Goal: Task Accomplishment & Management: Manage account settings

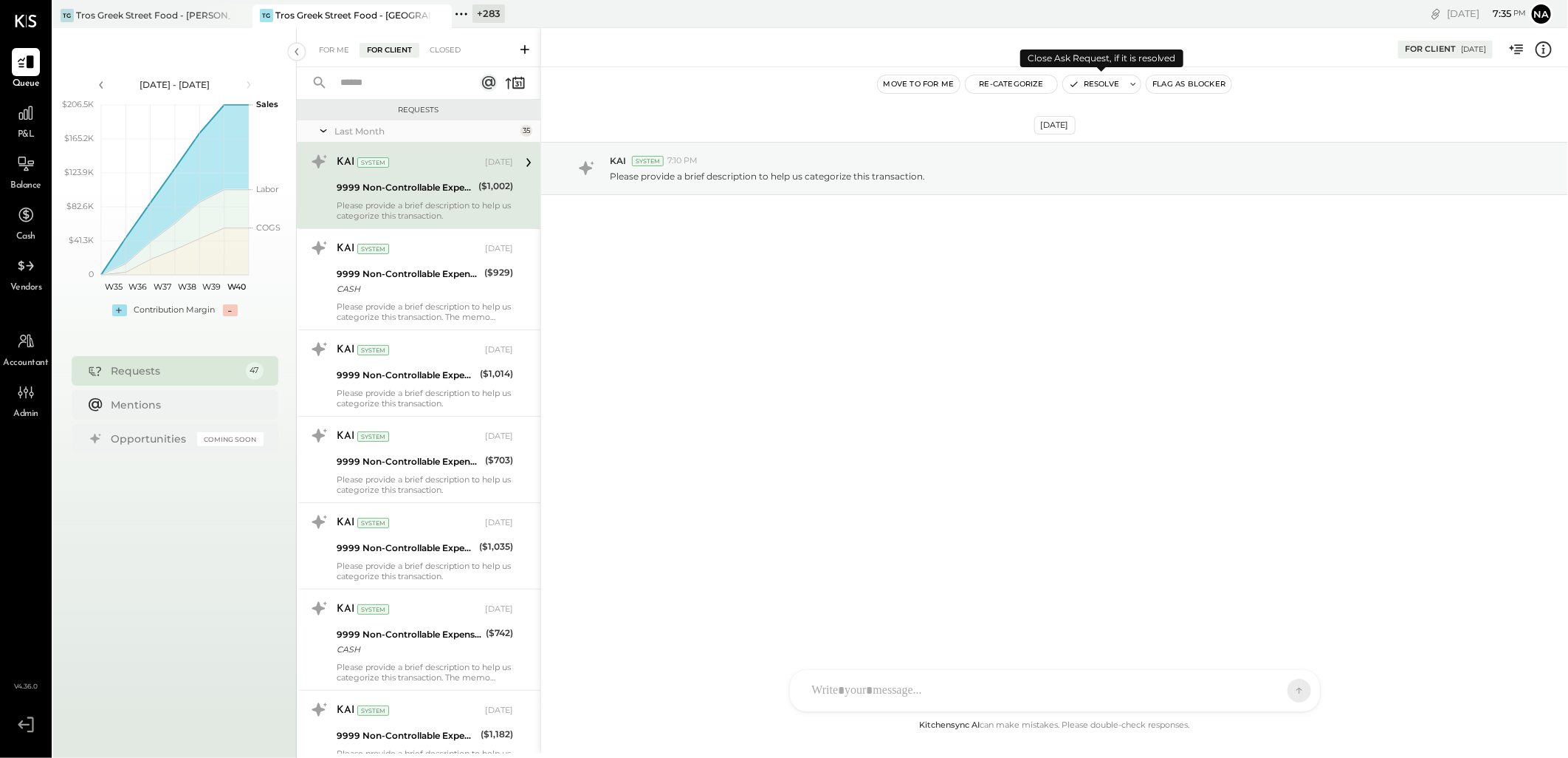
click at [1108, 82] on button "Resolve" at bounding box center [1094, 84] width 62 height 17
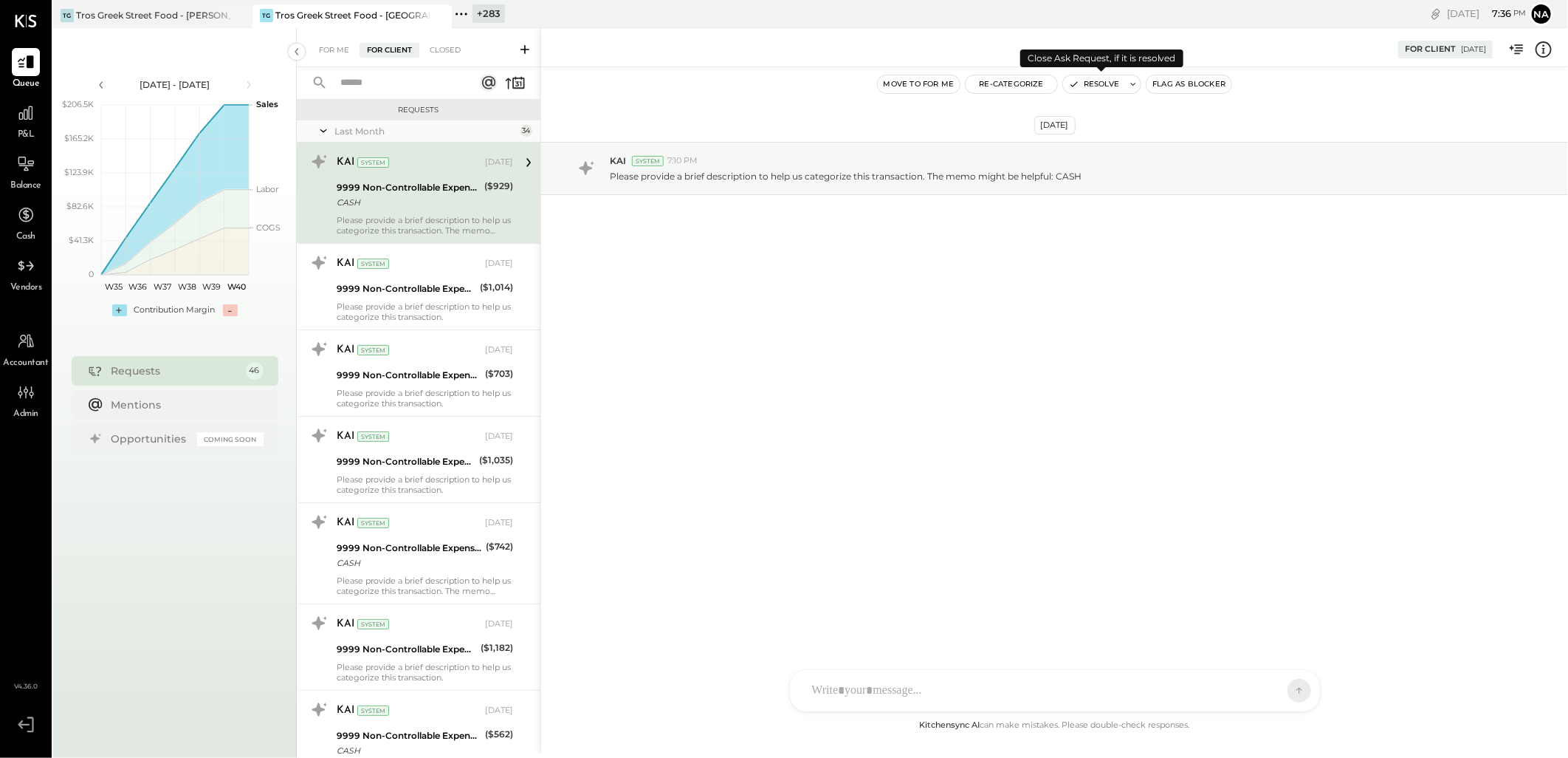
click at [1102, 85] on button "Resolve" at bounding box center [1094, 84] width 62 height 17
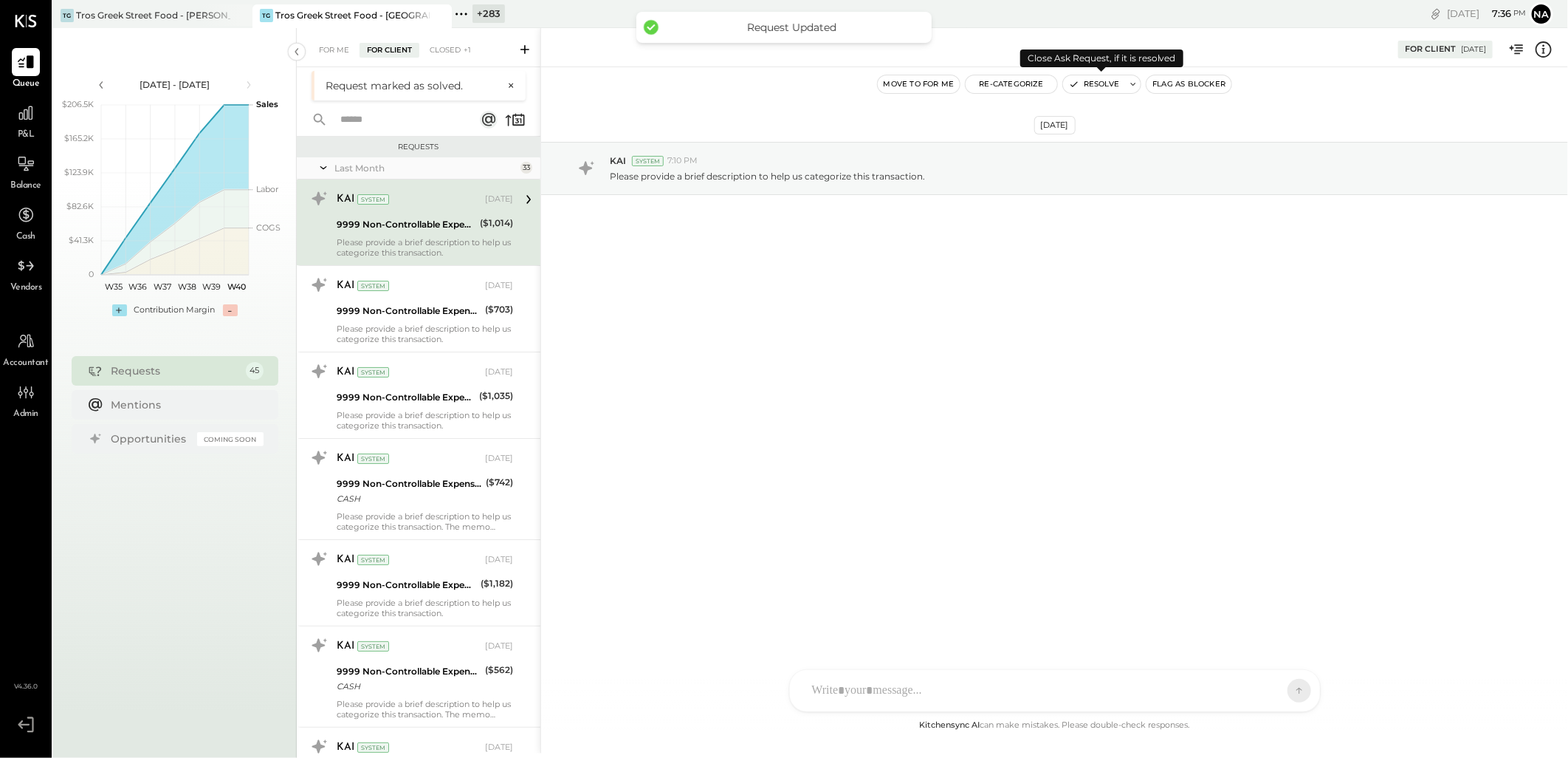
click at [1099, 85] on button "Resolve" at bounding box center [1094, 84] width 62 height 17
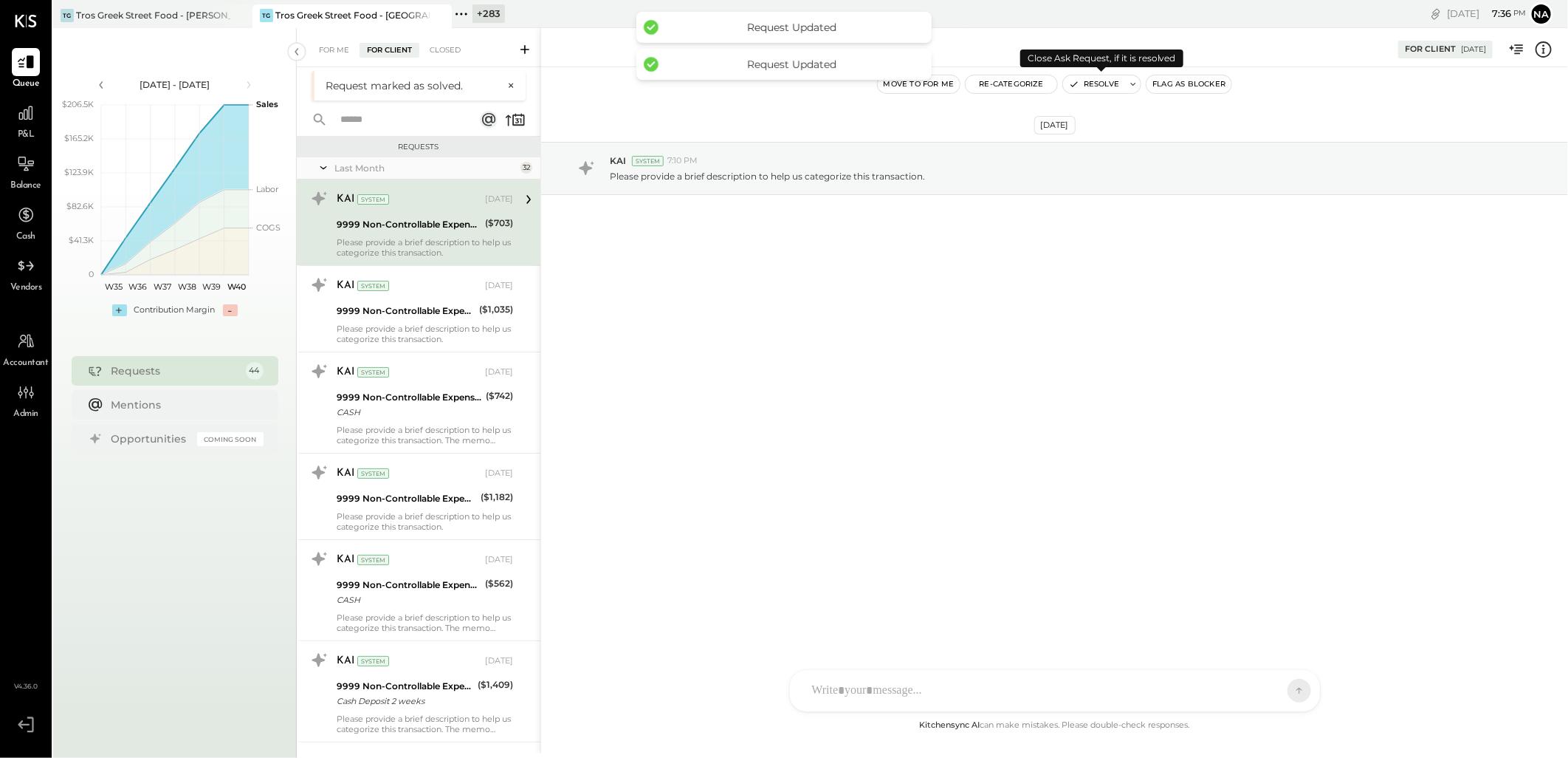
click at [1108, 77] on button "Resolve" at bounding box center [1094, 84] width 62 height 17
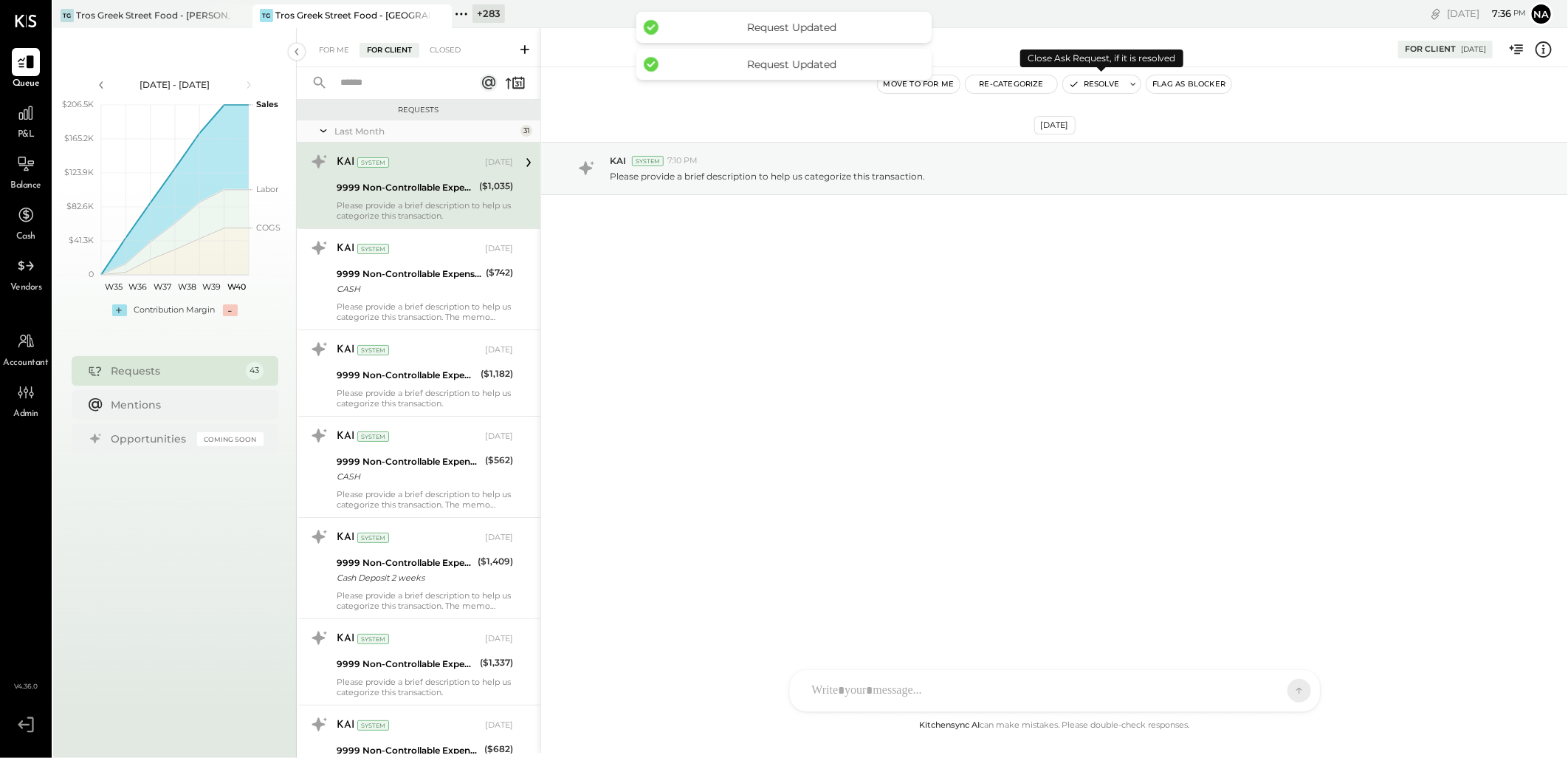
click at [1107, 82] on button "Resolve" at bounding box center [1094, 84] width 62 height 17
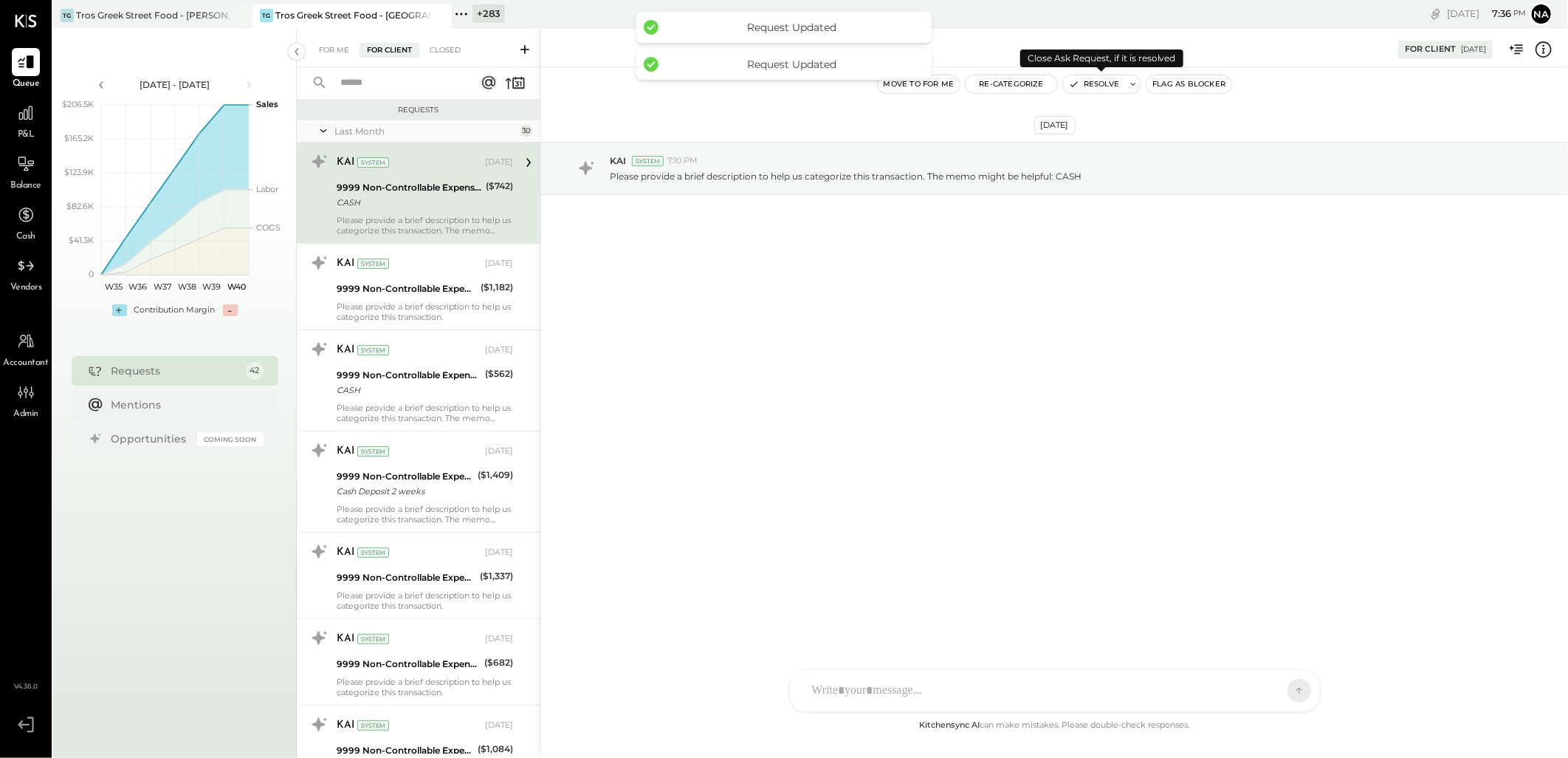
click at [1107, 82] on button "Resolve" at bounding box center [1094, 84] width 62 height 17
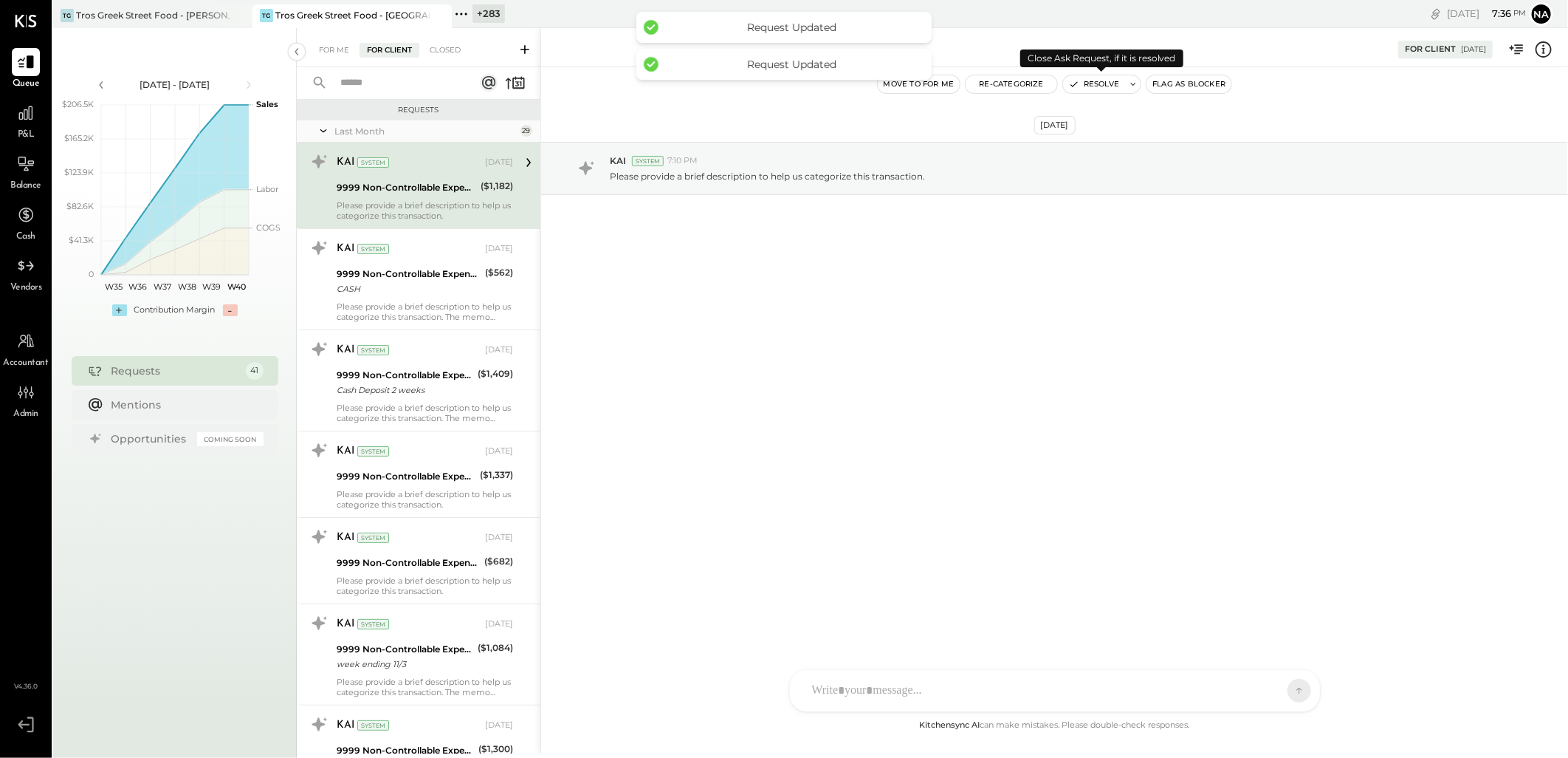
click at [1107, 82] on button "Resolve" at bounding box center [1094, 84] width 62 height 17
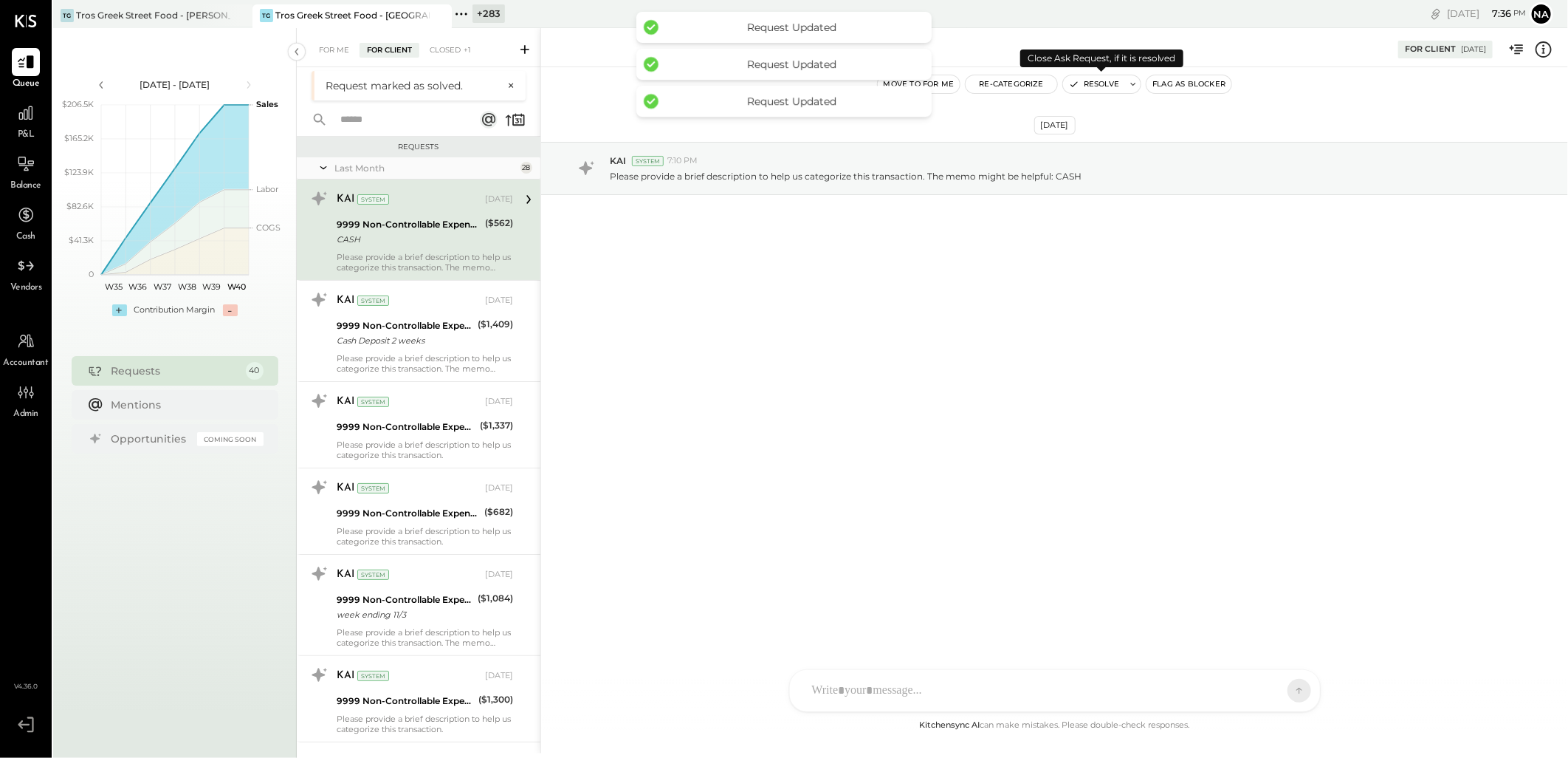
click at [1107, 82] on button "Resolve" at bounding box center [1094, 84] width 62 height 17
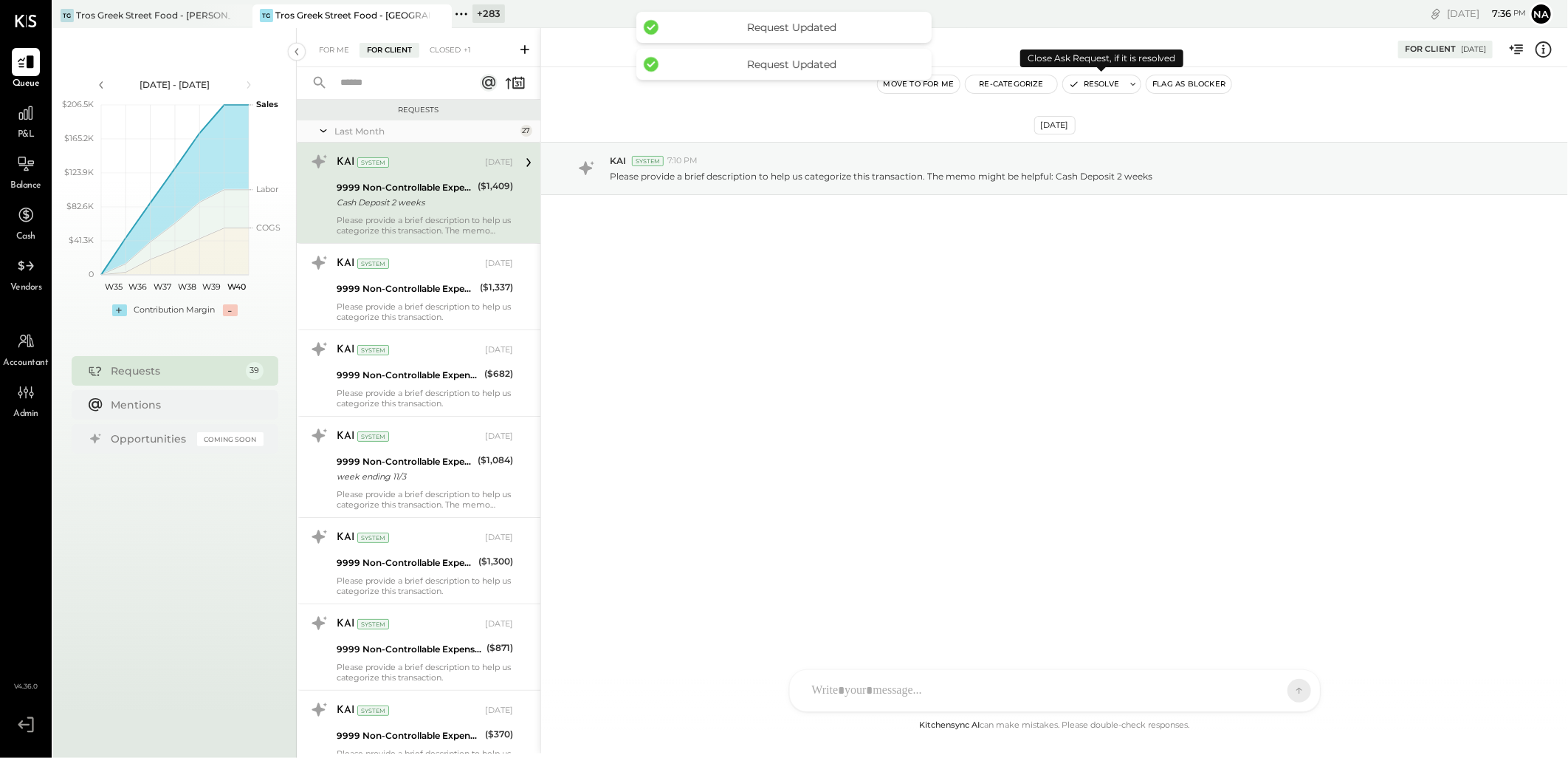
click at [1102, 82] on button "Resolve" at bounding box center [1094, 84] width 62 height 17
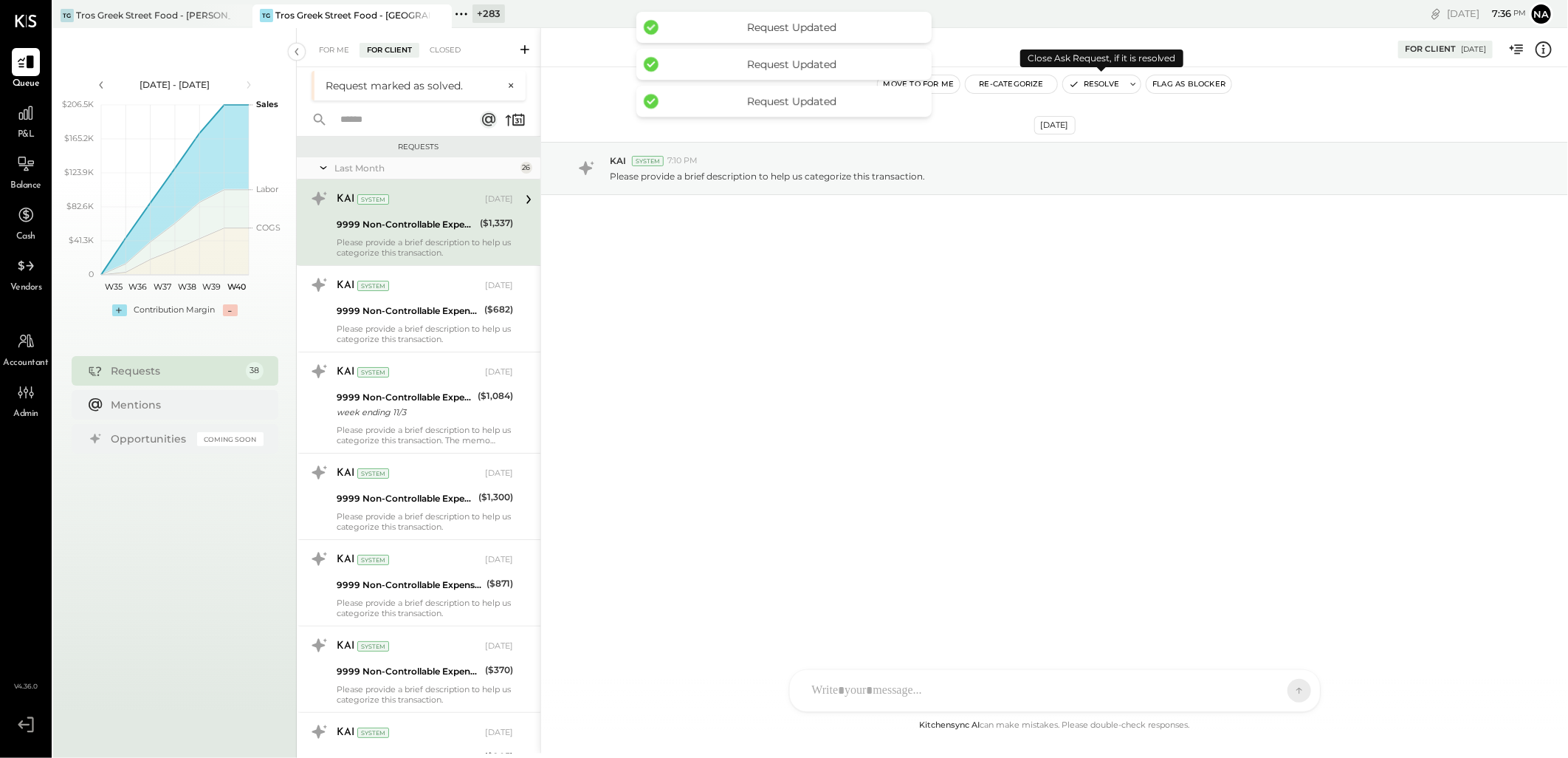
click at [1102, 82] on button "Resolve" at bounding box center [1094, 84] width 62 height 17
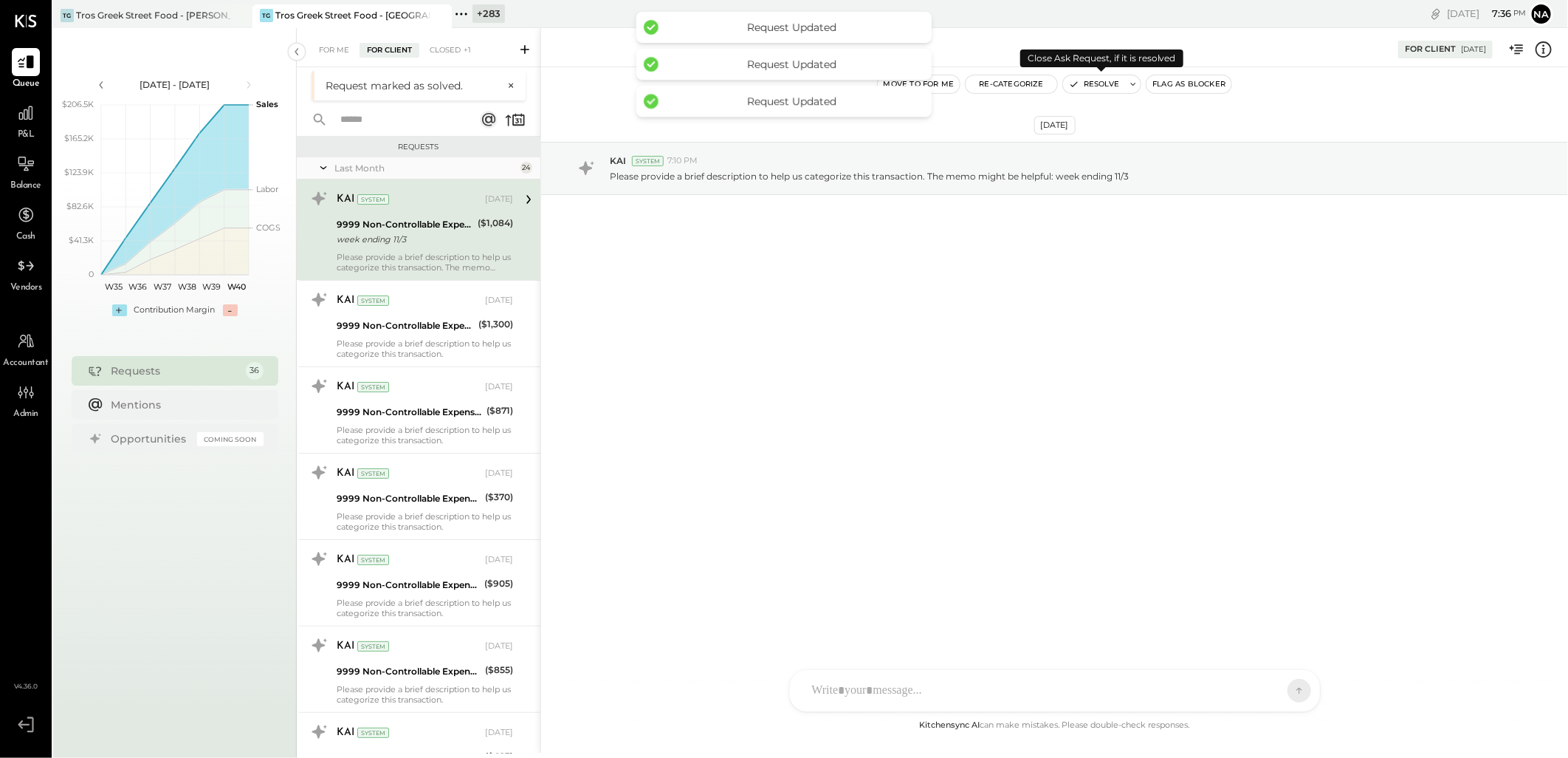
click at [1102, 82] on button "Resolve" at bounding box center [1094, 84] width 62 height 17
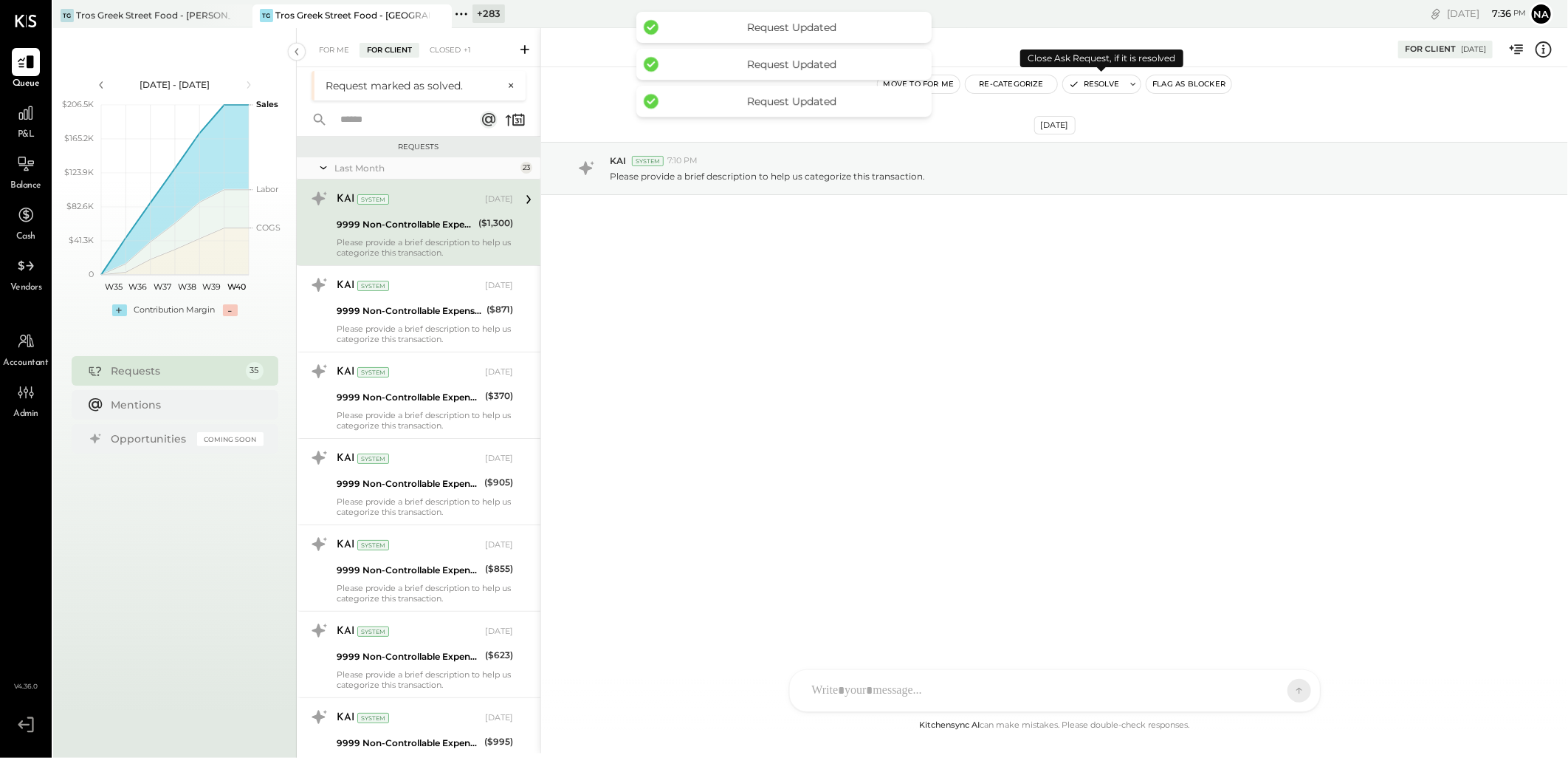
click at [1102, 82] on button "Resolve" at bounding box center [1094, 84] width 62 height 17
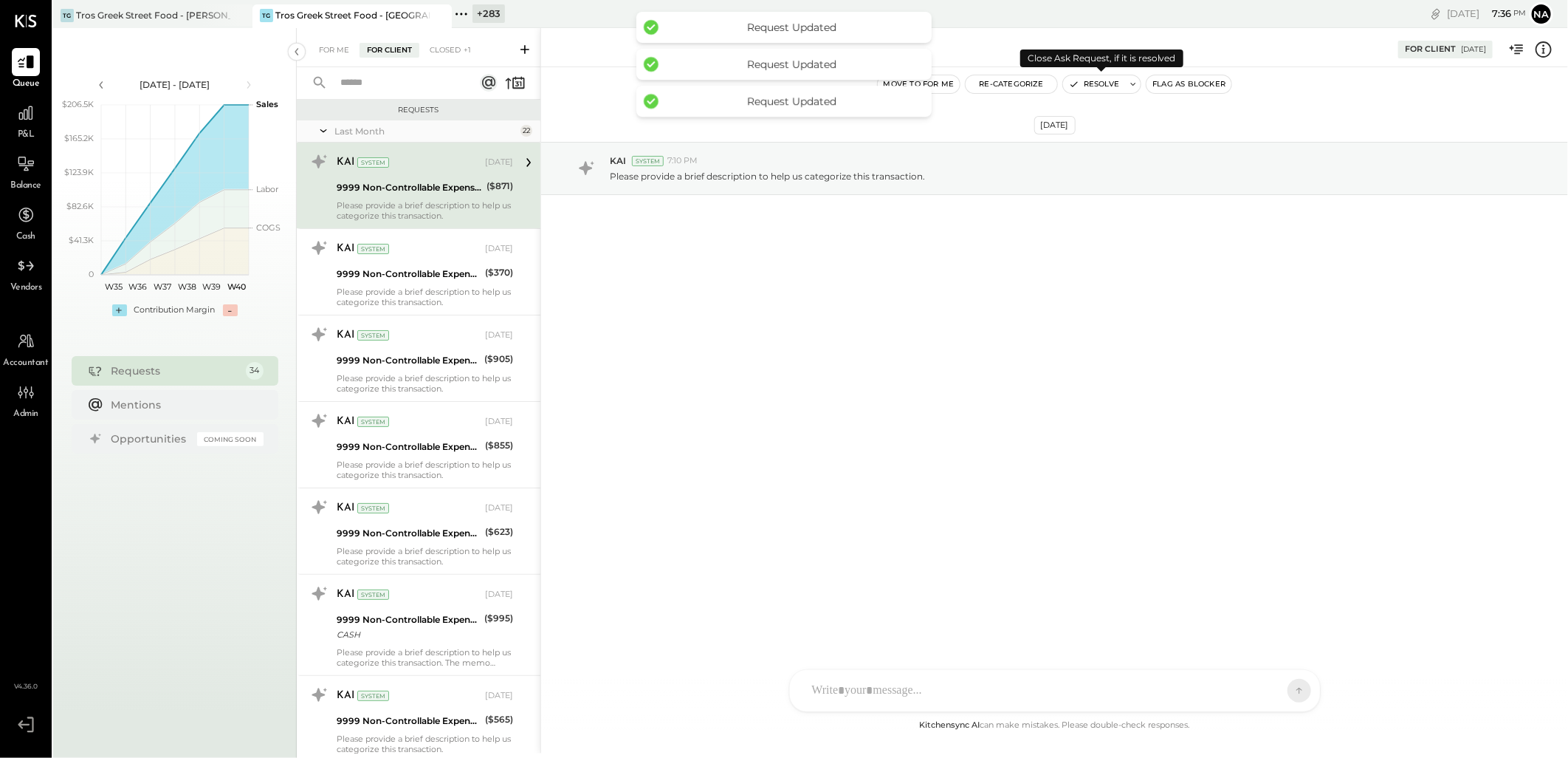
click at [1102, 82] on button "Resolve" at bounding box center [1094, 84] width 62 height 17
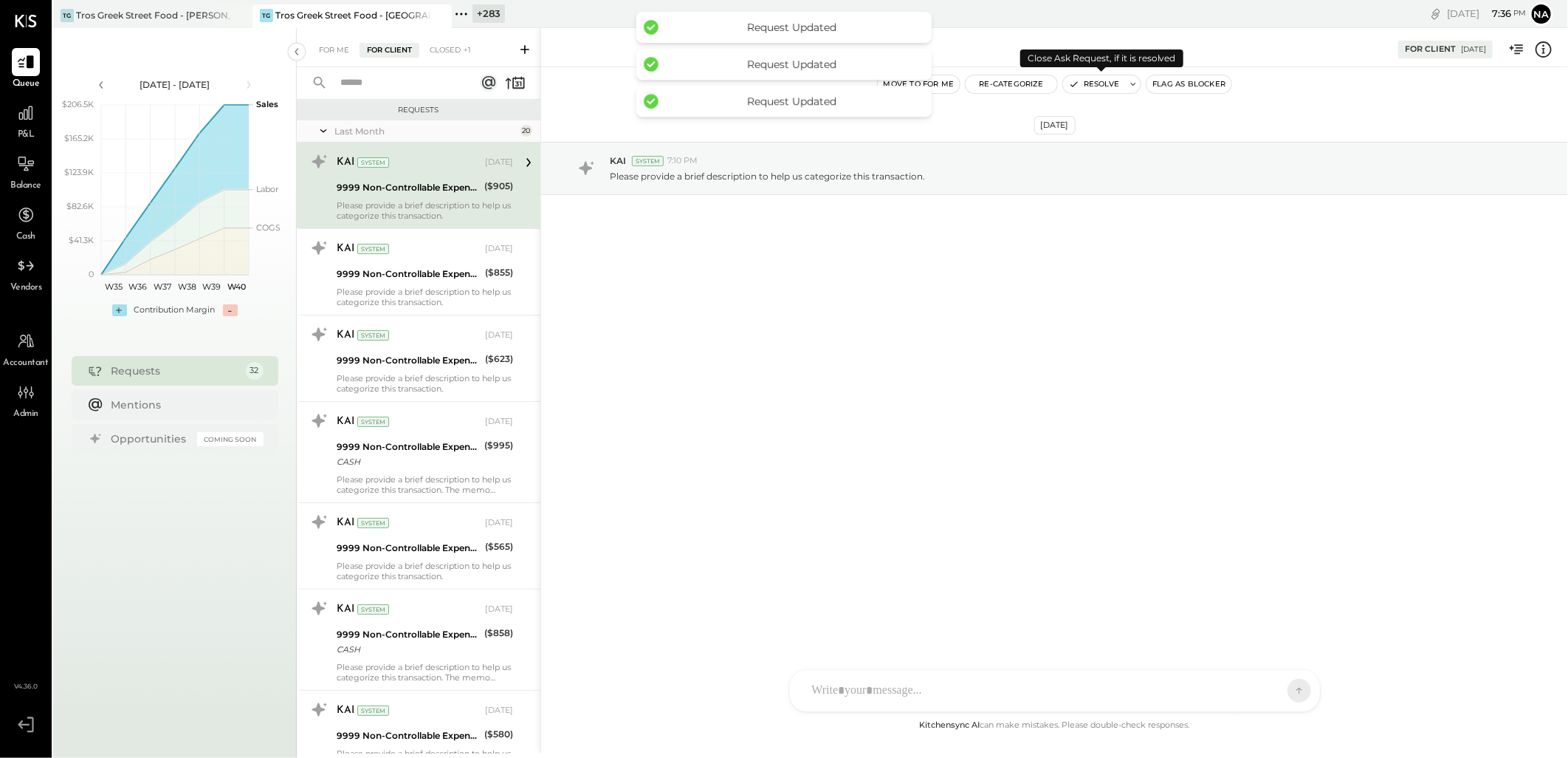
click at [1102, 82] on button "Resolve" at bounding box center [1094, 84] width 62 height 17
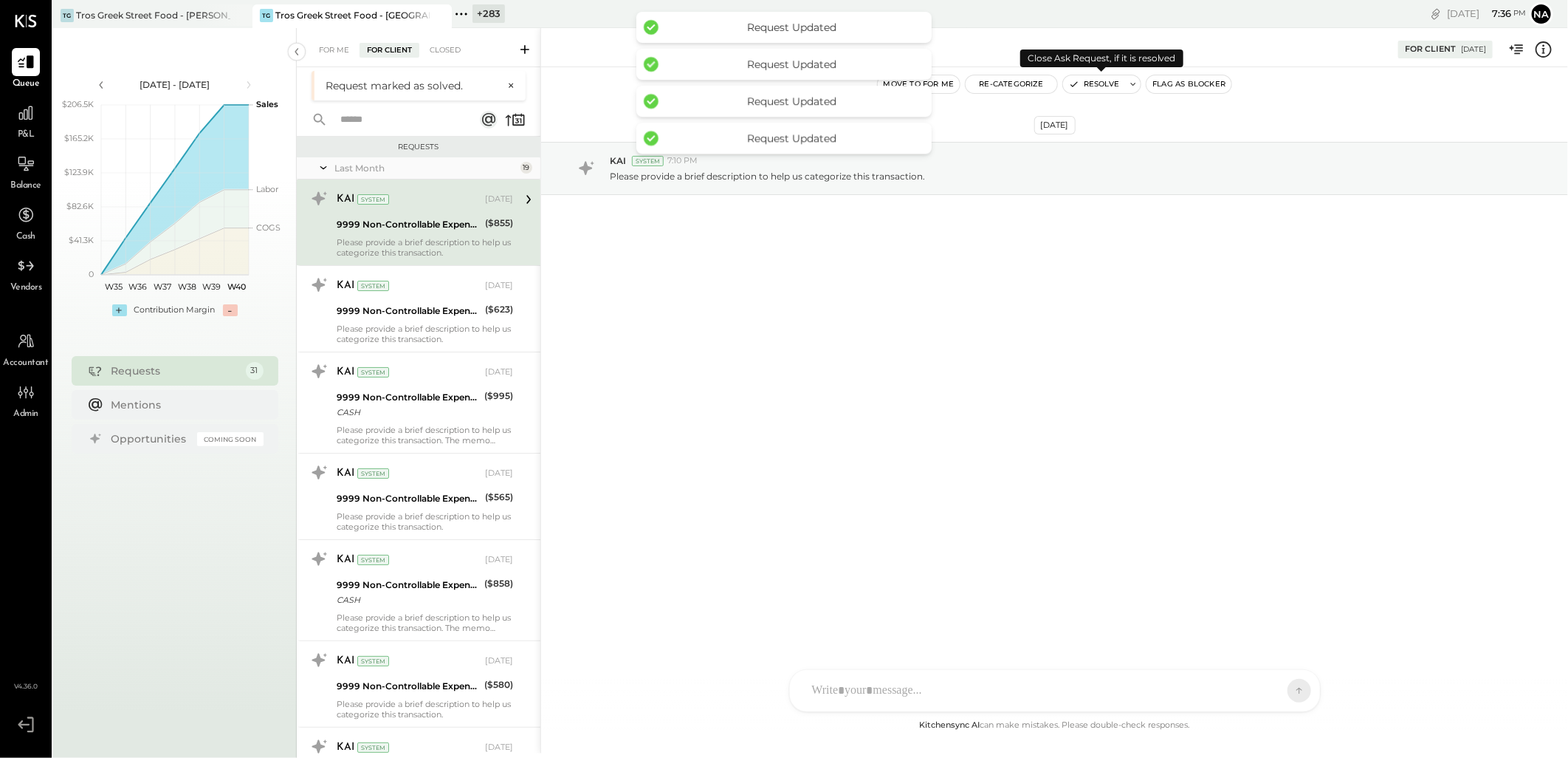
click at [1102, 82] on button "Resolve" at bounding box center [1094, 84] width 62 height 17
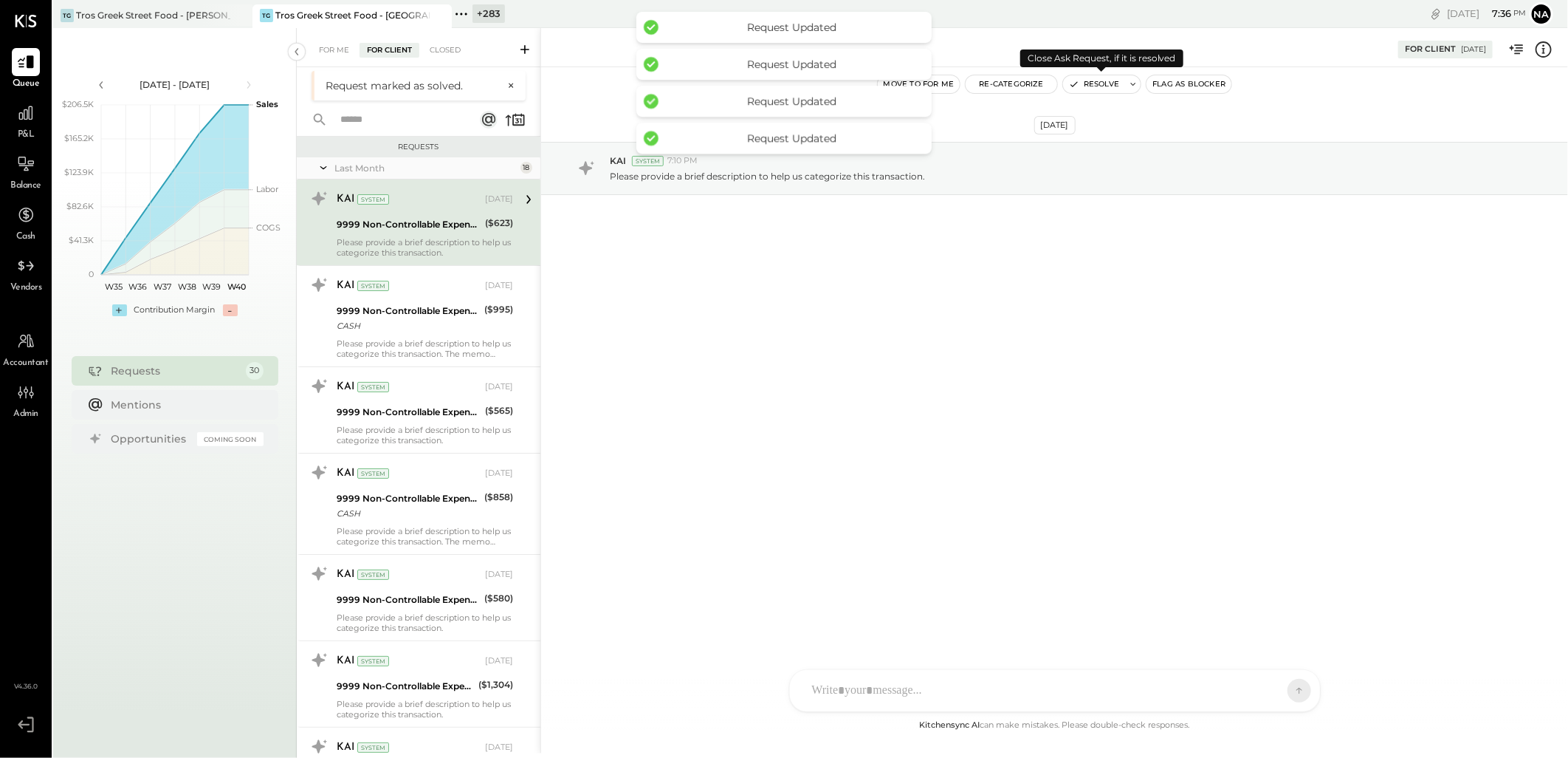
click at [1102, 82] on button "Resolve" at bounding box center [1094, 84] width 62 height 17
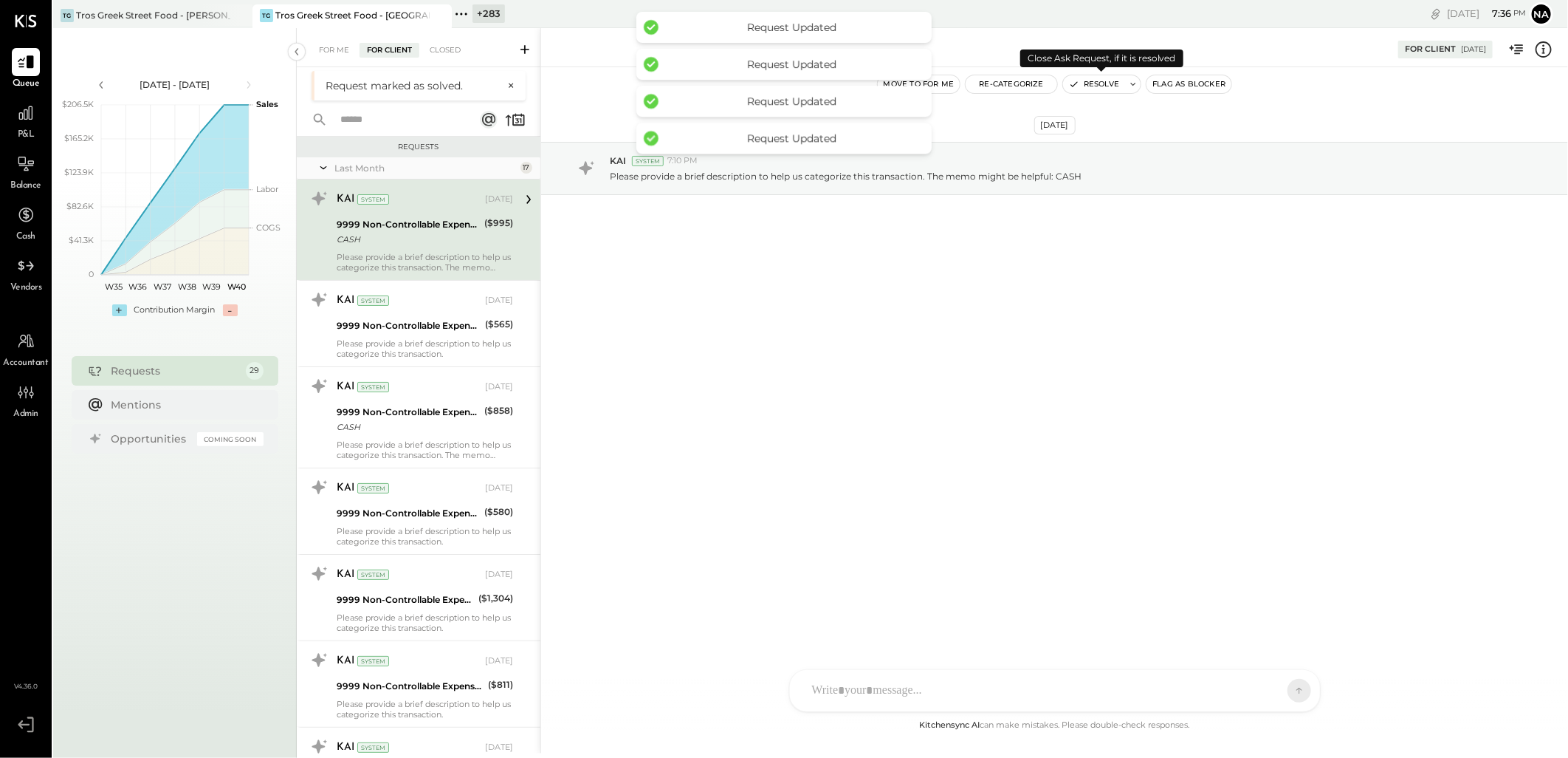
click at [1102, 82] on button "Resolve" at bounding box center [1094, 84] width 62 height 17
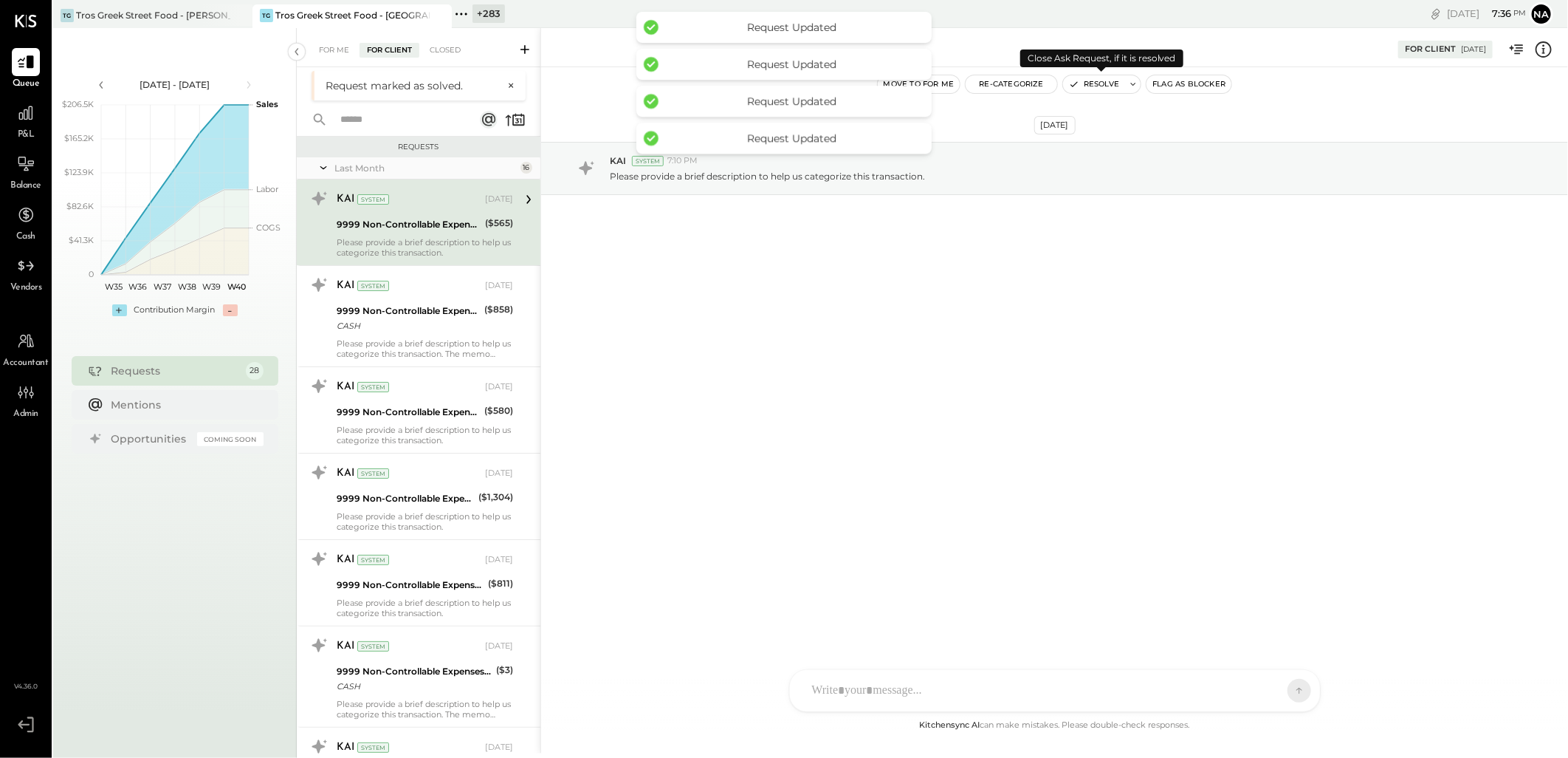
click at [1102, 82] on button "Resolve" at bounding box center [1094, 84] width 62 height 17
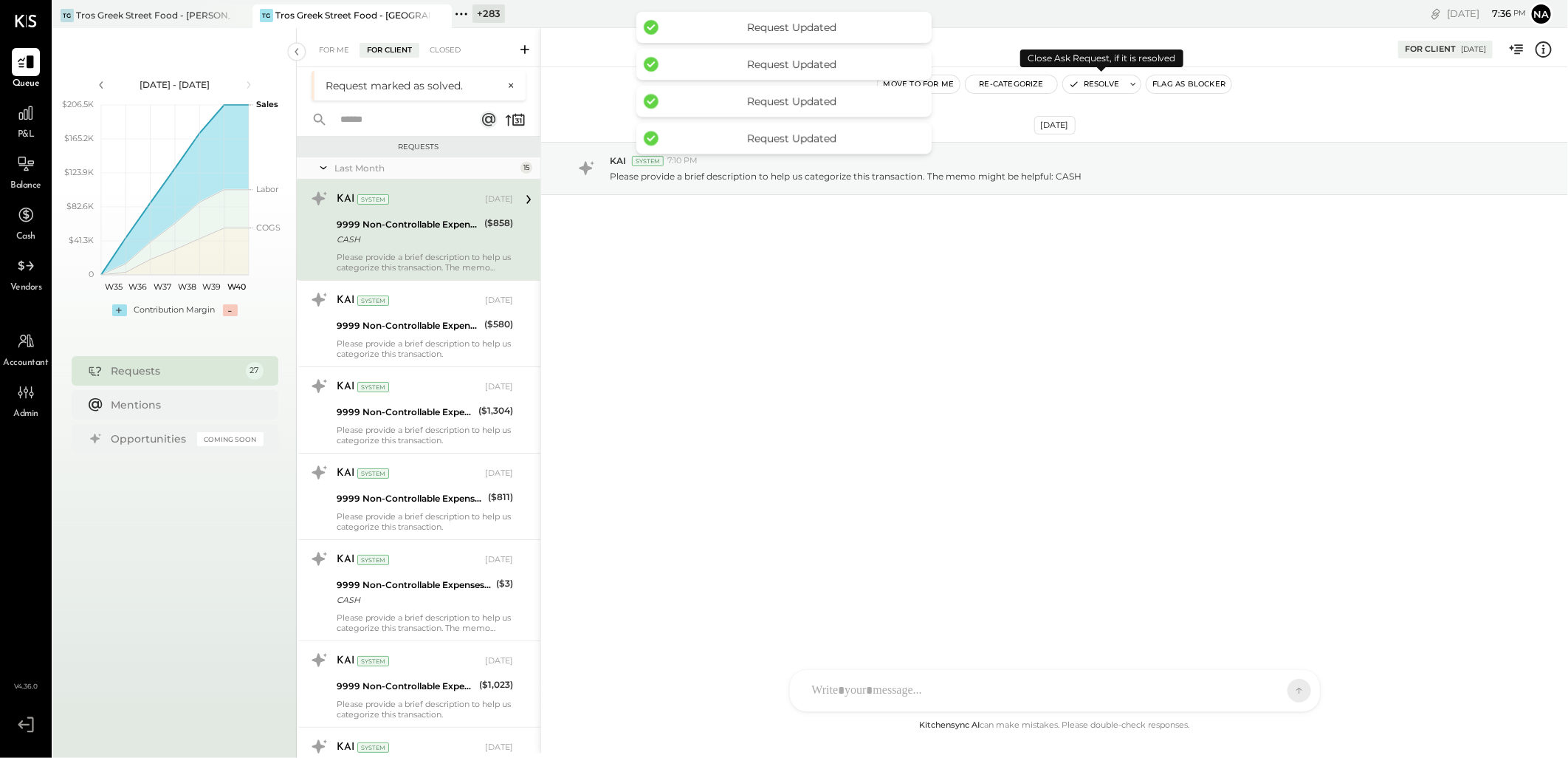
click at [1102, 82] on button "Resolve" at bounding box center [1094, 84] width 62 height 17
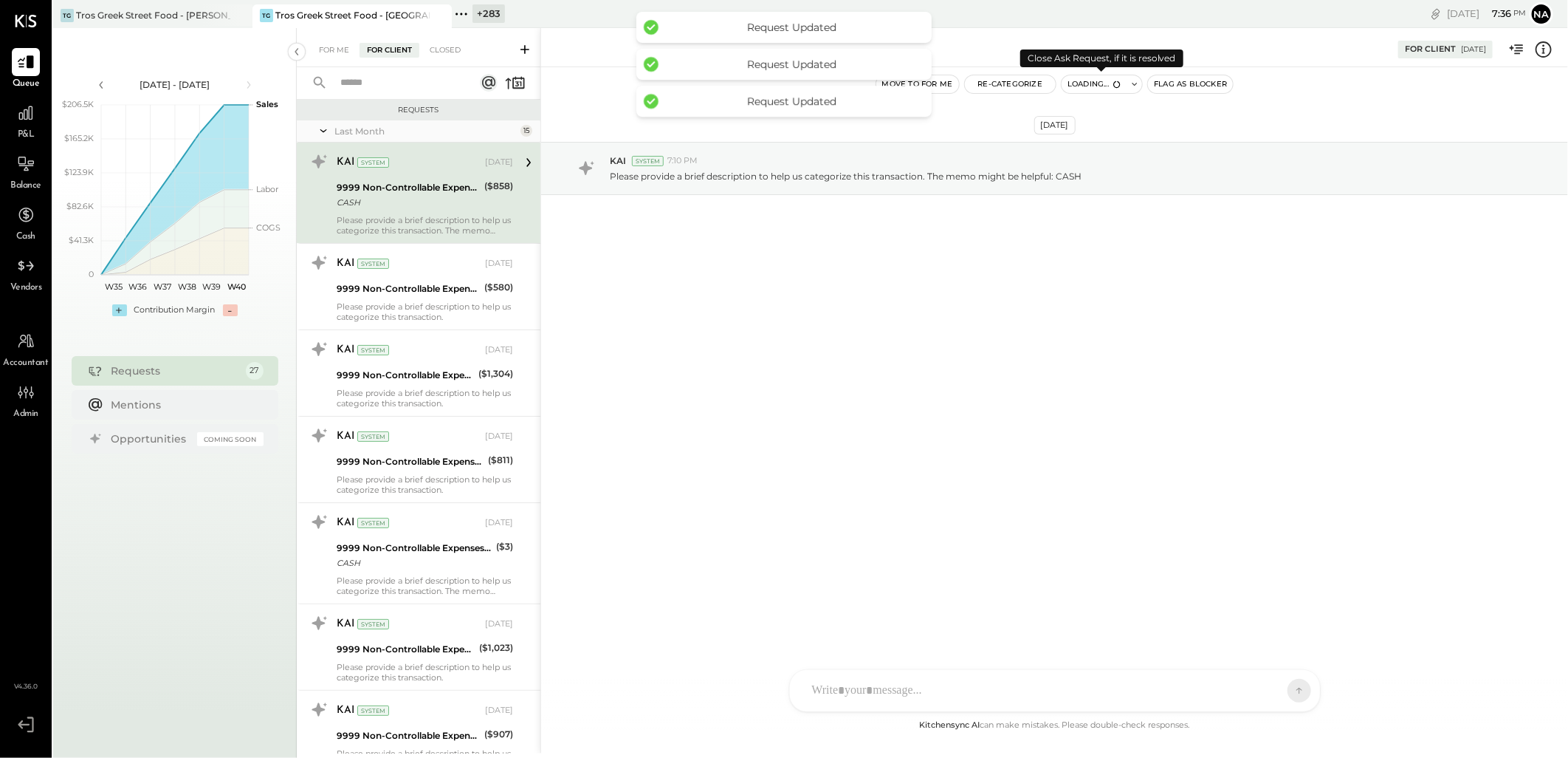
click at [1102, 82] on button "Loading..." at bounding box center [1094, 84] width 65 height 17
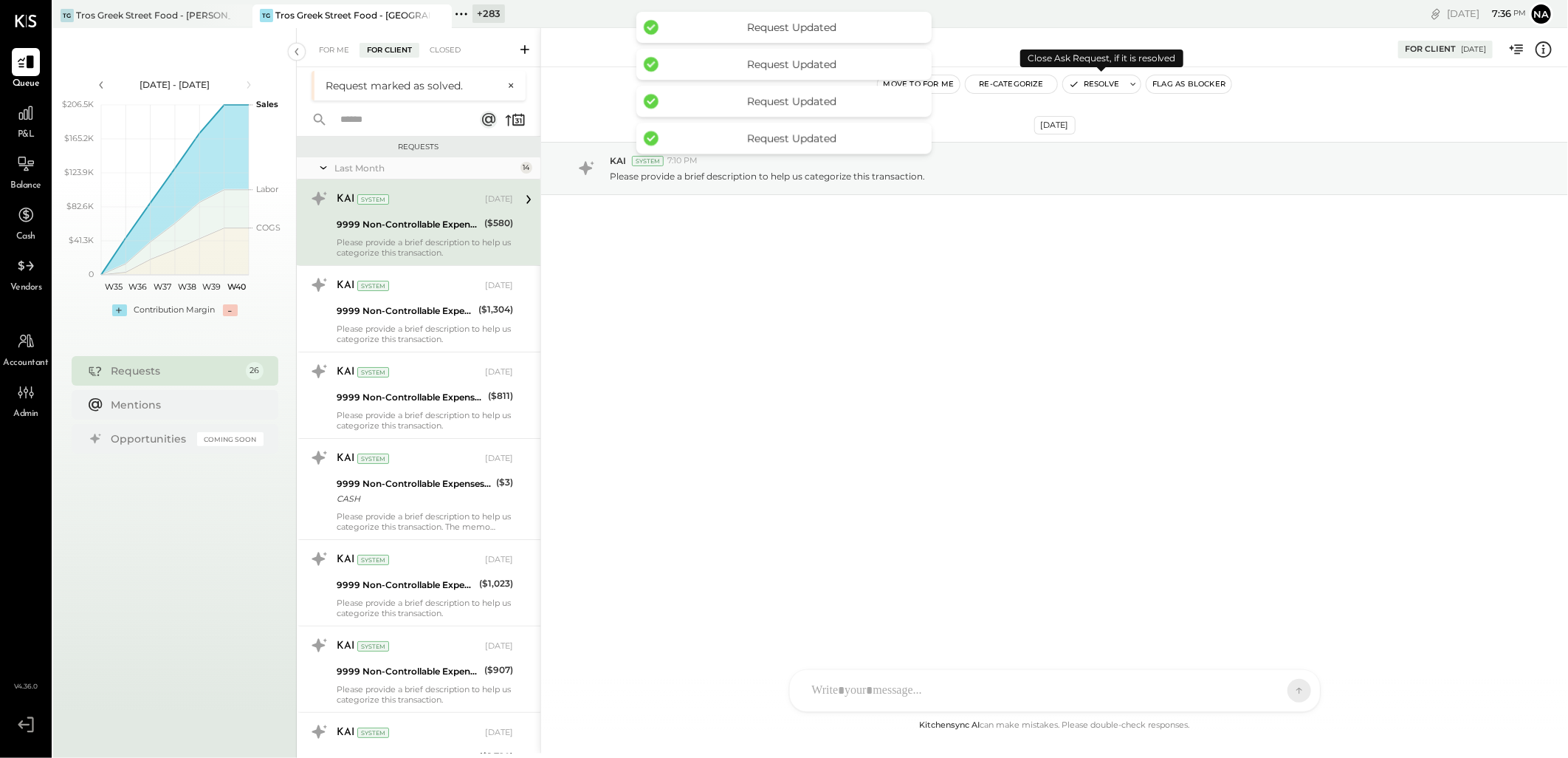
click at [1102, 82] on button "Resolve" at bounding box center [1094, 84] width 62 height 17
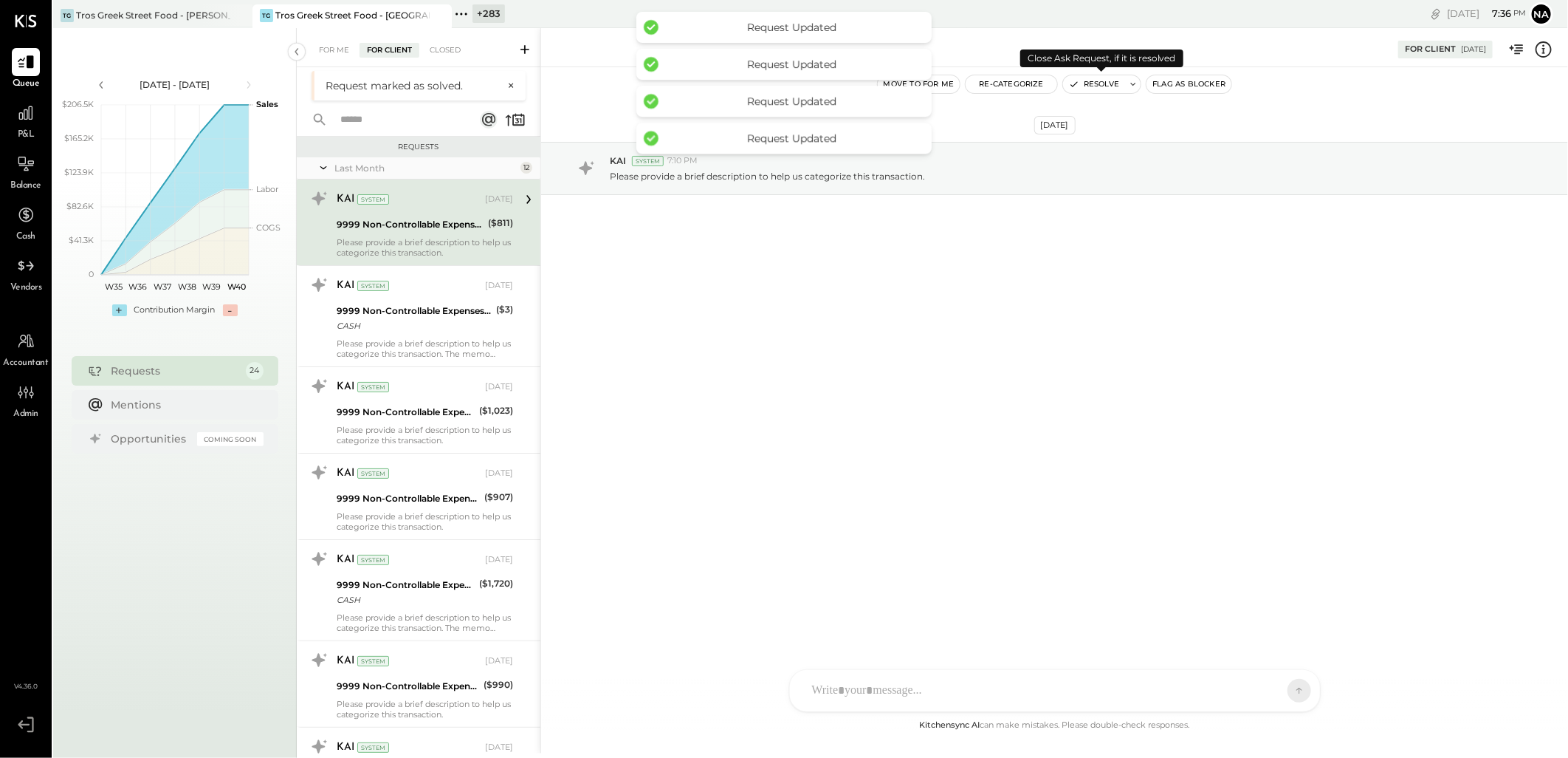
click at [1102, 82] on button "Resolve" at bounding box center [1094, 84] width 62 height 17
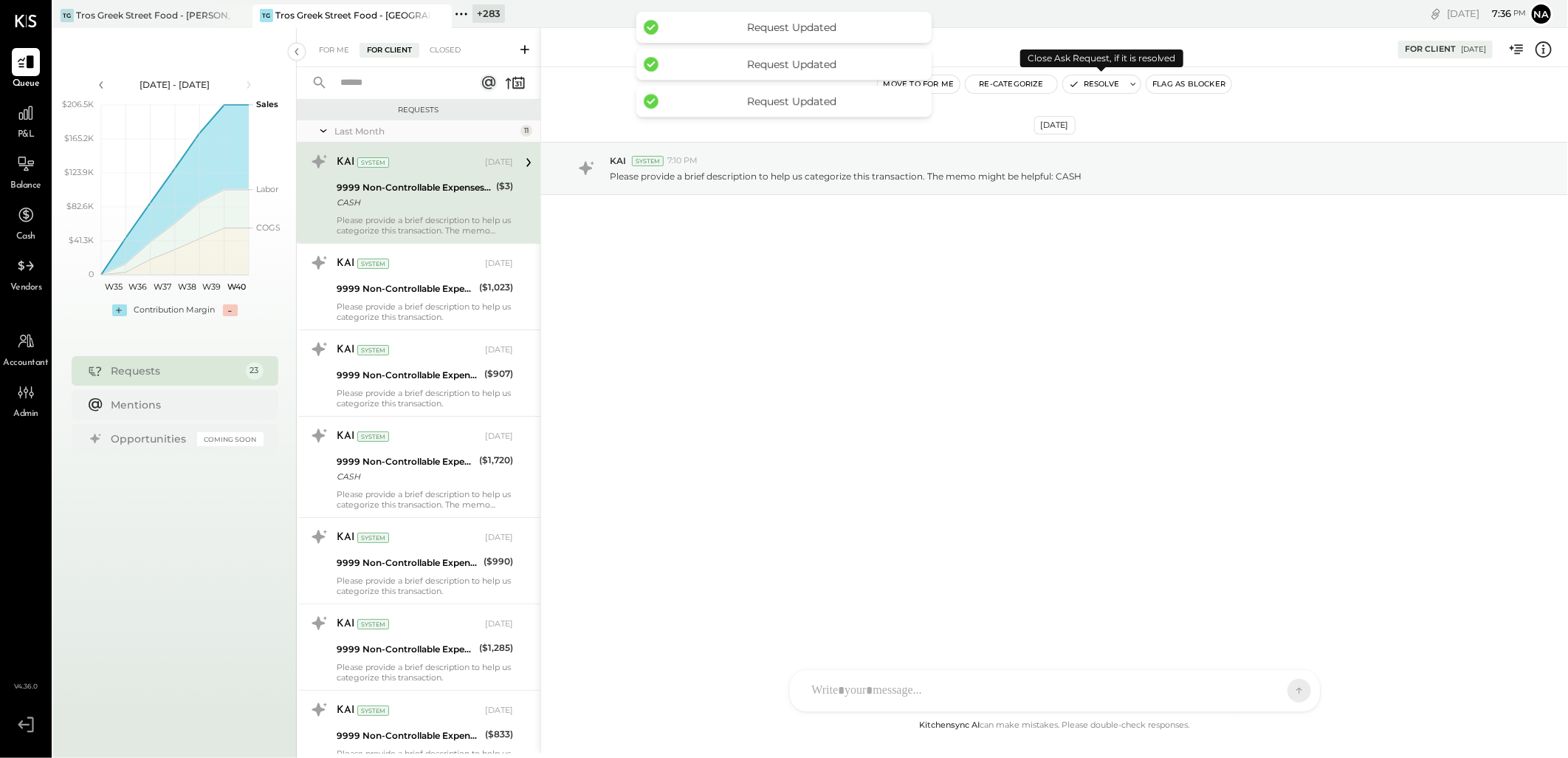
click at [1102, 82] on button "Resolve" at bounding box center [1094, 84] width 62 height 17
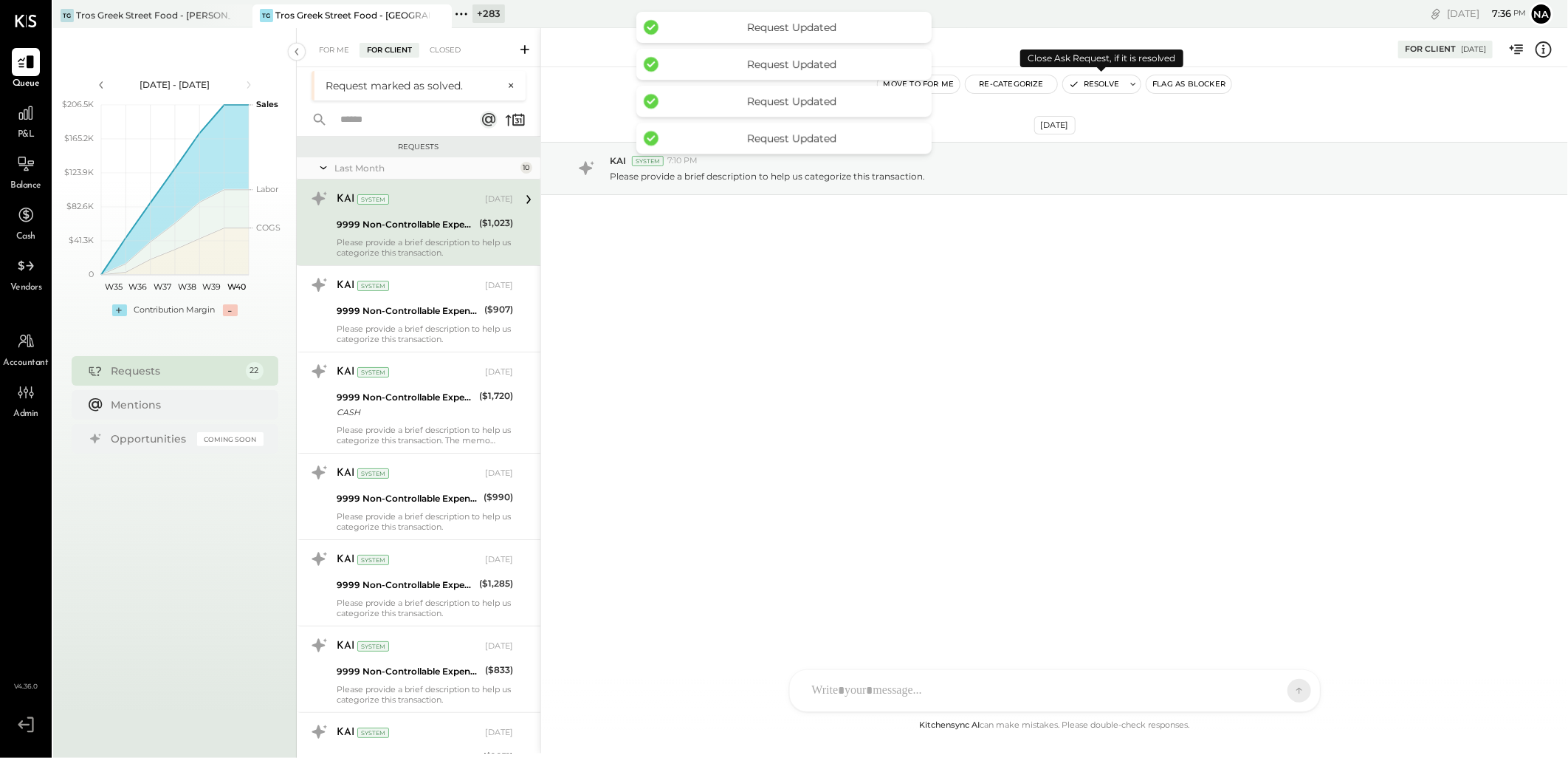
click at [1102, 82] on button "Resolve" at bounding box center [1094, 84] width 62 height 17
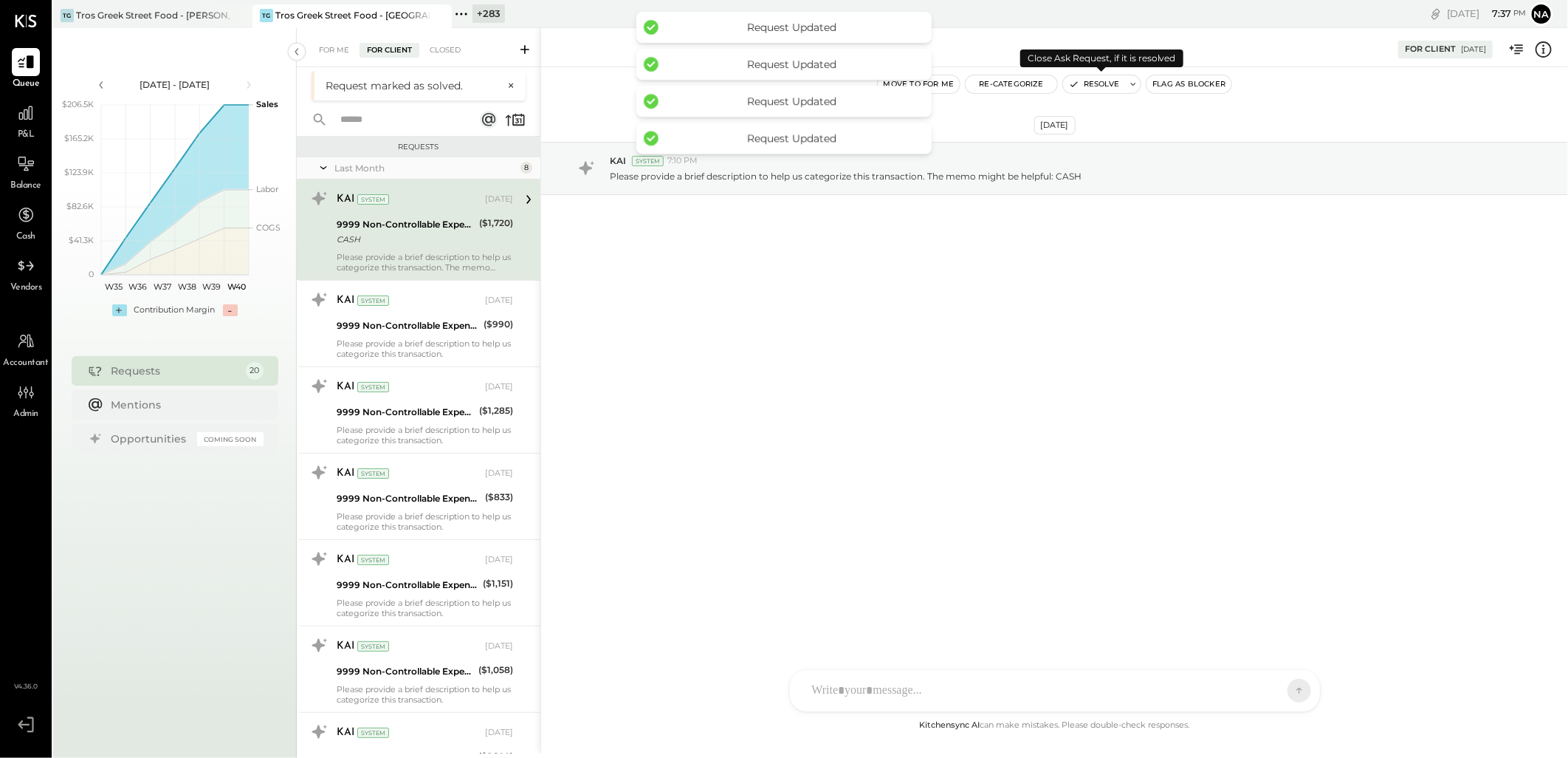
click at [1102, 82] on button "Resolve" at bounding box center [1094, 84] width 62 height 17
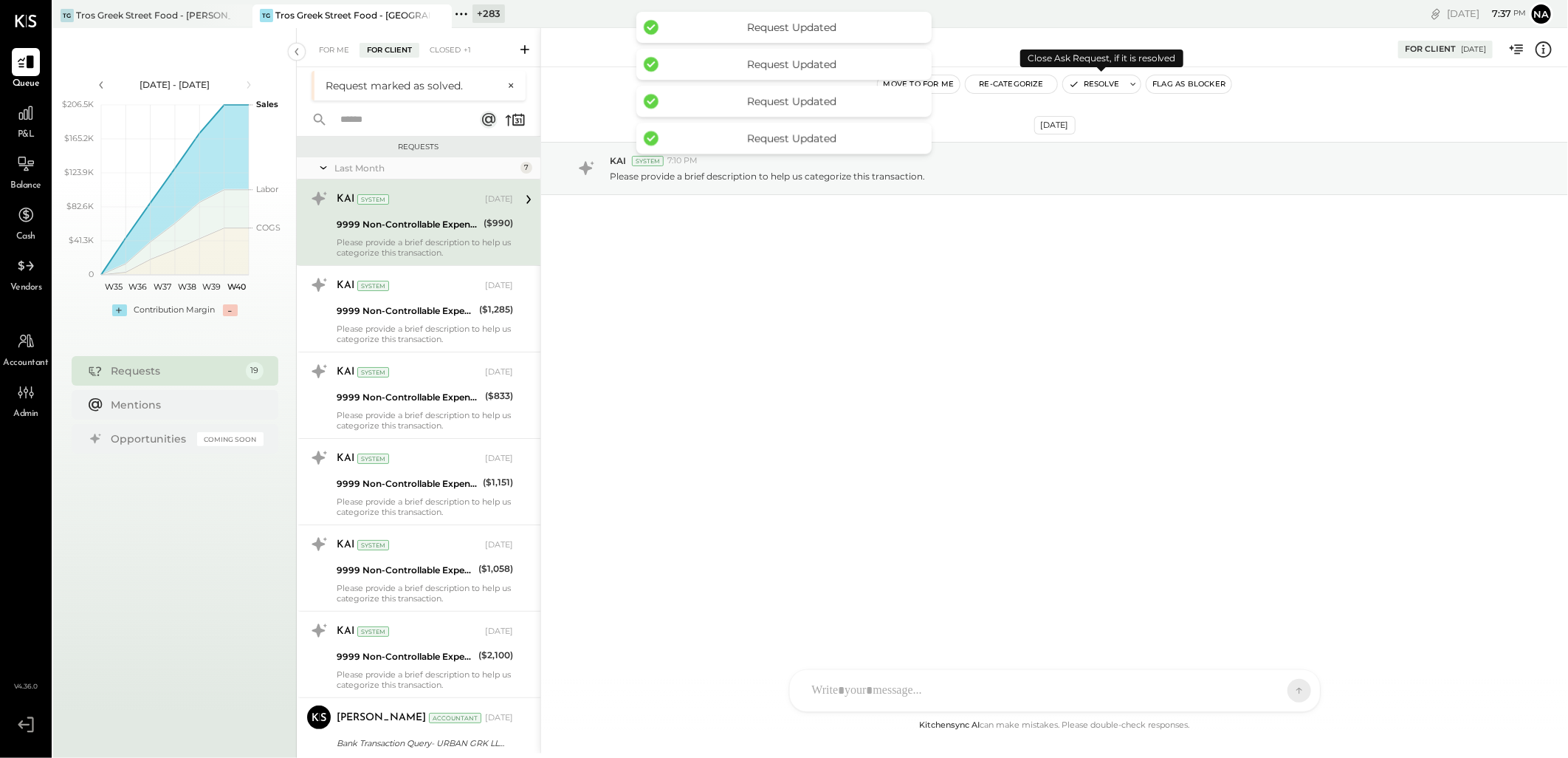
click at [1102, 82] on button "Resolve" at bounding box center [1094, 84] width 62 height 17
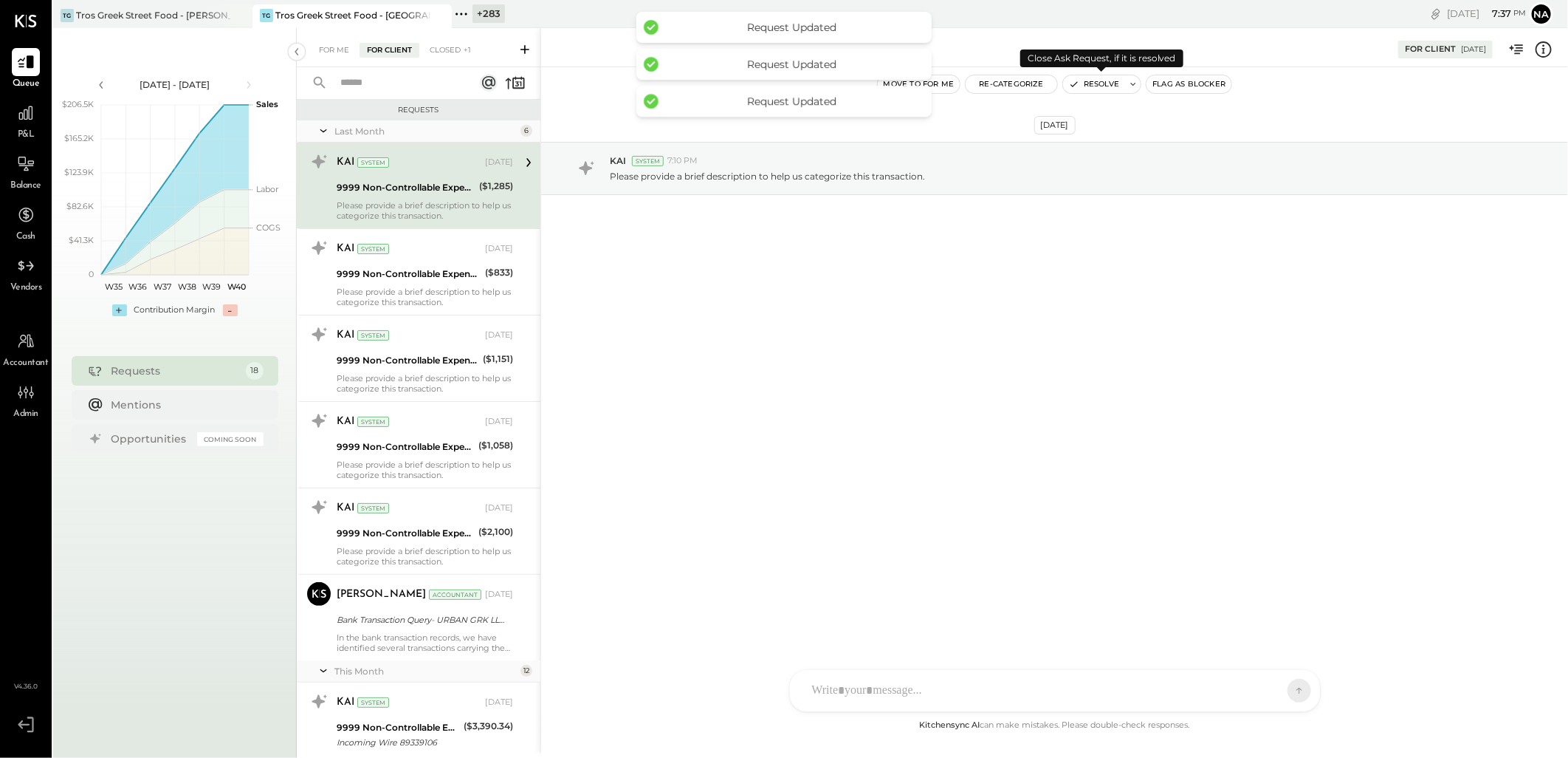
click at [1102, 82] on button "Resolve" at bounding box center [1094, 84] width 62 height 17
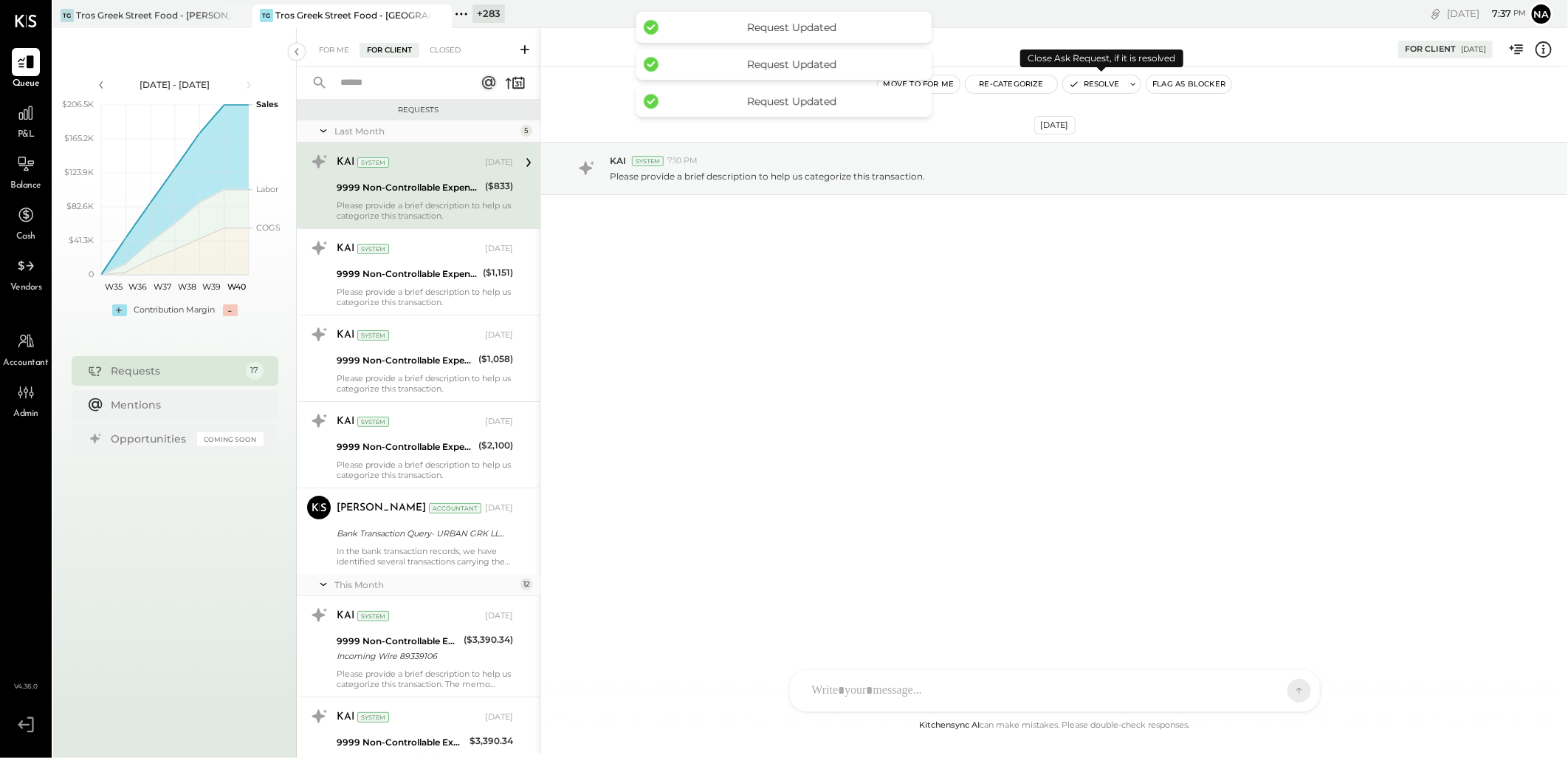
click at [1102, 82] on button "Resolve" at bounding box center [1094, 84] width 62 height 17
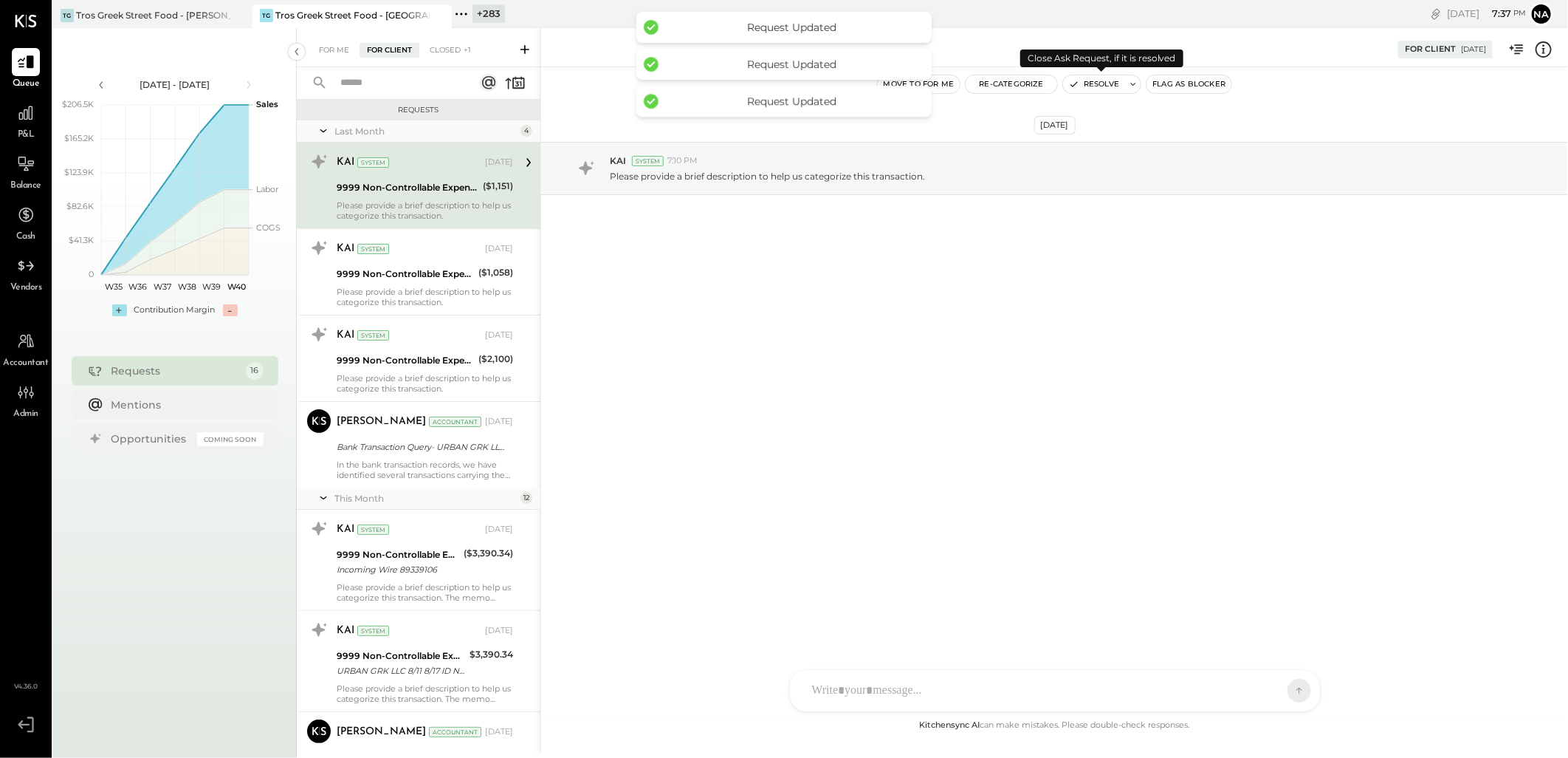
click at [1102, 82] on button "Resolve" at bounding box center [1094, 84] width 62 height 17
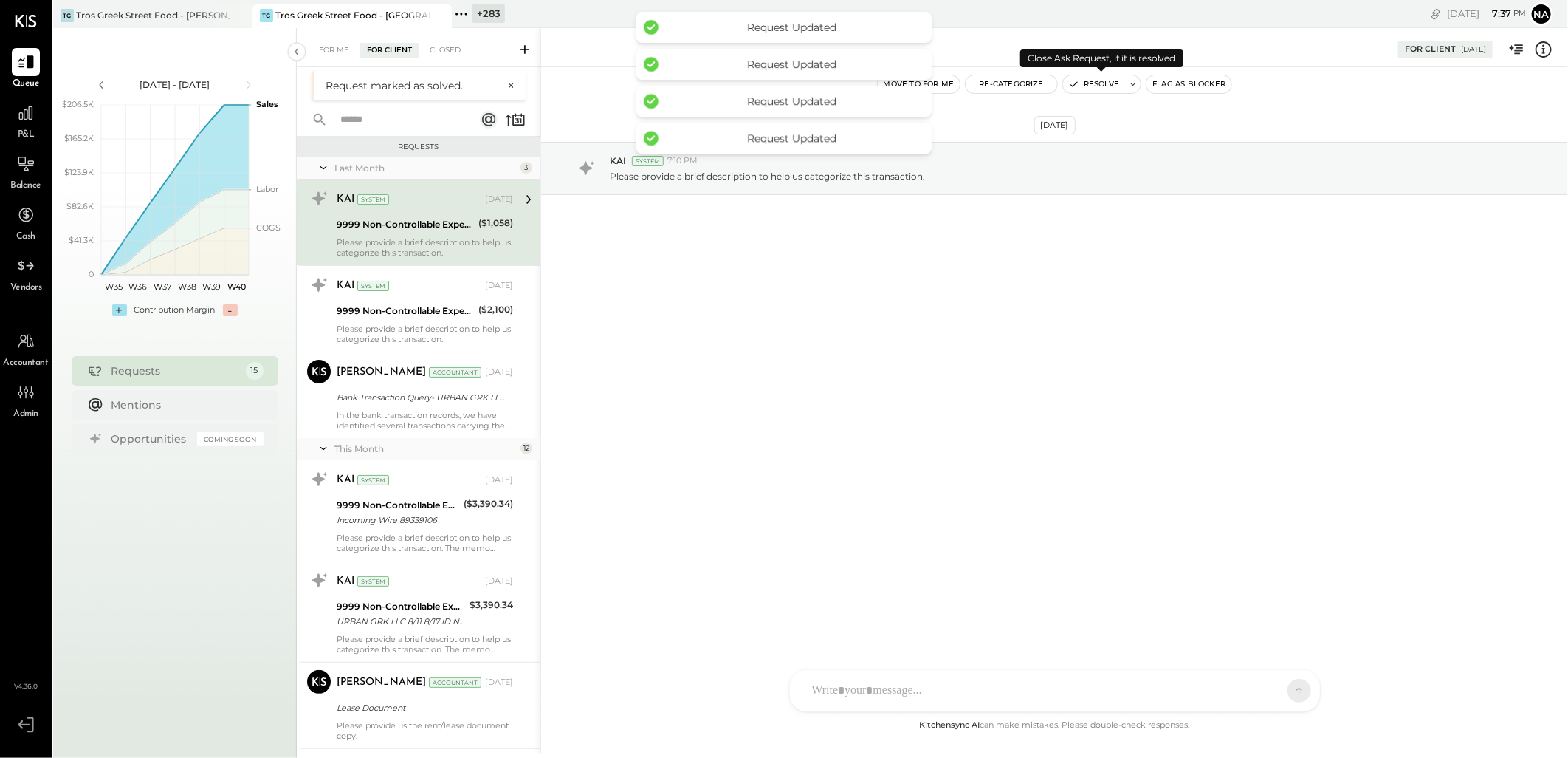
click at [1102, 82] on button "Resolve" at bounding box center [1094, 84] width 62 height 17
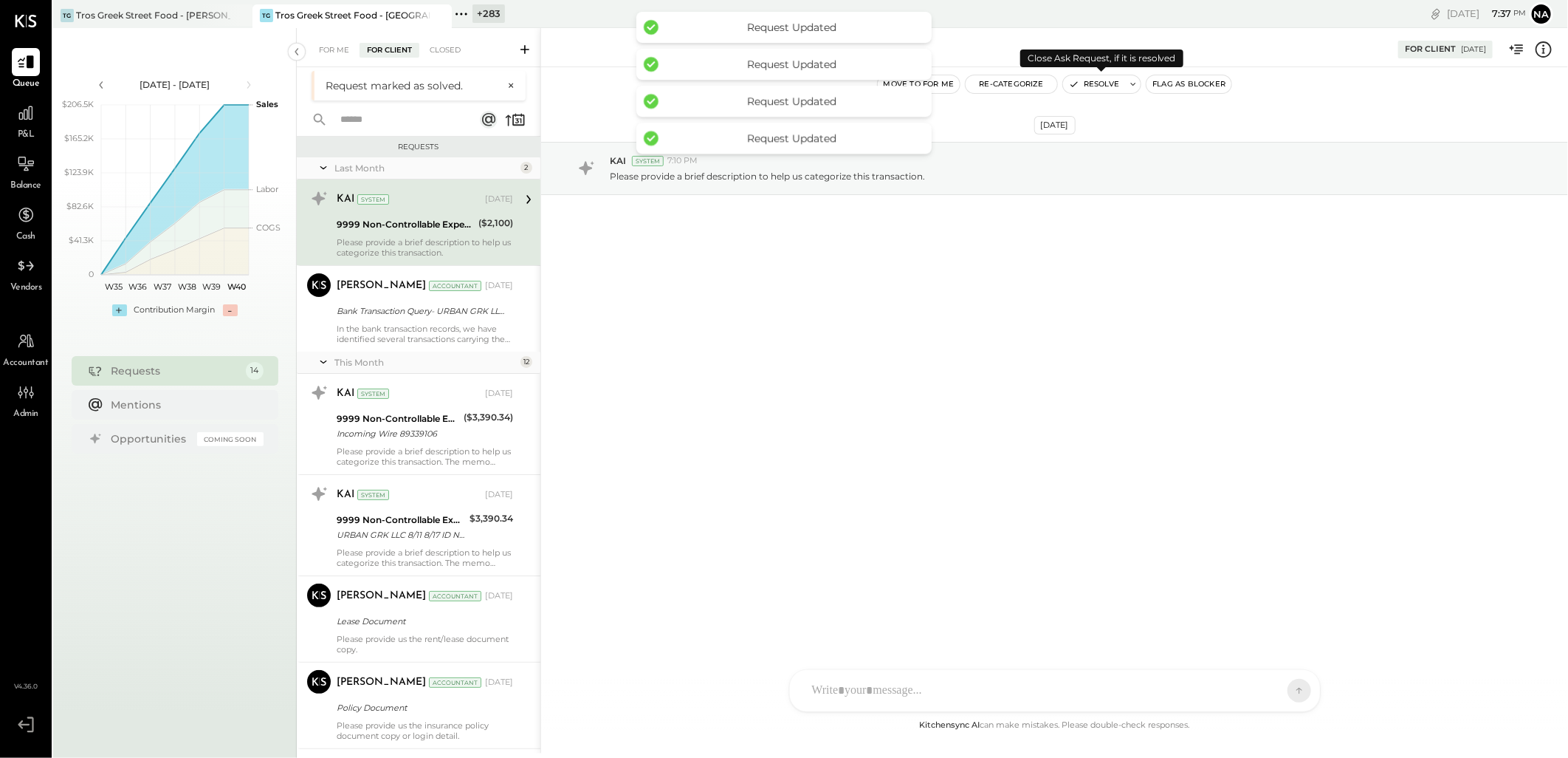
click at [1102, 82] on button "Resolve" at bounding box center [1094, 84] width 62 height 17
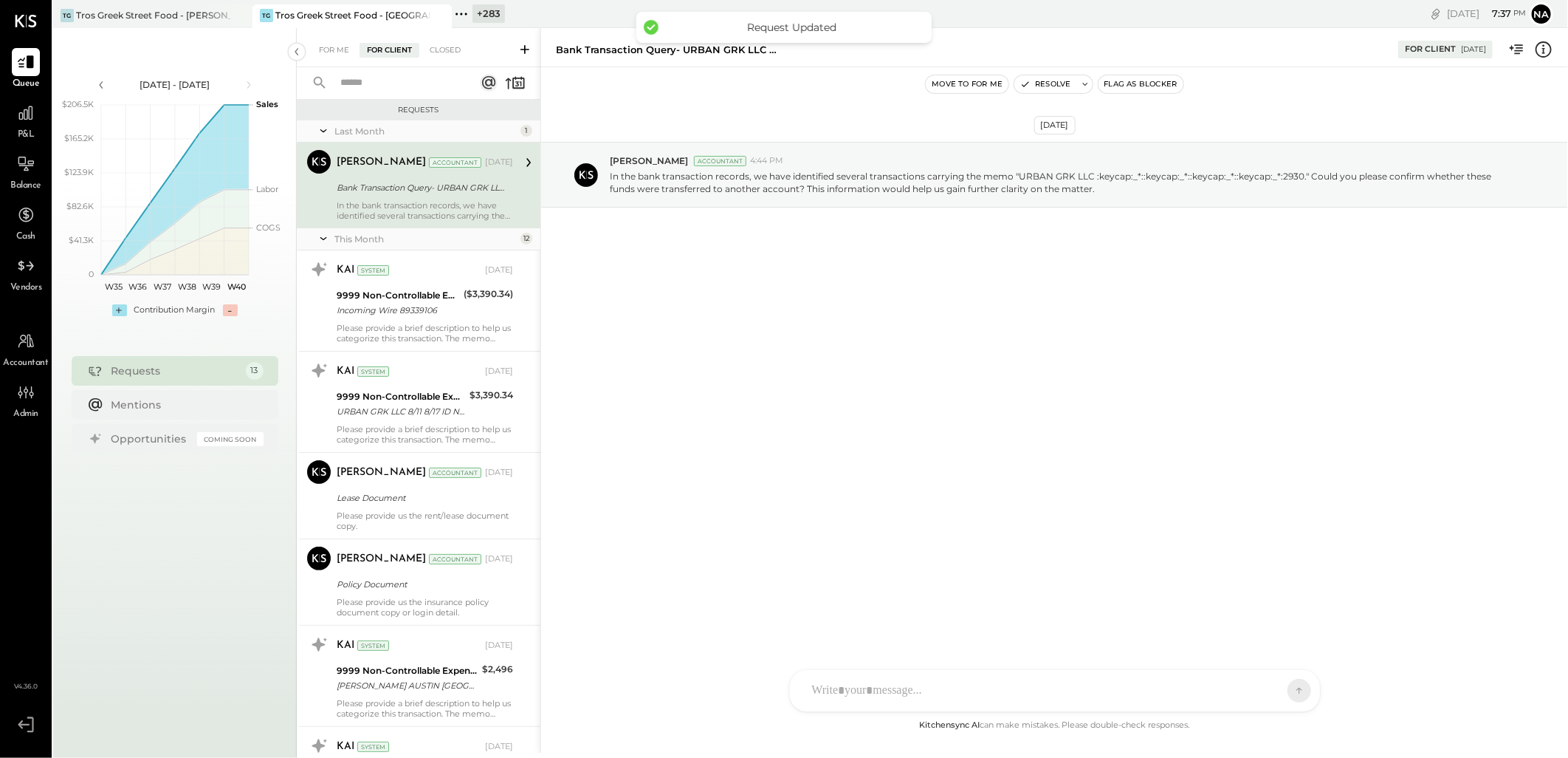
click at [1102, 82] on button "Flag as Blocker" at bounding box center [1141, 84] width 85 height 17
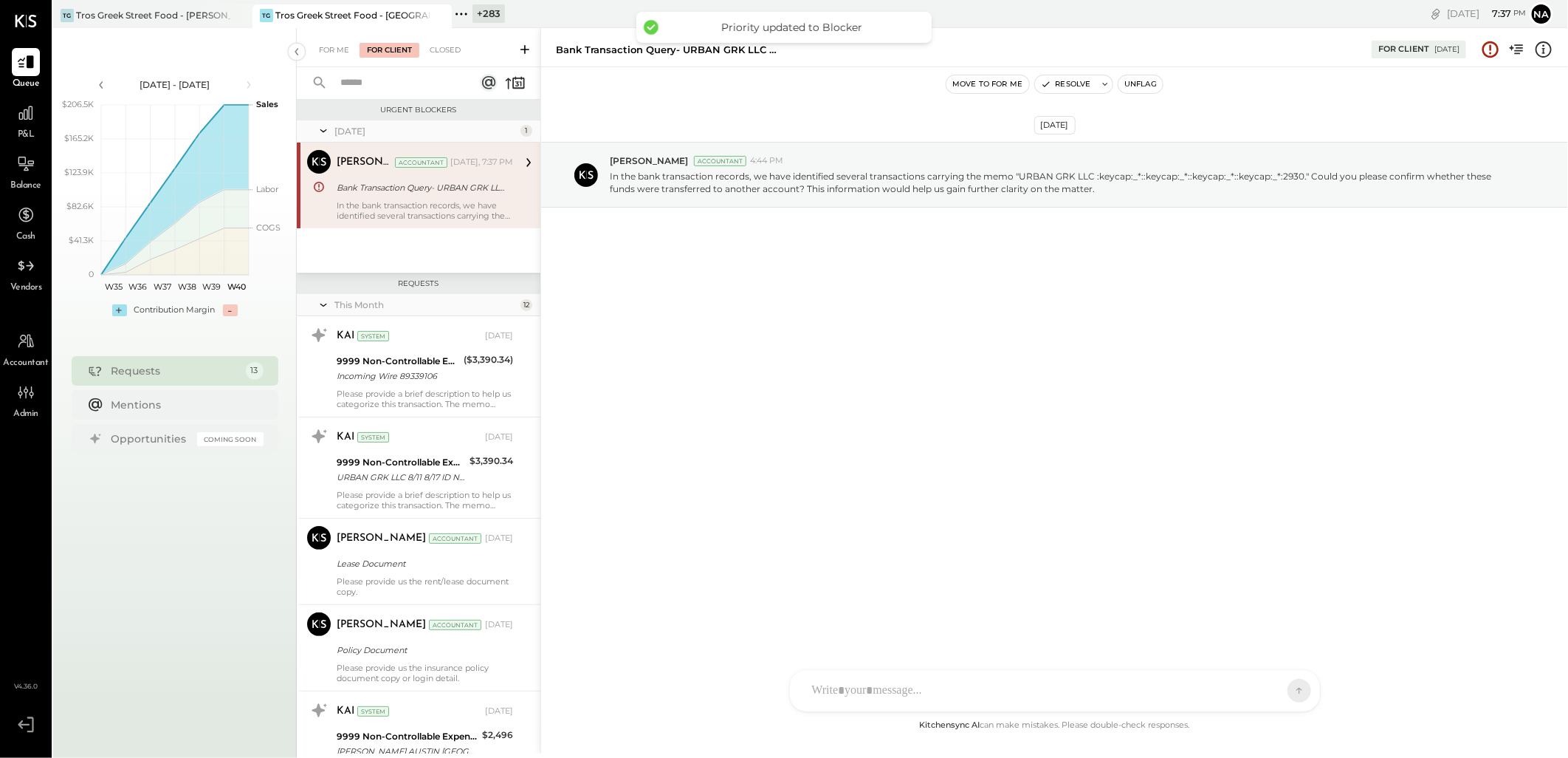
click at [455, 185] on div "Bank Transaction Query- URBAN GRK LLC ****2930" at bounding box center [423, 188] width 172 height 15
click at [1078, 82] on button "Resolve" at bounding box center [1065, 84] width 62 height 17
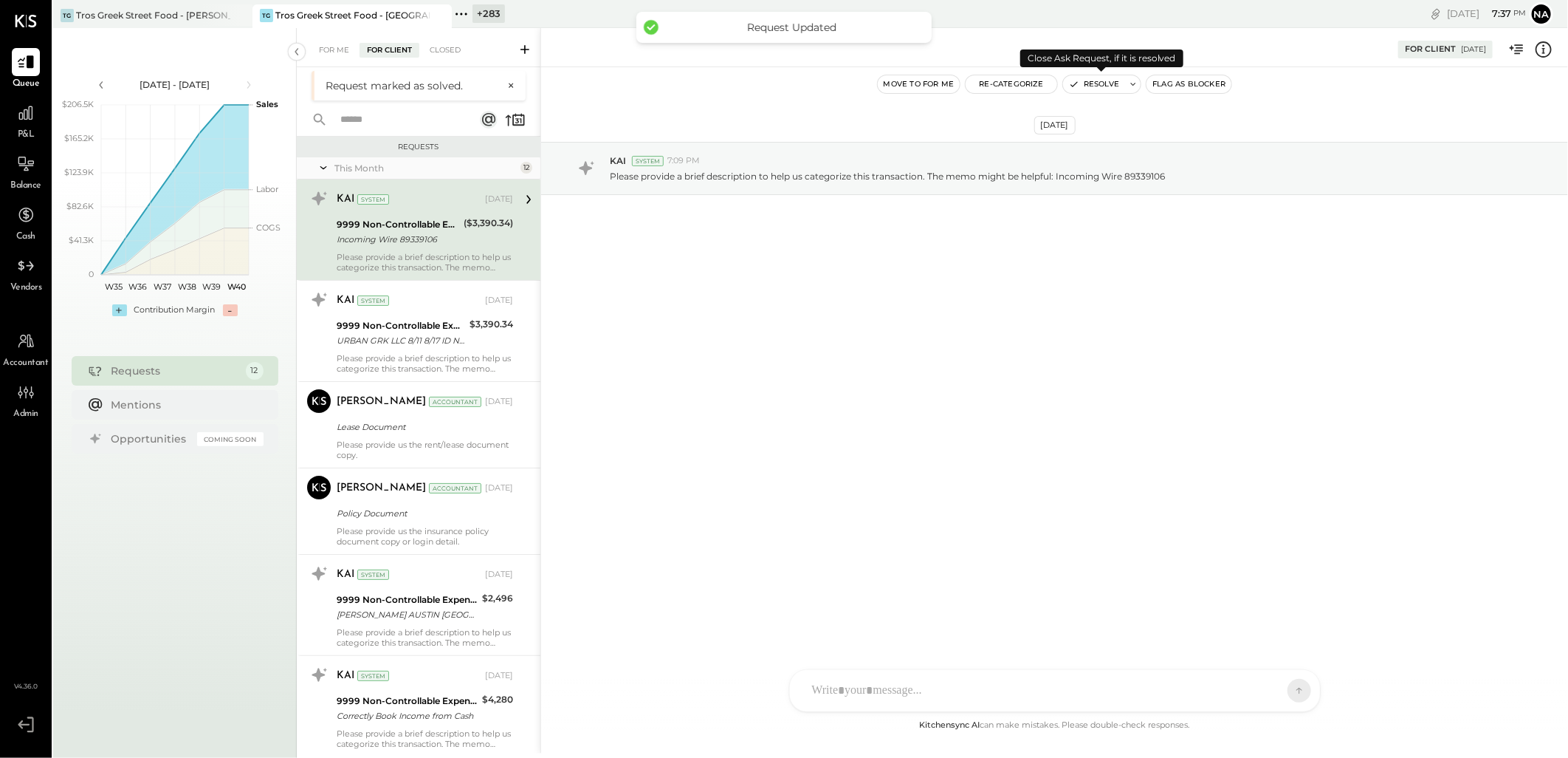
click at [1100, 79] on button "Resolve" at bounding box center [1094, 84] width 62 height 17
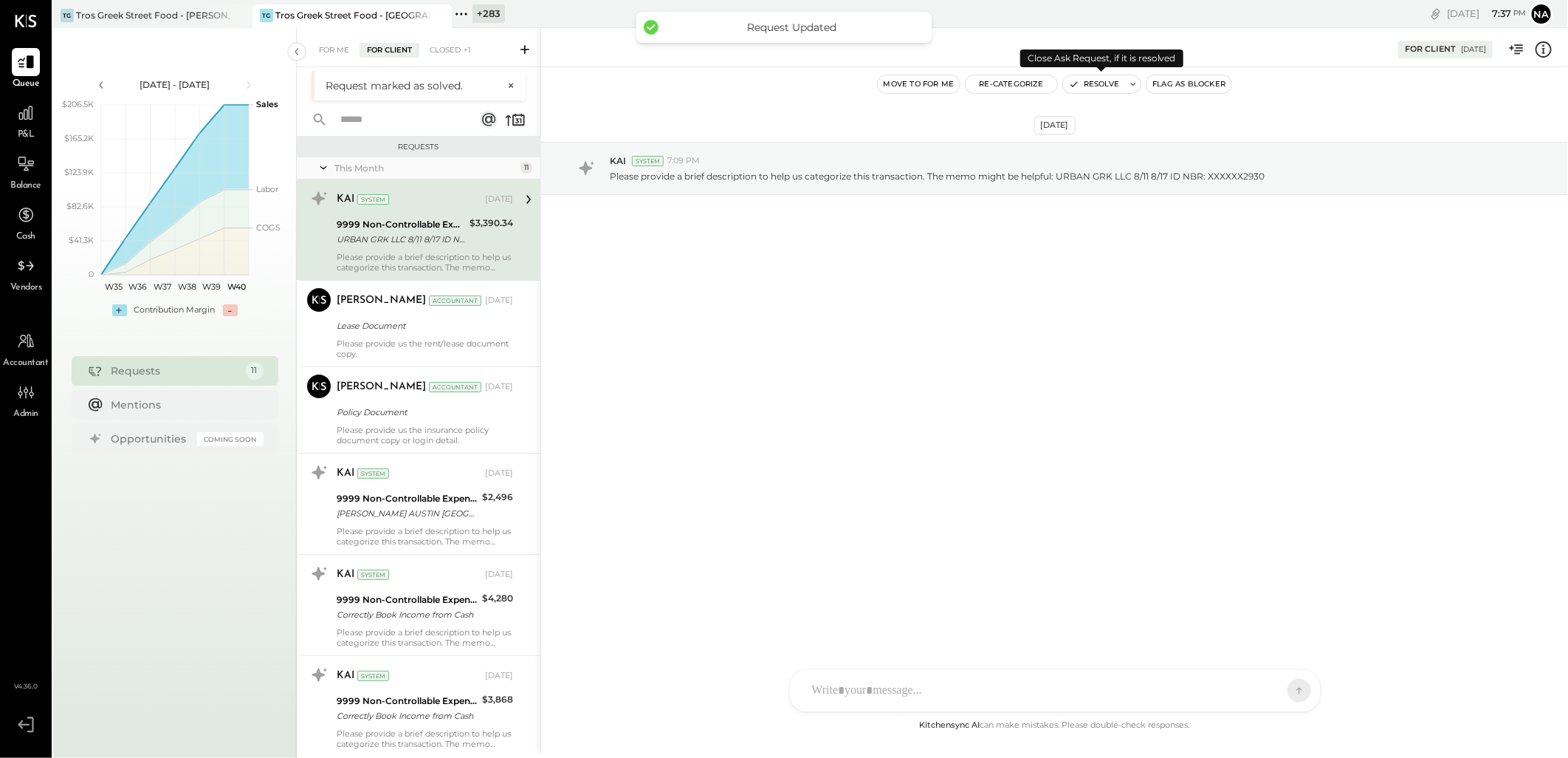
click at [1100, 79] on button "Resolve" at bounding box center [1094, 84] width 62 height 17
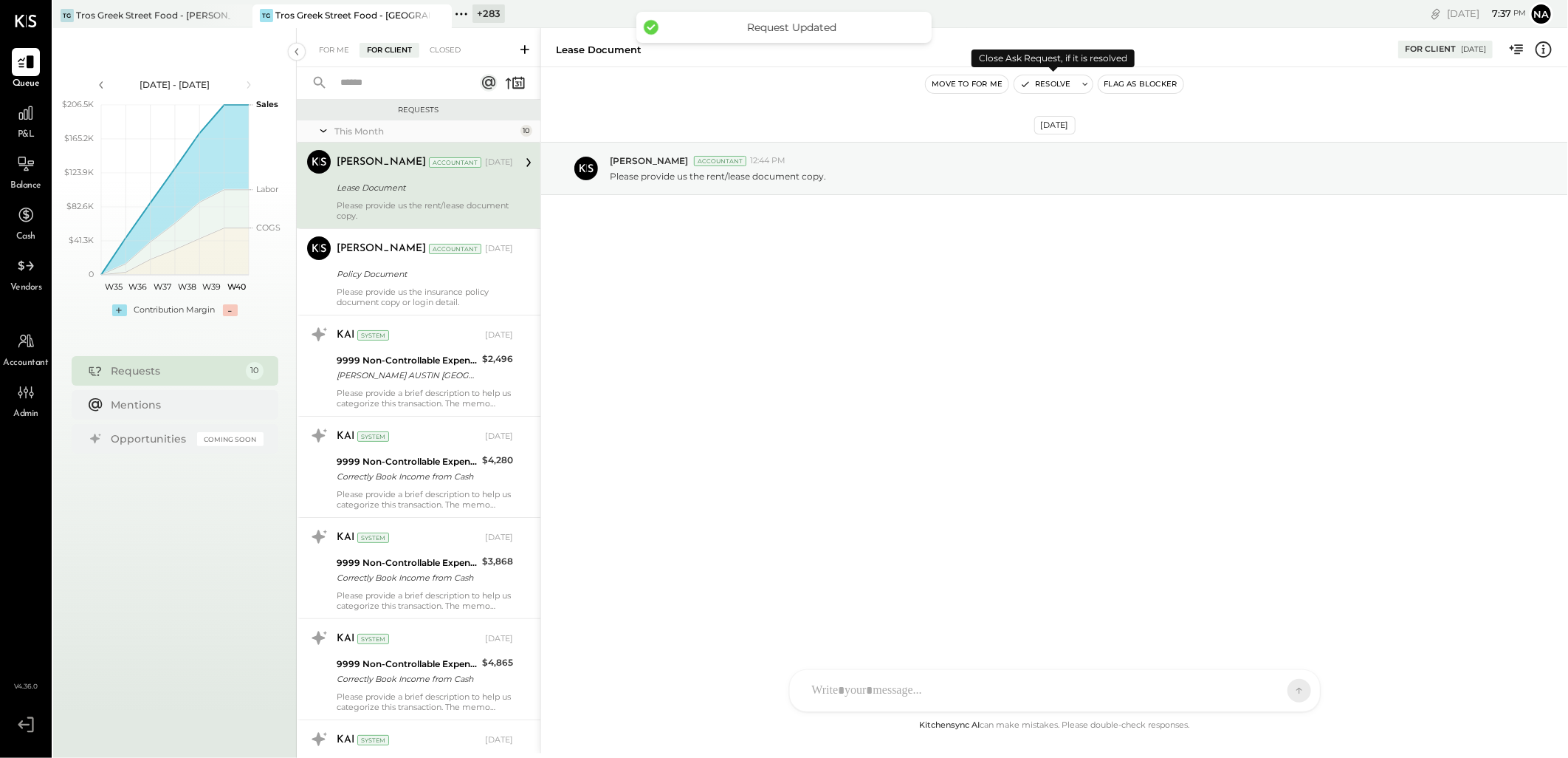
click at [1062, 82] on button "Resolve" at bounding box center [1045, 84] width 62 height 17
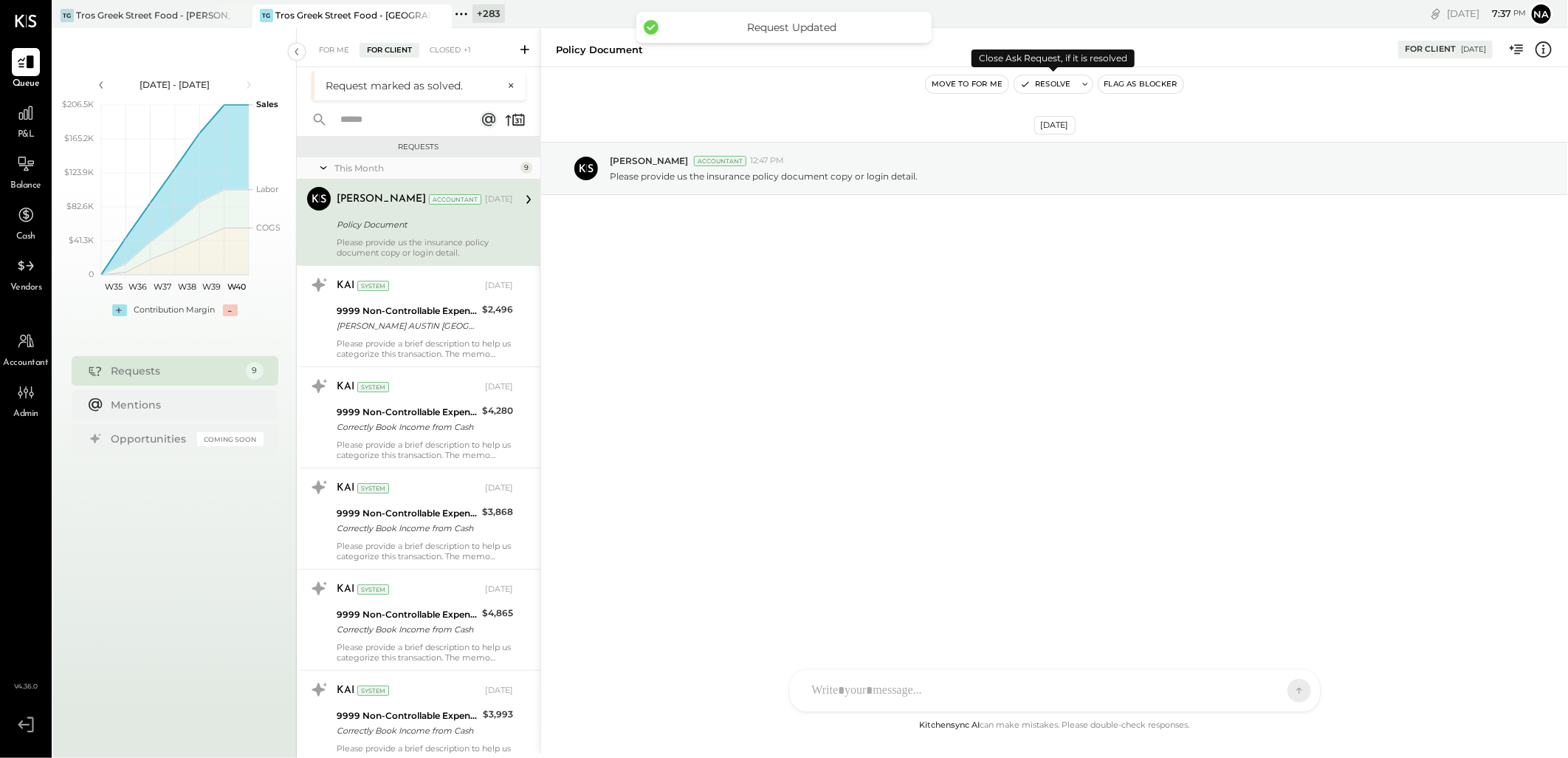
click at [1062, 82] on button "Resolve" at bounding box center [1045, 84] width 62 height 17
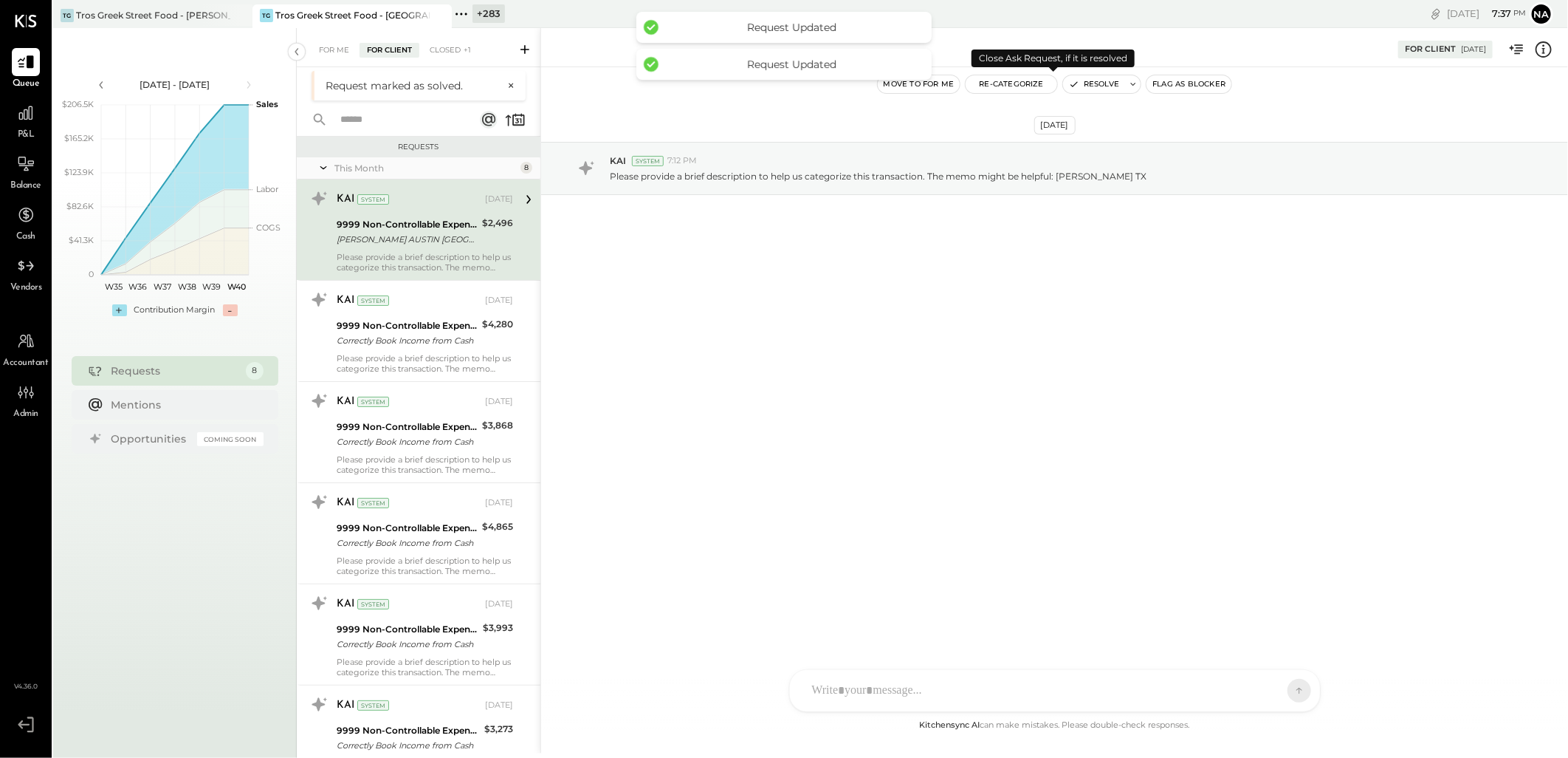
click at [1100, 82] on button "Resolve" at bounding box center [1094, 84] width 62 height 17
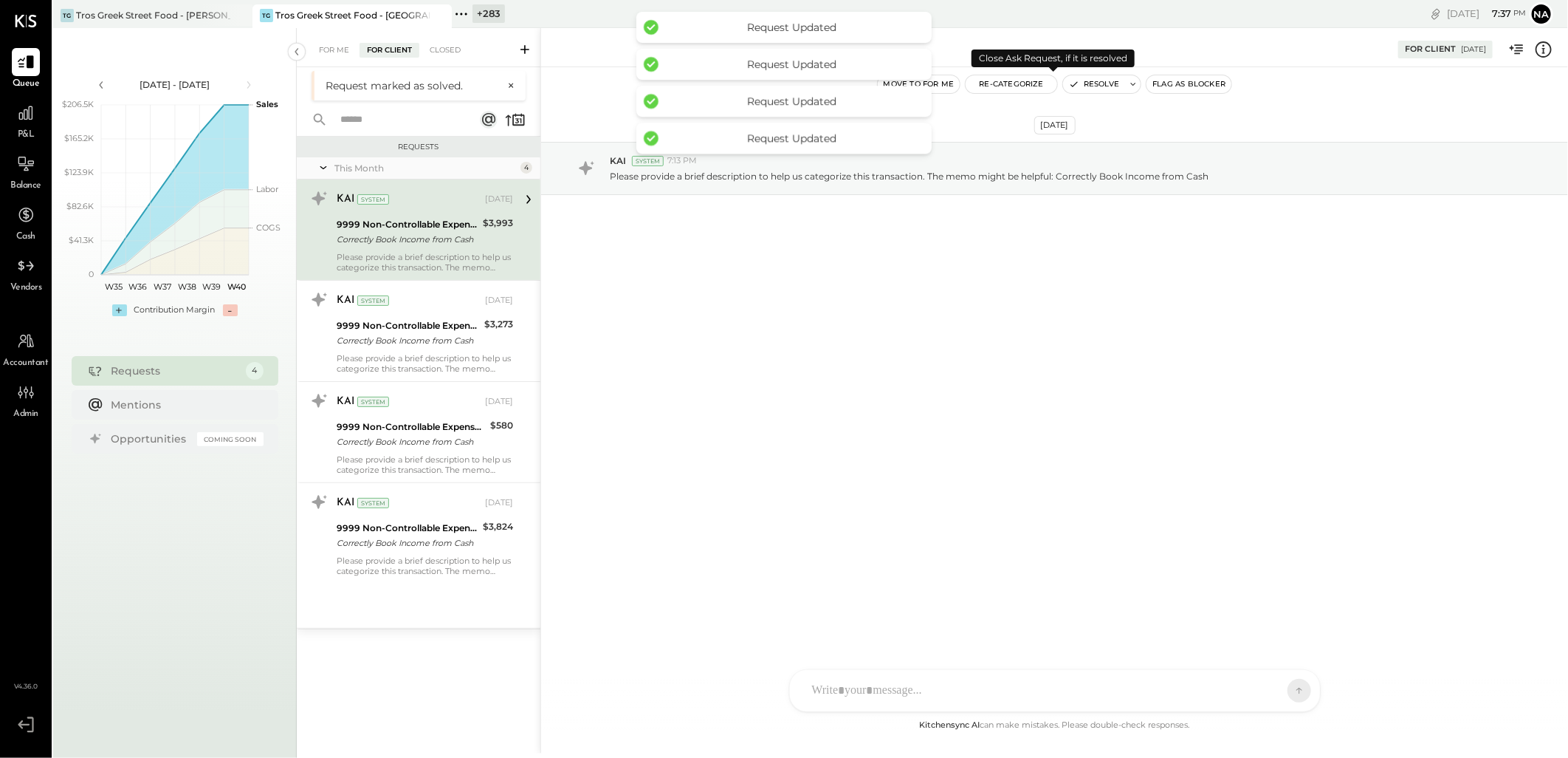
click at [1100, 82] on button "Resolve" at bounding box center [1094, 84] width 62 height 17
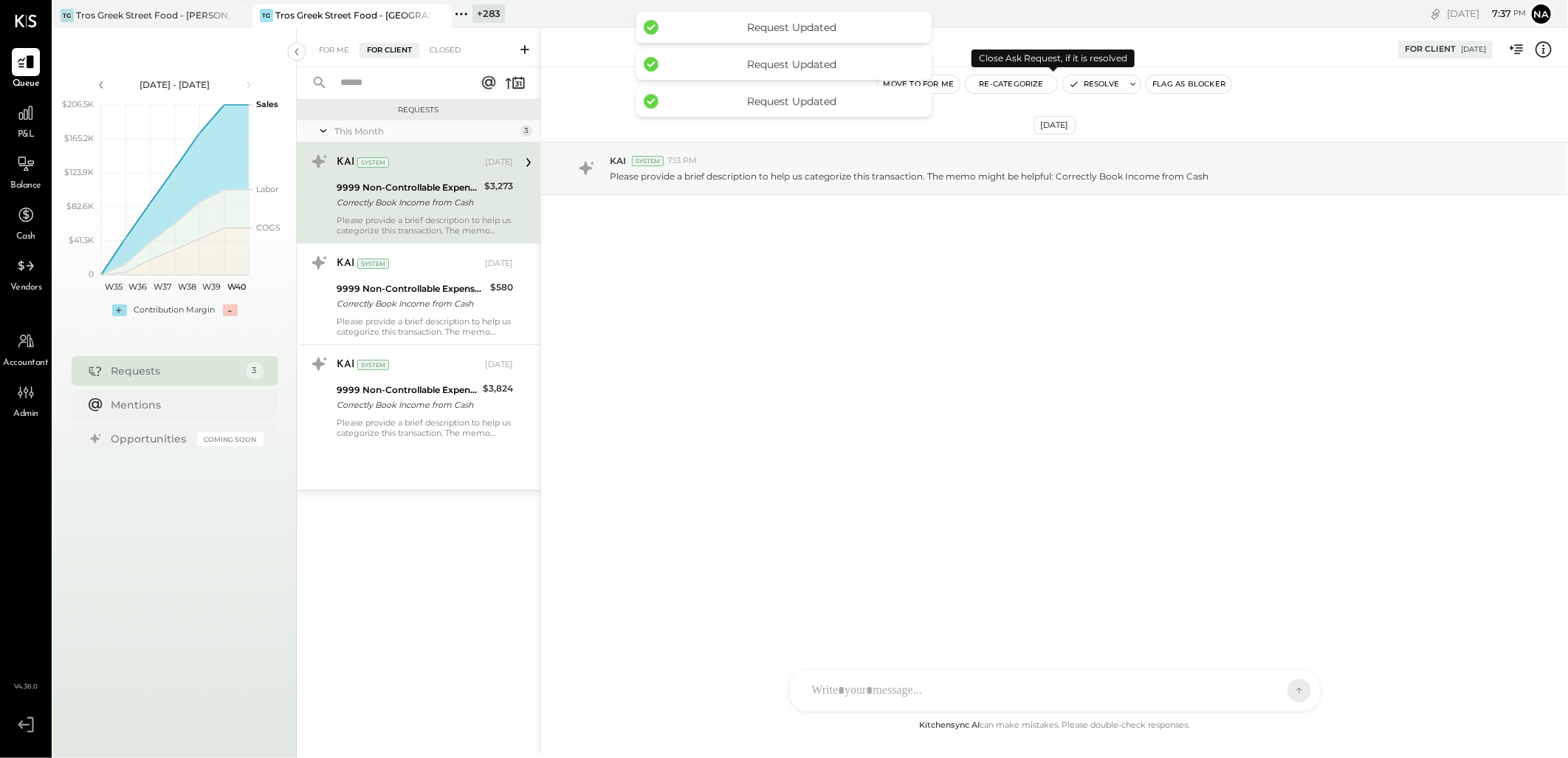
click at [1100, 82] on button "Resolve" at bounding box center [1094, 84] width 62 height 17
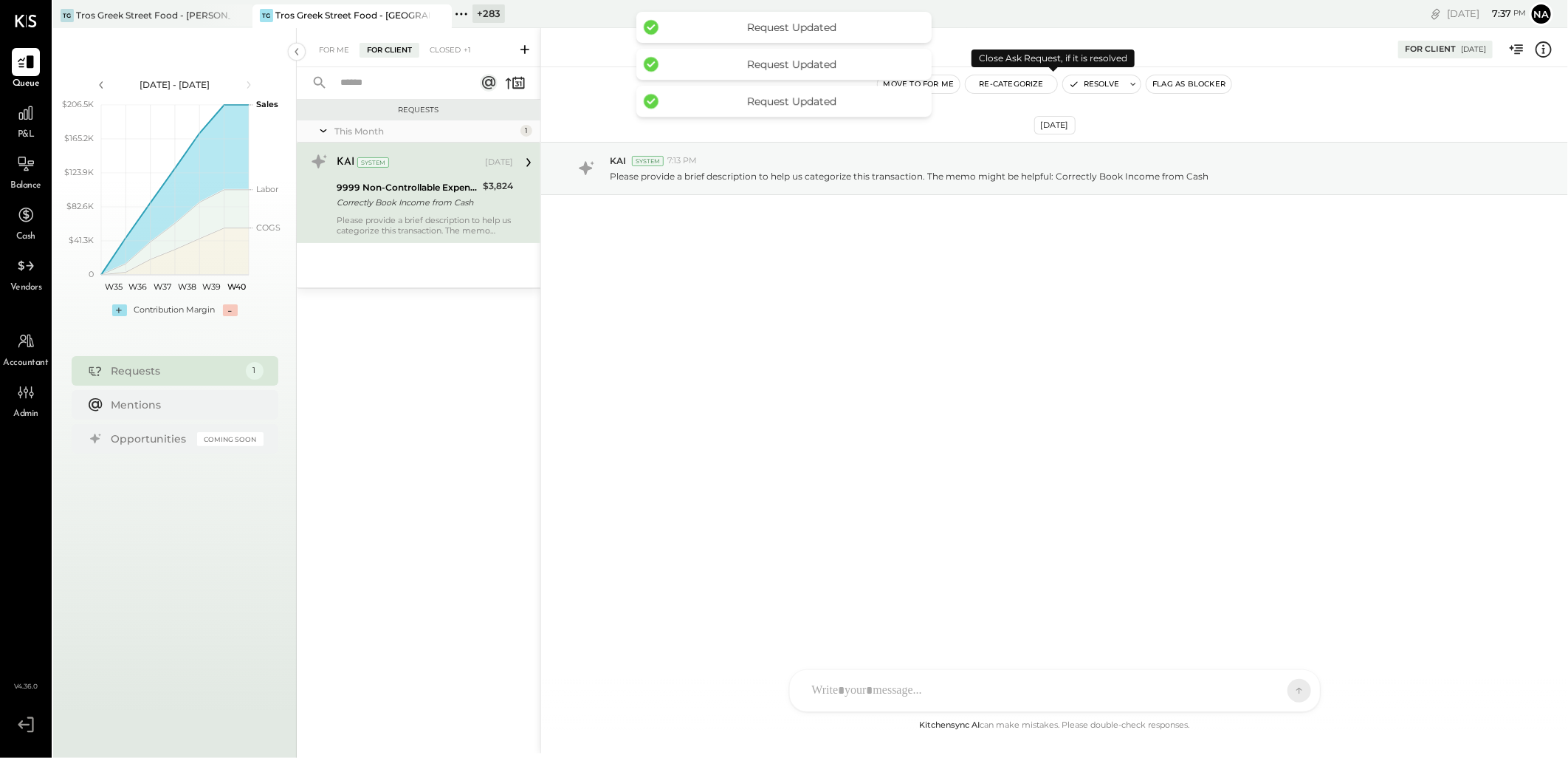
click at [1100, 82] on button "Resolve" at bounding box center [1094, 84] width 62 height 17
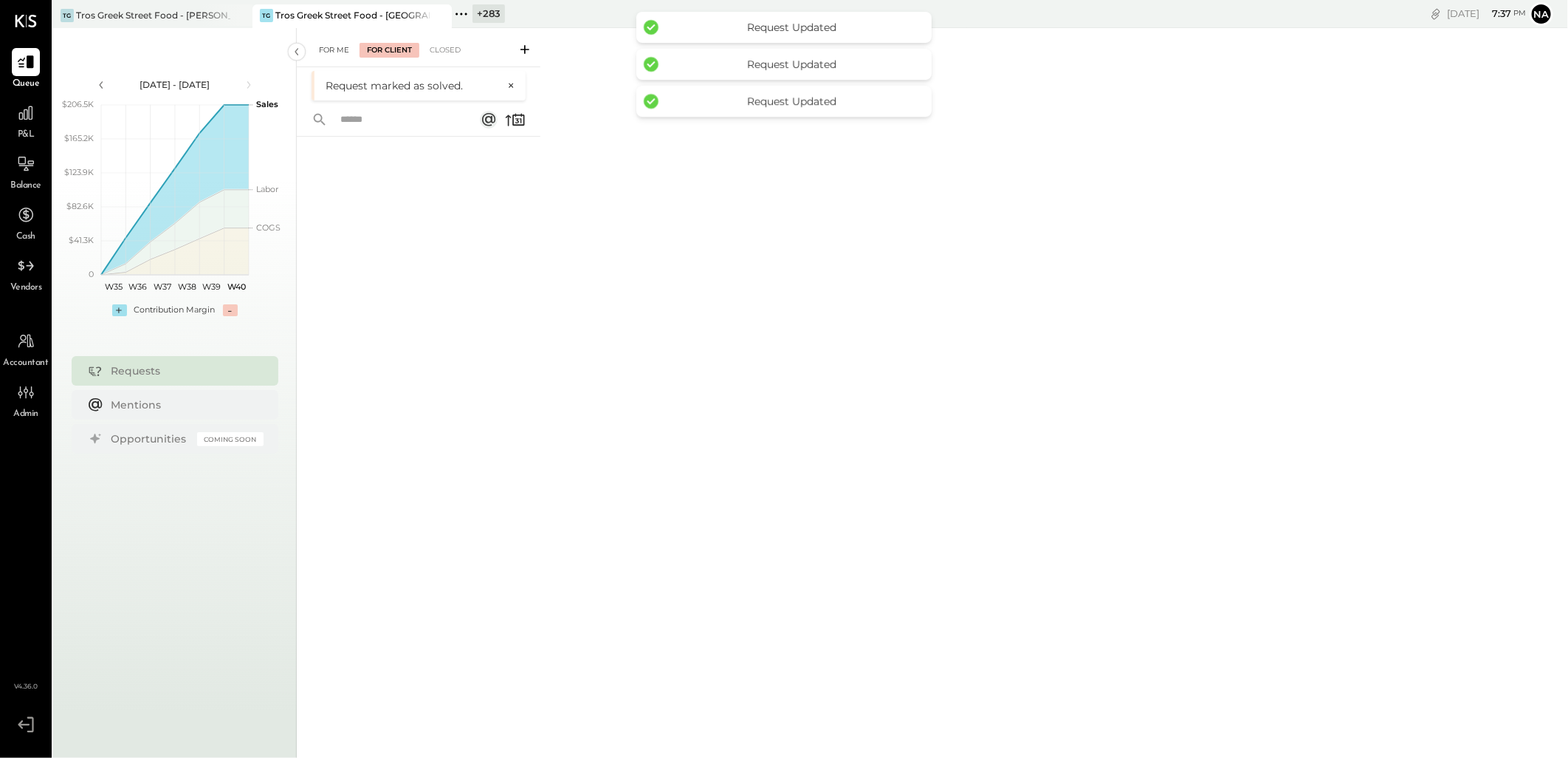
click at [331, 43] on div "For Me" at bounding box center [334, 51] width 45 height 15
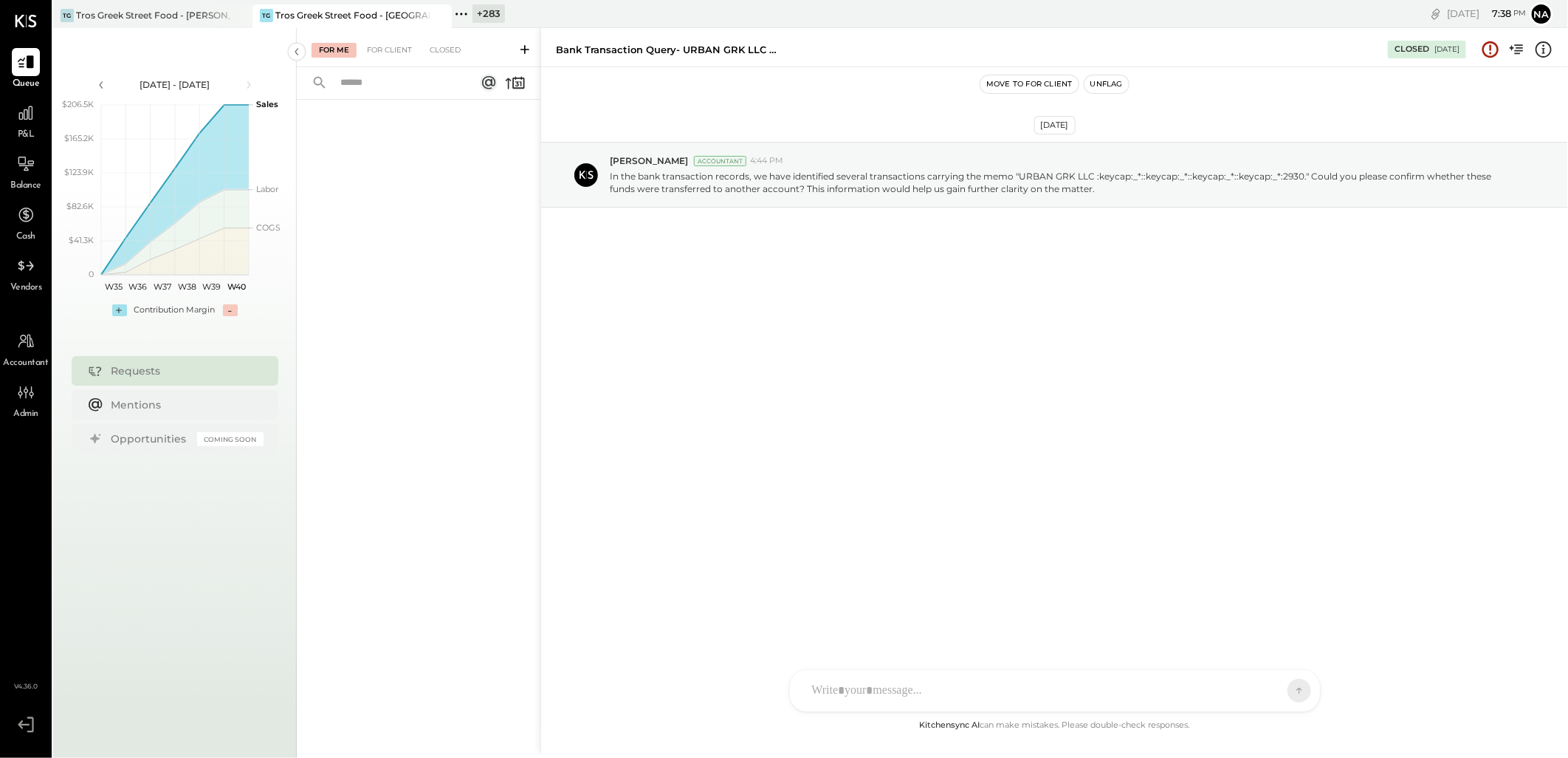
click at [1097, 85] on button "Unflag" at bounding box center [1106, 84] width 45 height 17
click at [1051, 176] on p "In the bank transaction records, we have identified several transactions carryi…" at bounding box center [1059, 182] width 899 height 25
click at [350, 134] on div at bounding box center [418, 407] width 244 height 615
click at [369, 54] on div "For Client" at bounding box center [389, 51] width 60 height 15
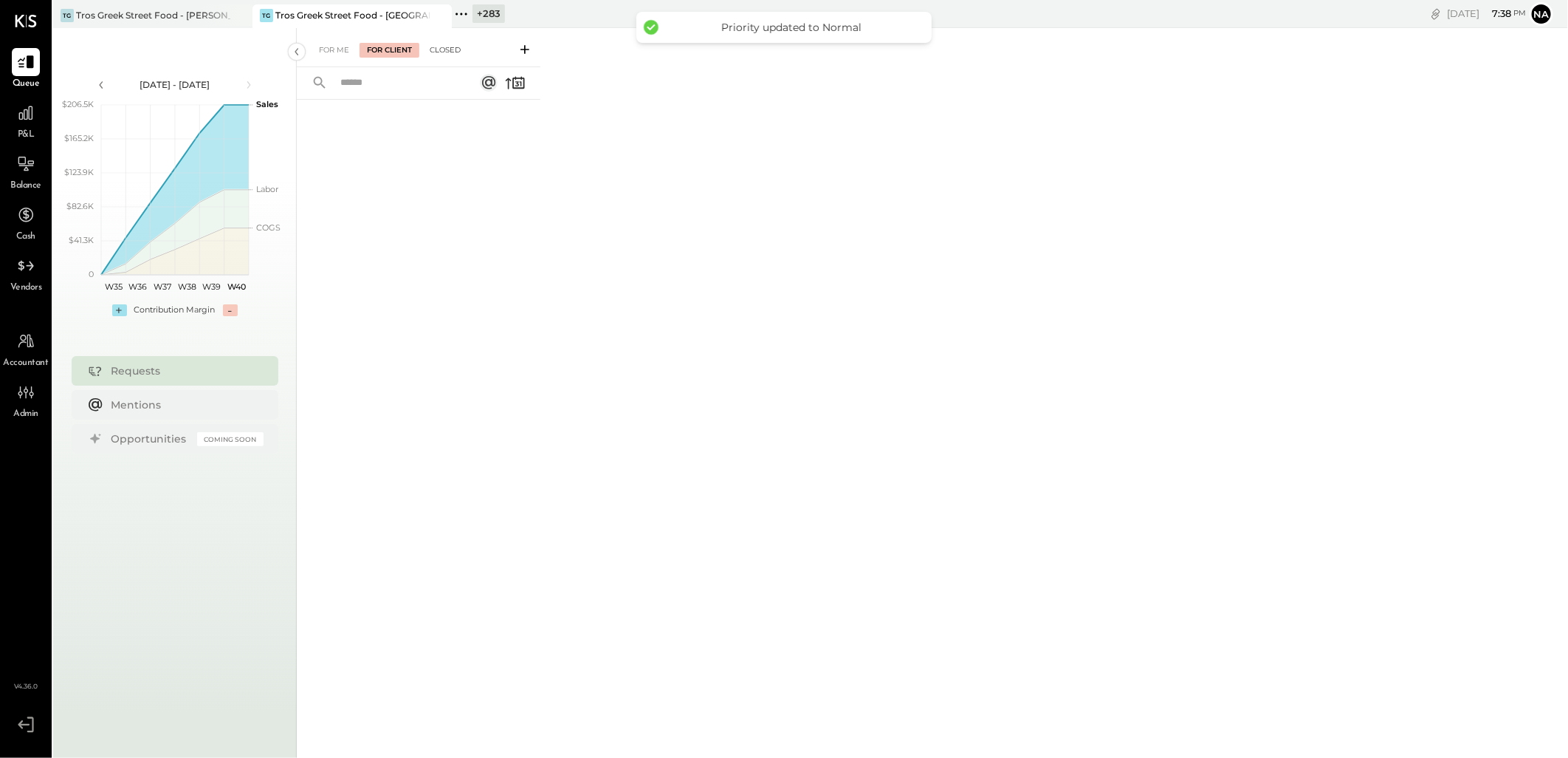
click at [457, 48] on div "Closed" at bounding box center [445, 51] width 46 height 15
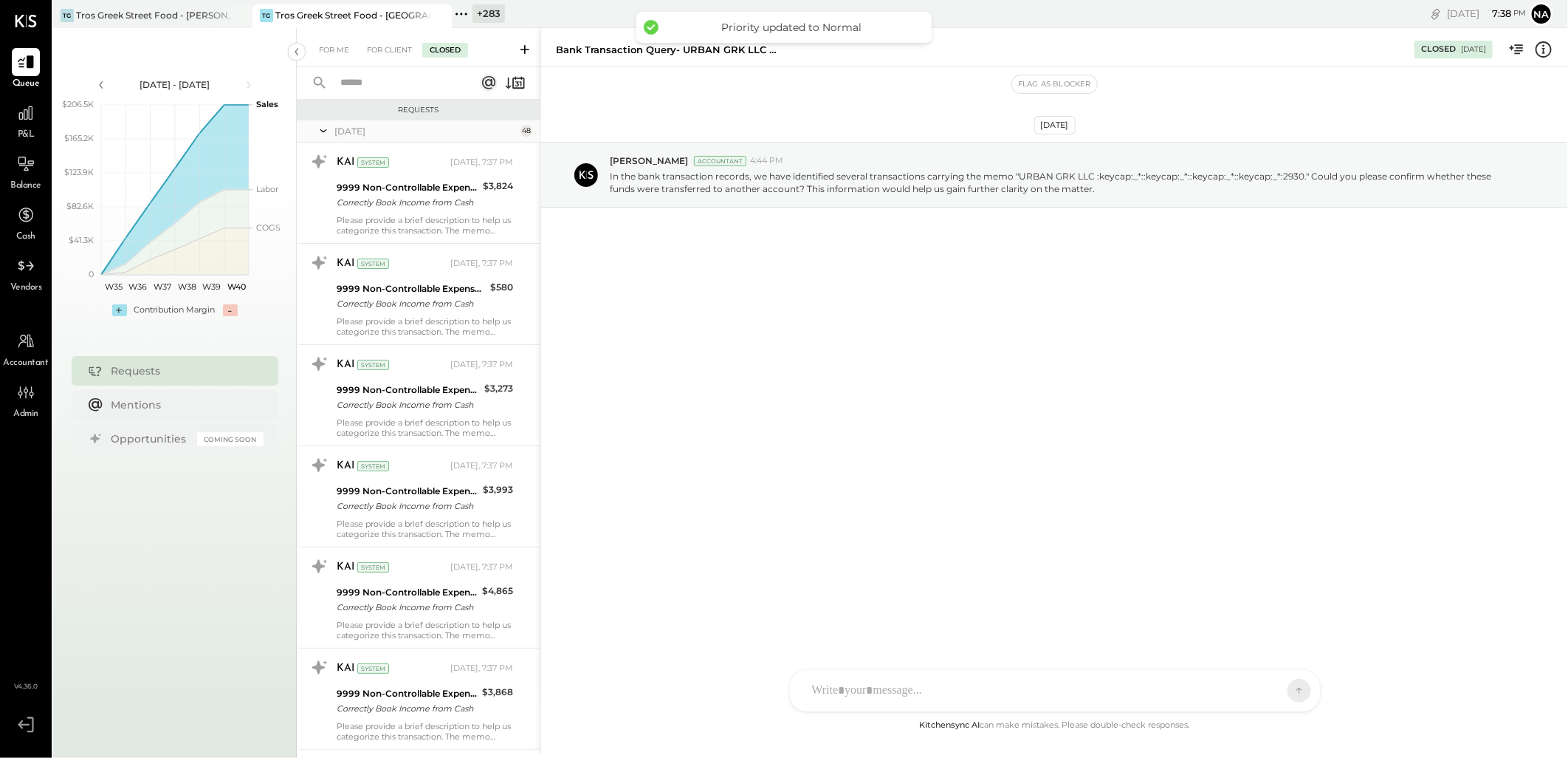
scroll to position [1066, 0]
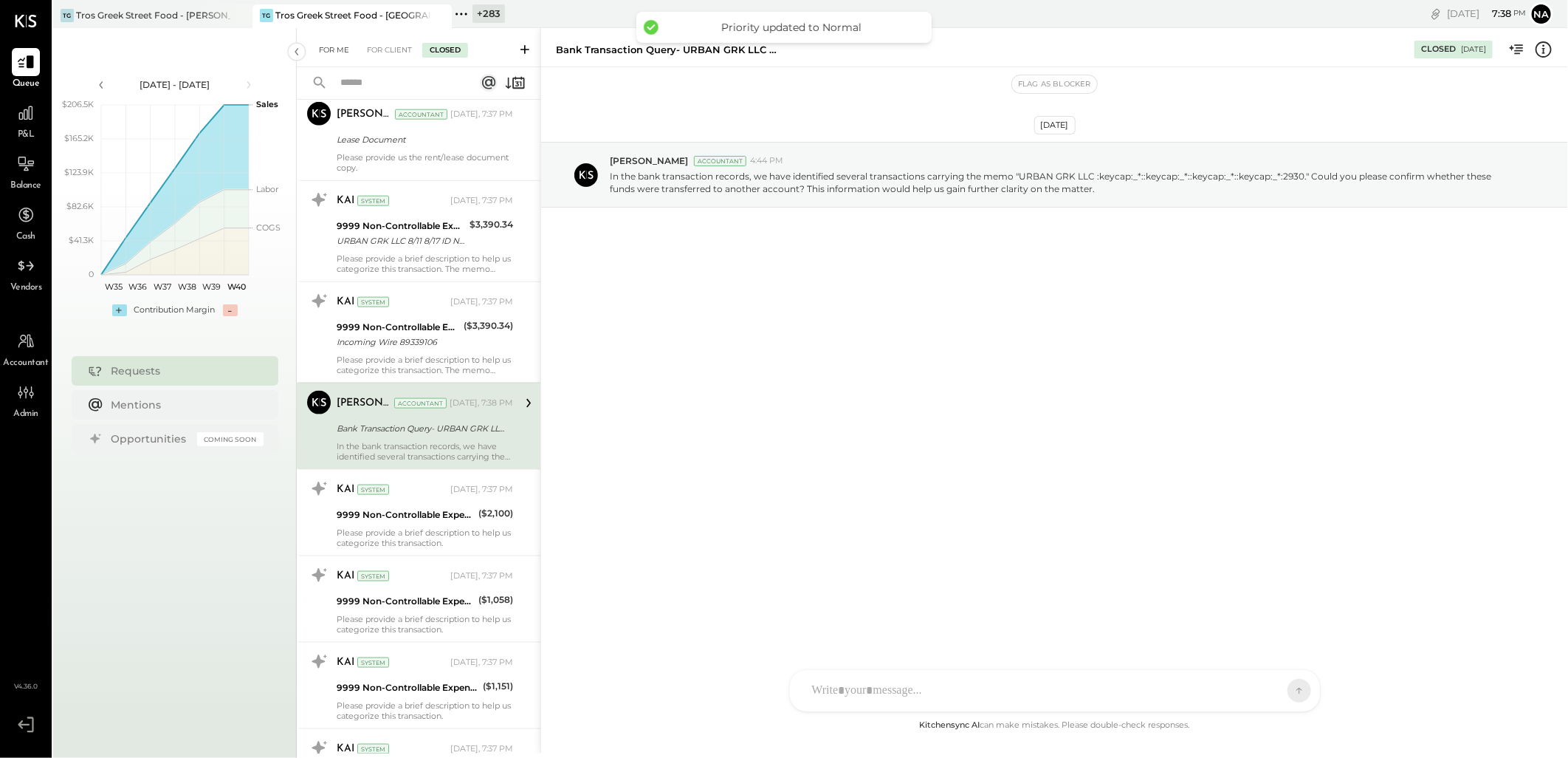
click at [330, 46] on div "For Me" at bounding box center [334, 51] width 45 height 15
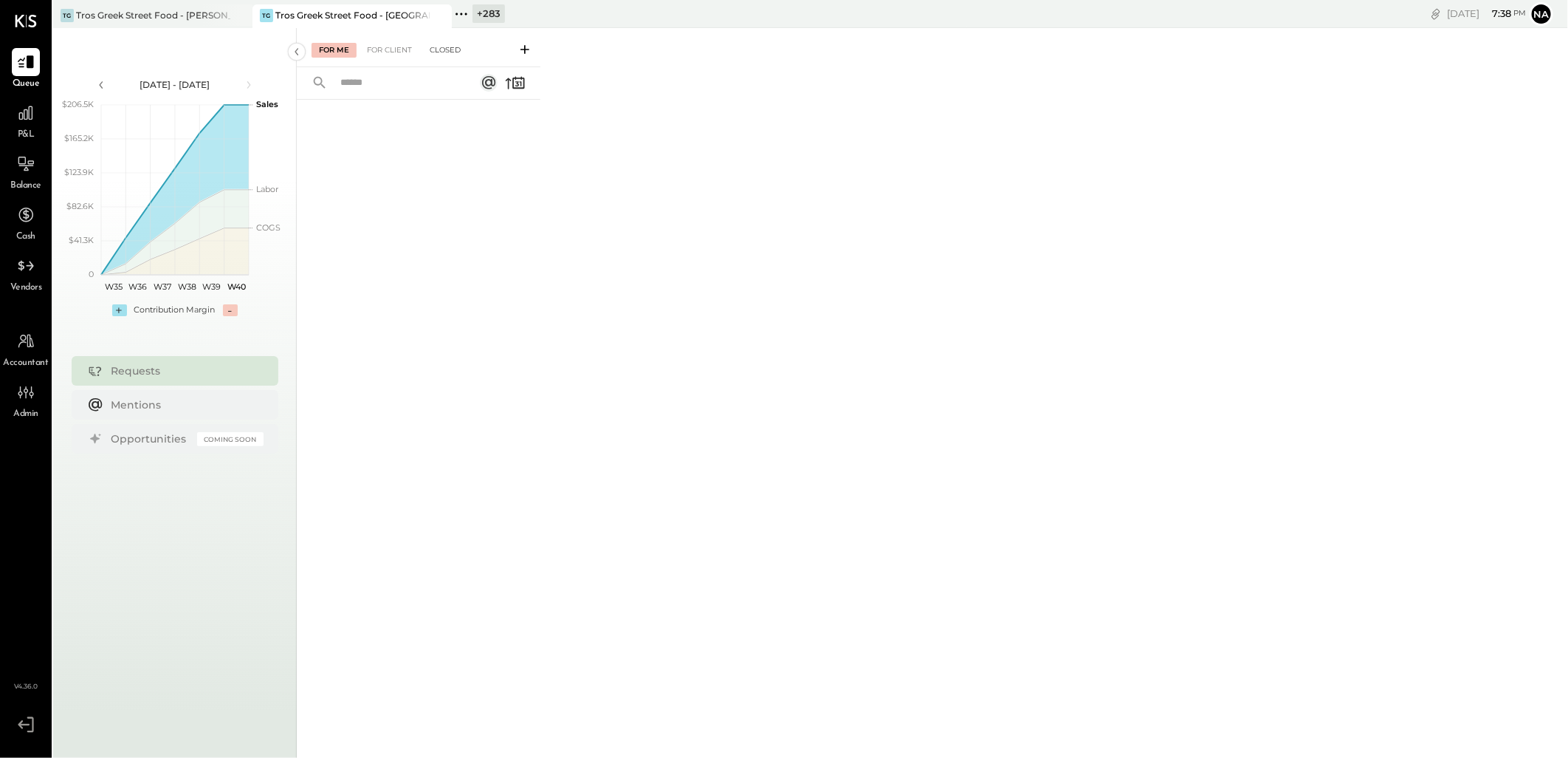
click at [448, 53] on div "Closed" at bounding box center [445, 51] width 46 height 15
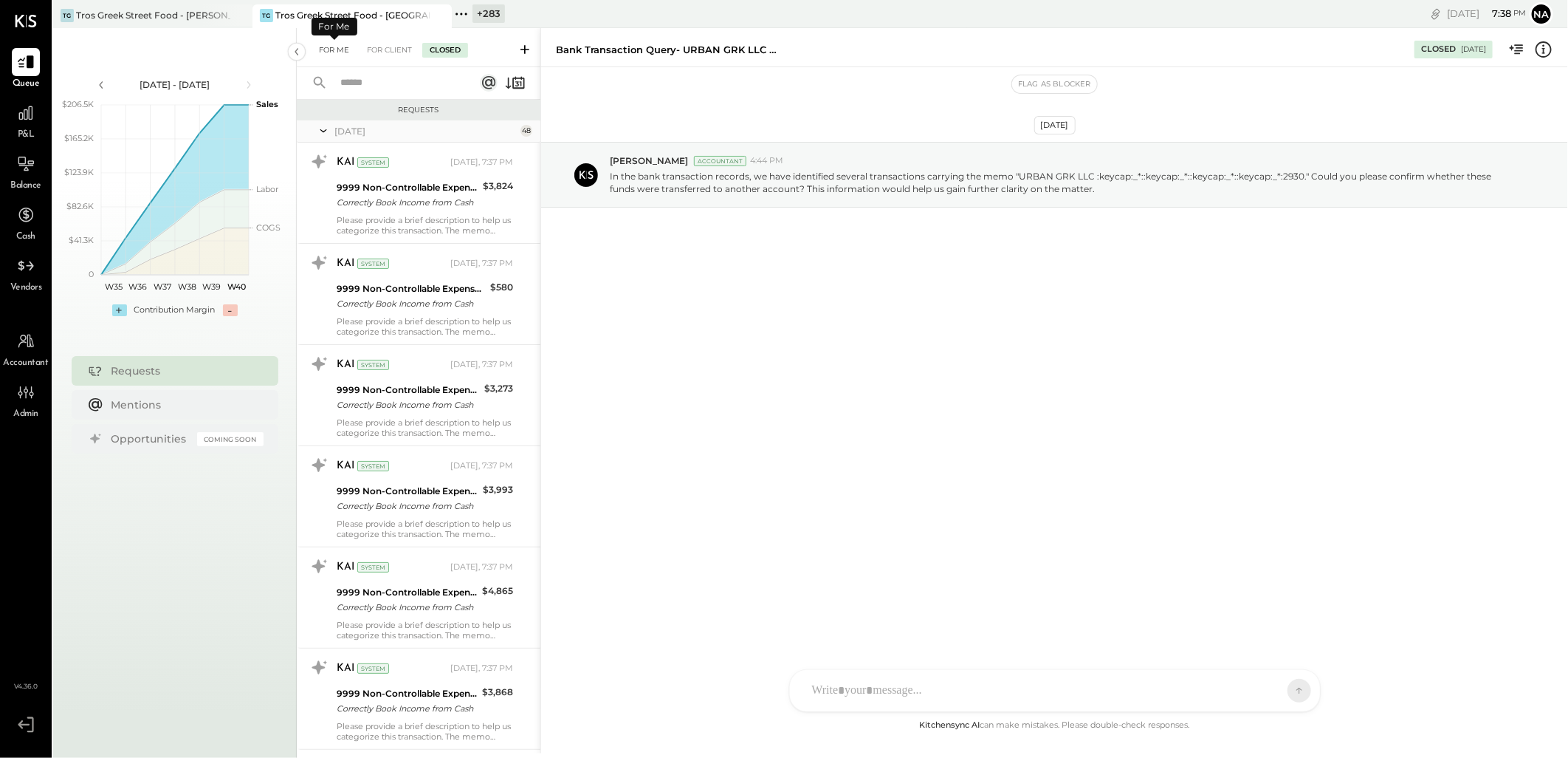
click at [353, 52] on div "For Me" at bounding box center [334, 51] width 45 height 15
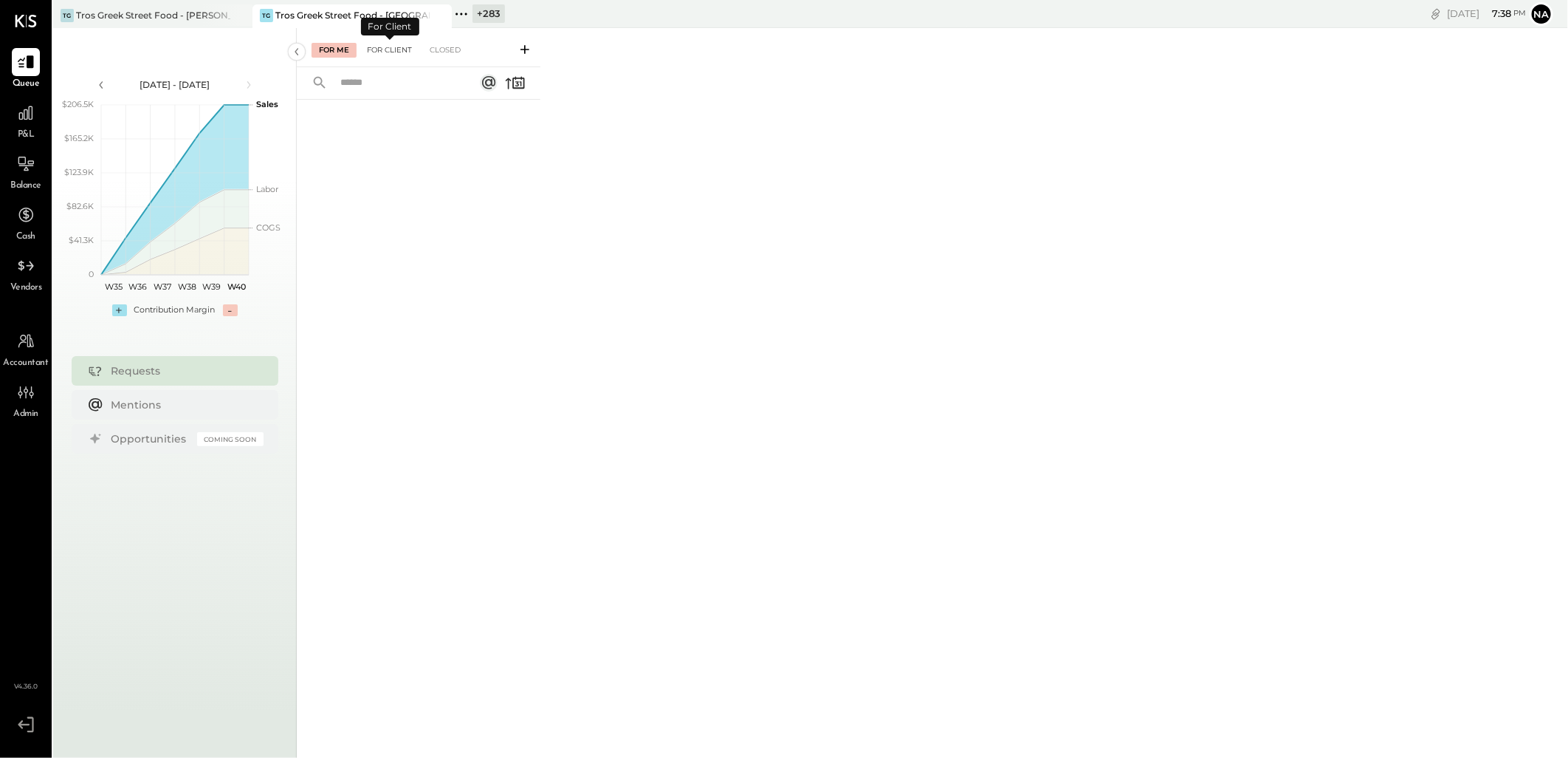
click at [406, 48] on div "For Client" at bounding box center [389, 51] width 60 height 15
click at [343, 48] on div "For Me" at bounding box center [334, 51] width 45 height 15
click at [197, 13] on div "Tros Greek Street Food - [PERSON_NAME]" at bounding box center [153, 15] width 154 height 13
click at [392, 54] on div "For Client" at bounding box center [389, 51] width 60 height 15
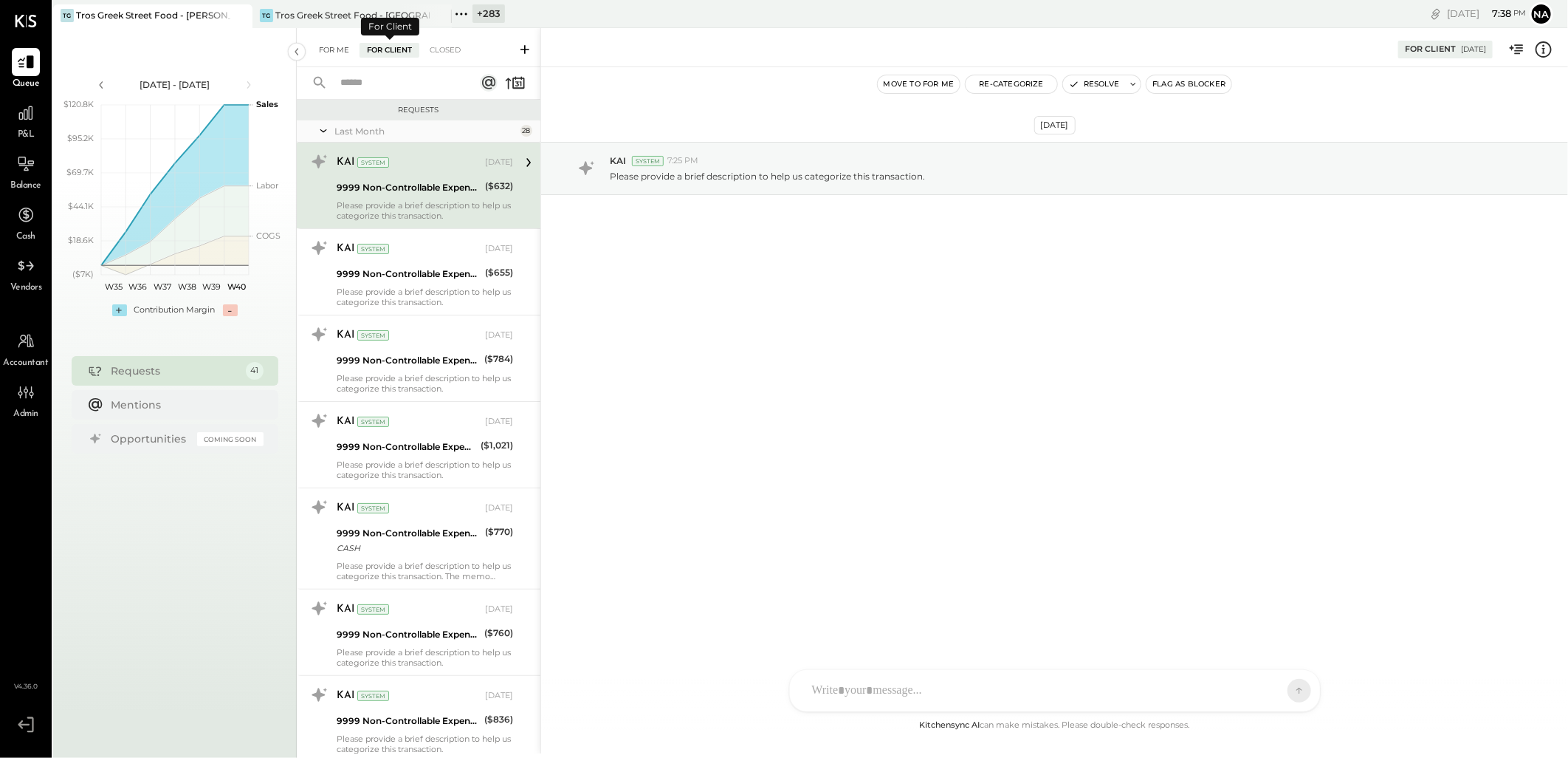
click at [334, 46] on div "For Me" at bounding box center [334, 51] width 45 height 15
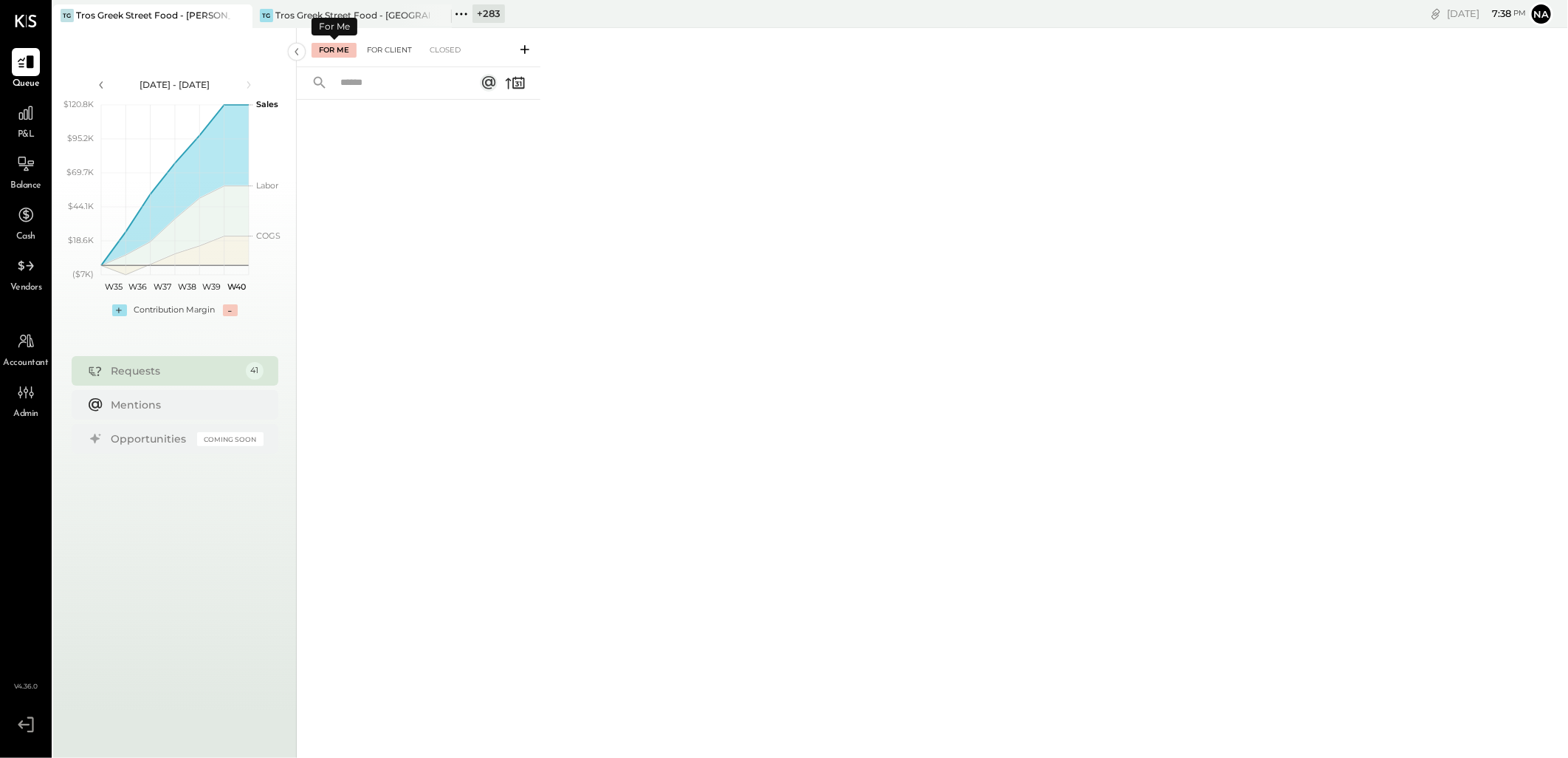
click at [380, 46] on div "For Client" at bounding box center [389, 51] width 60 height 15
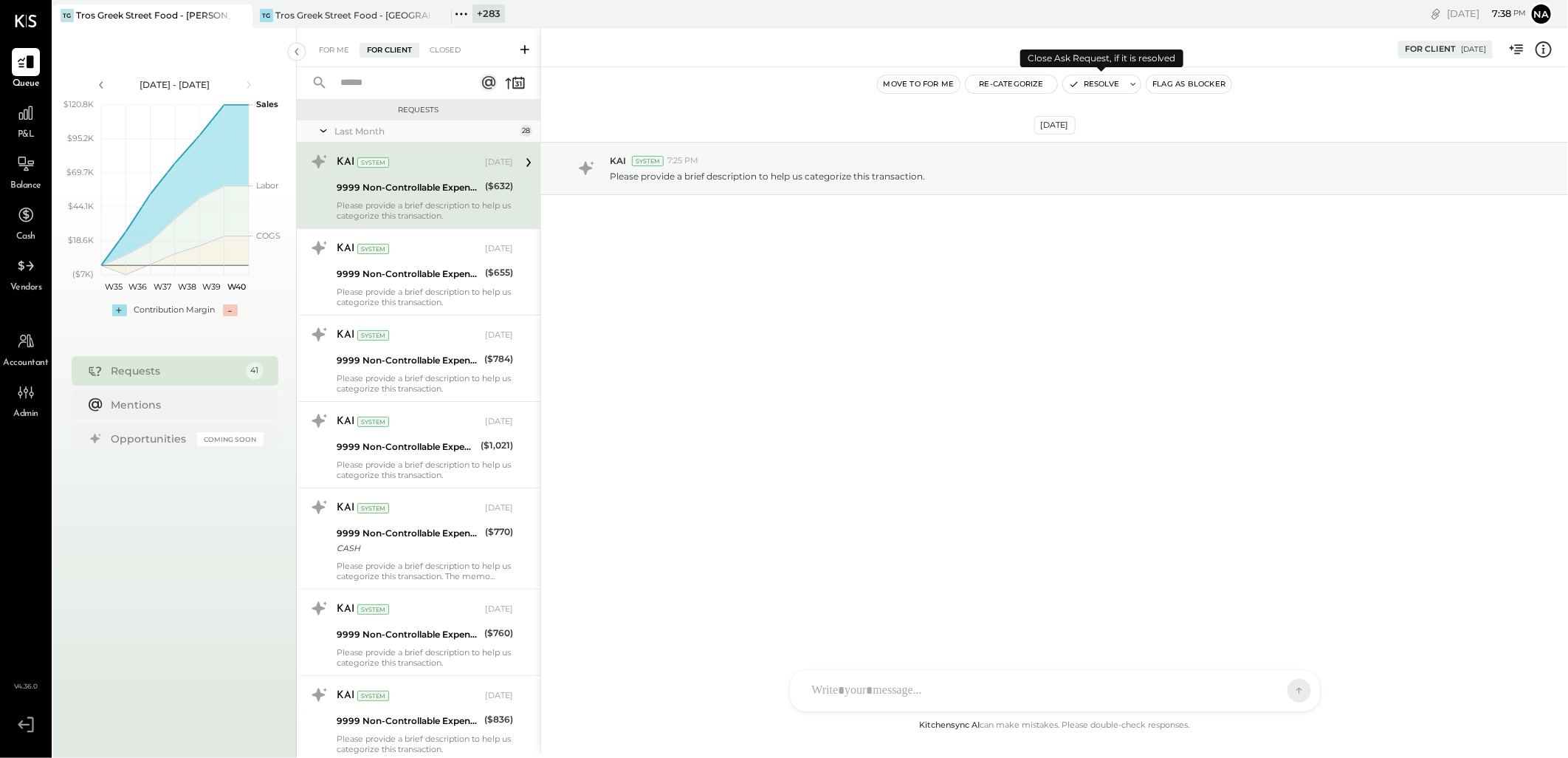
click at [1094, 85] on button "Resolve" at bounding box center [1094, 84] width 62 height 17
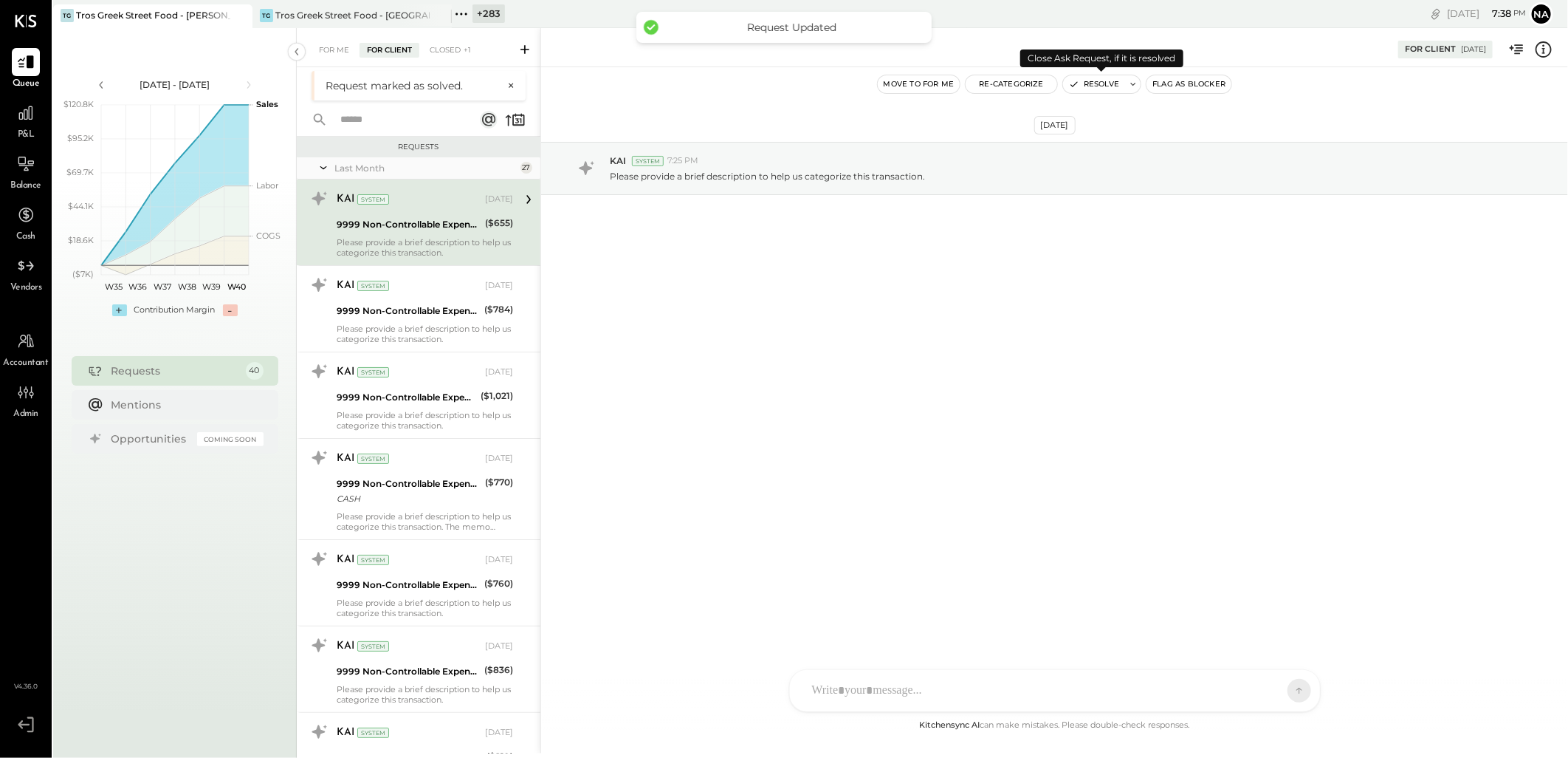
click at [1094, 85] on button "Resolve" at bounding box center [1094, 84] width 62 height 17
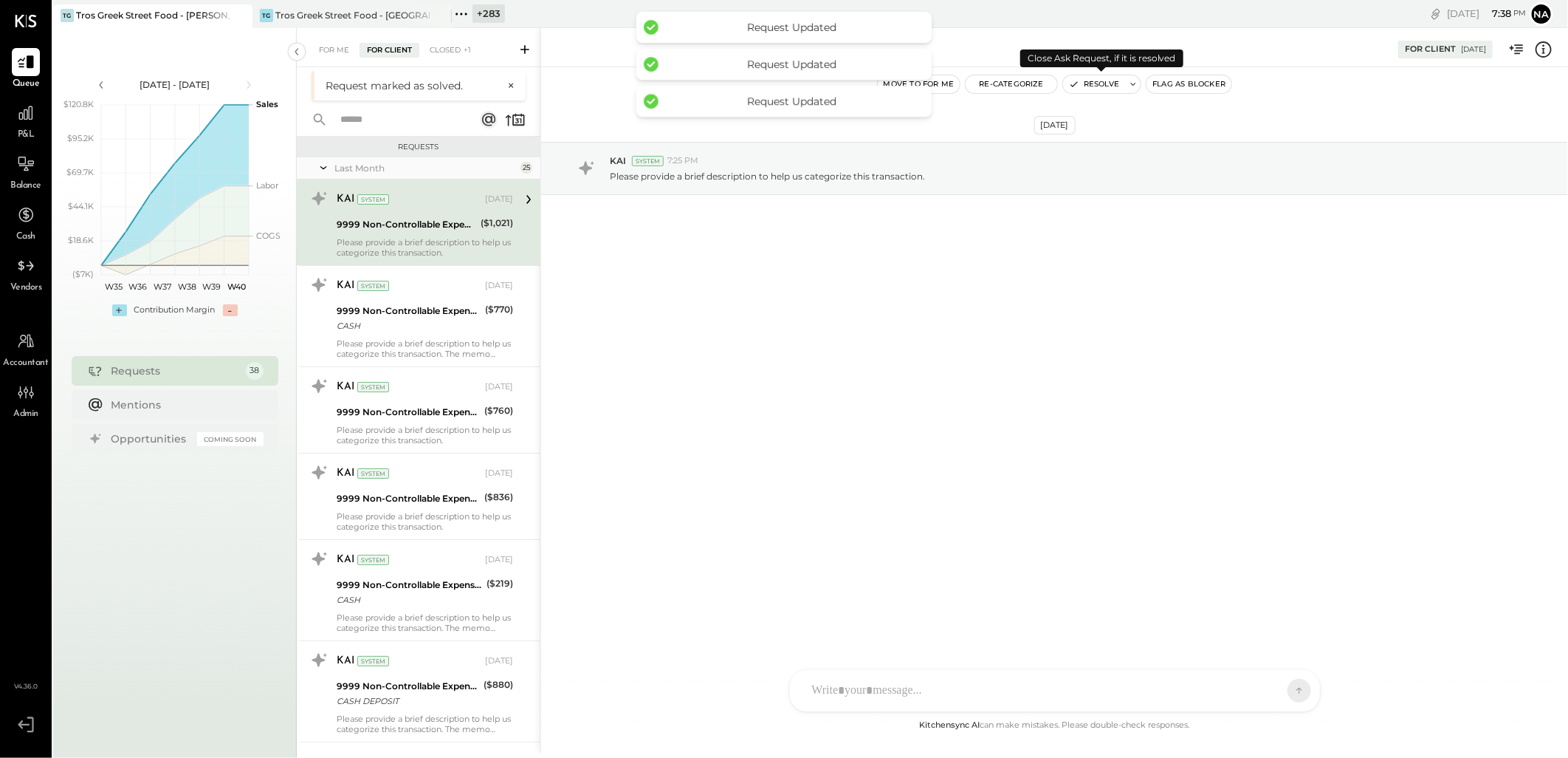
click at [1094, 85] on button "Resolve" at bounding box center [1094, 84] width 62 height 17
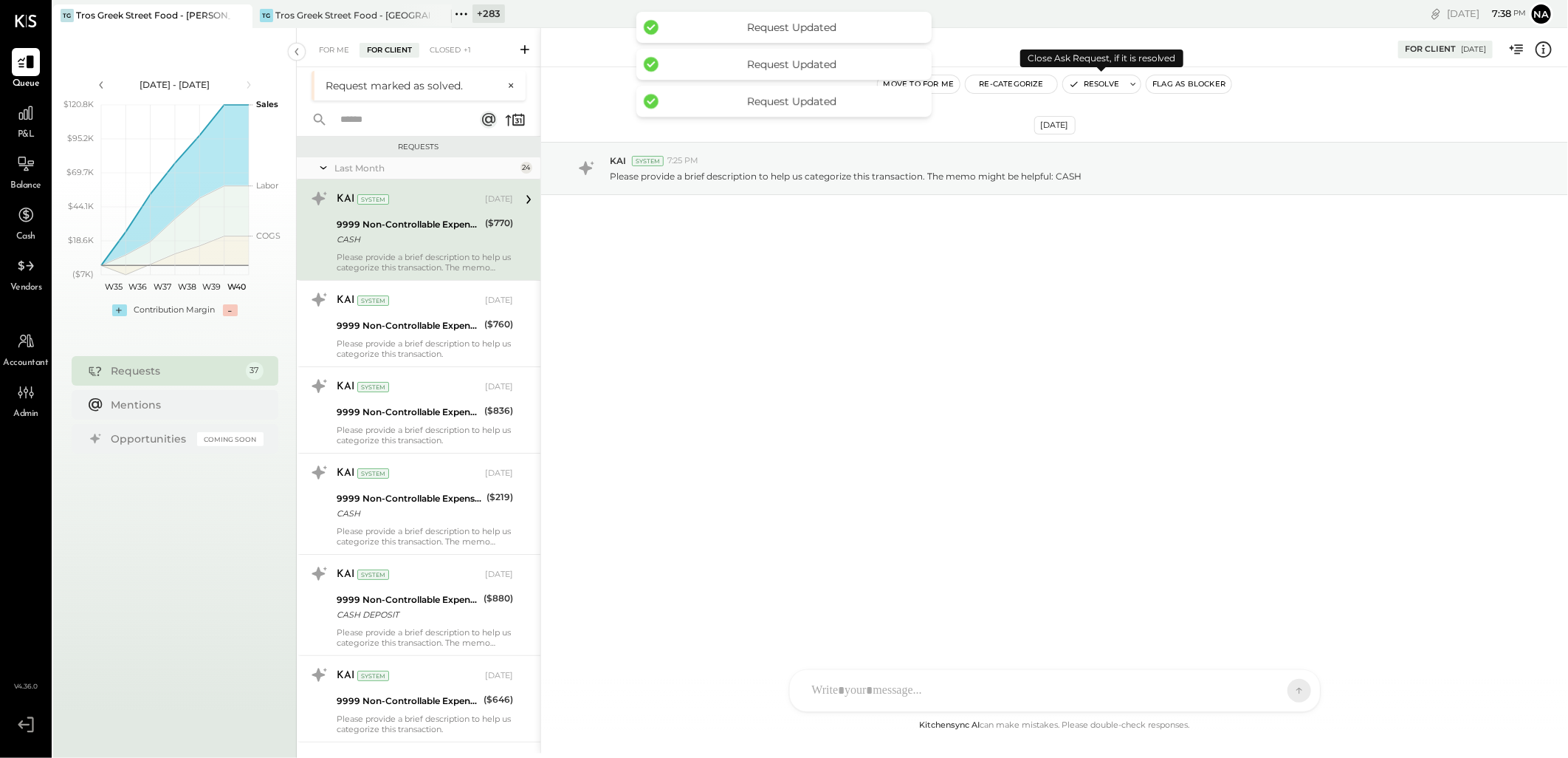
click at [1094, 85] on button "Resolve" at bounding box center [1094, 84] width 62 height 17
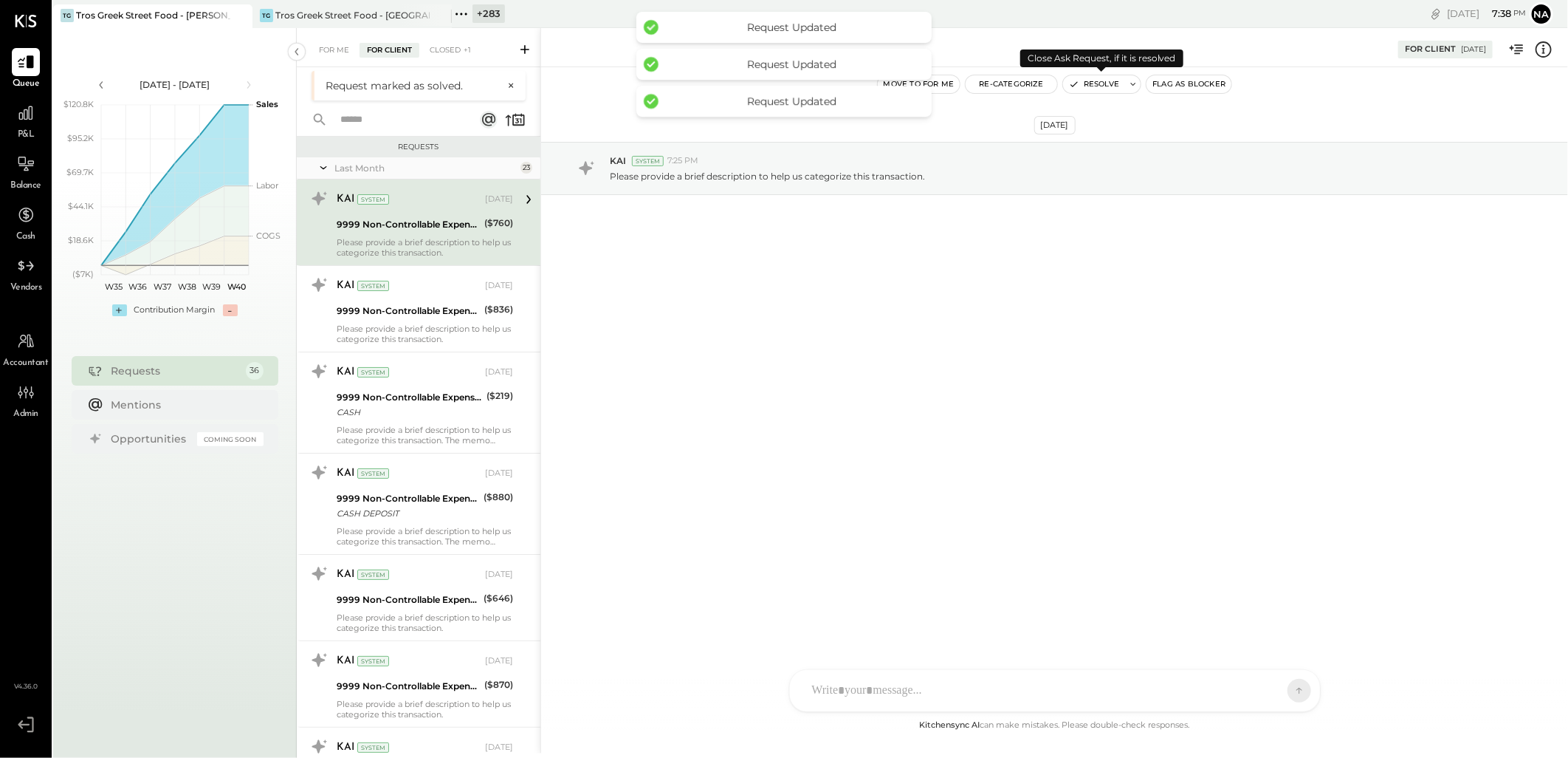
click at [1094, 85] on button "Resolve" at bounding box center [1094, 84] width 62 height 17
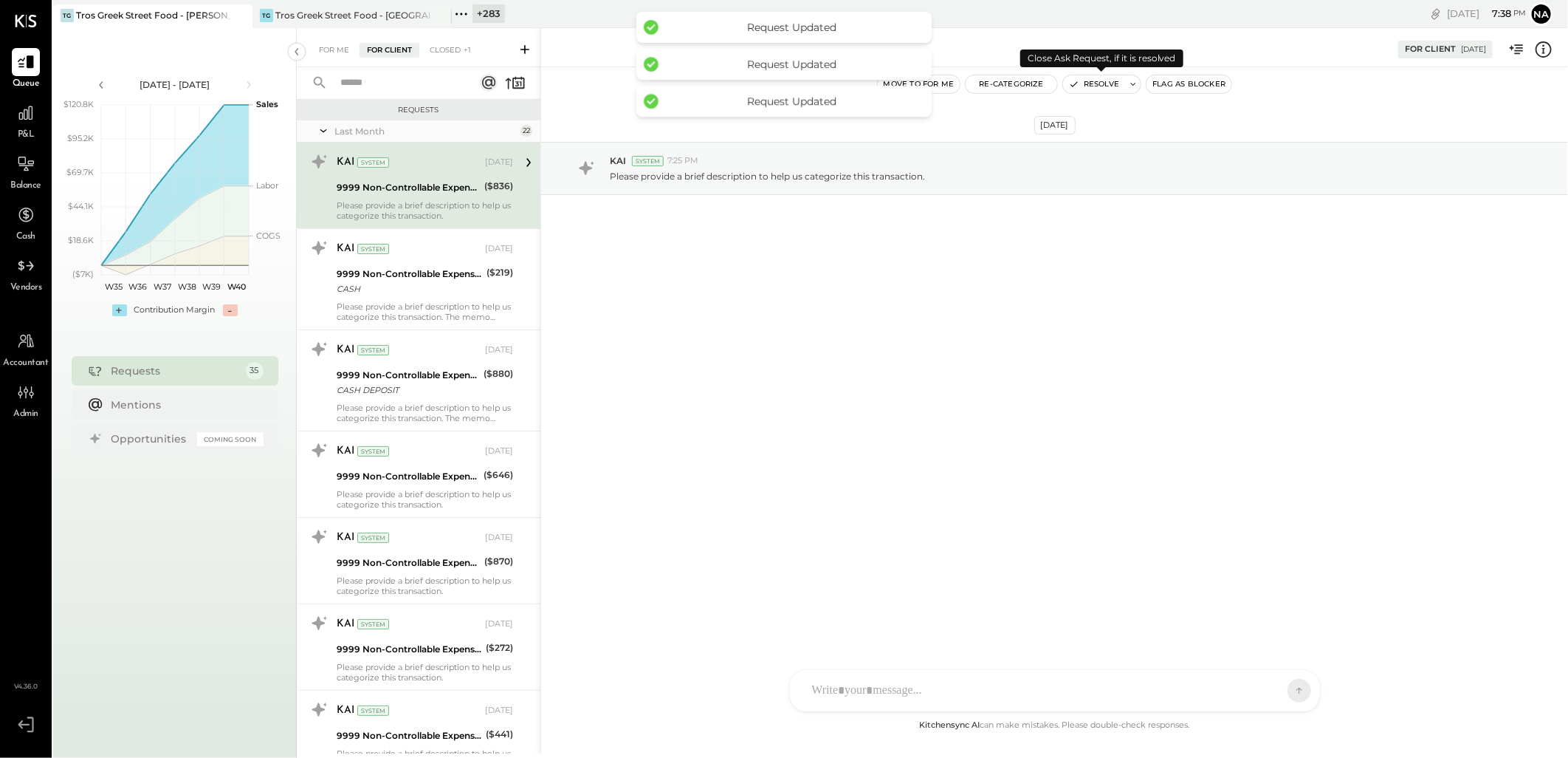
click at [1094, 85] on button "Resolve" at bounding box center [1094, 84] width 62 height 17
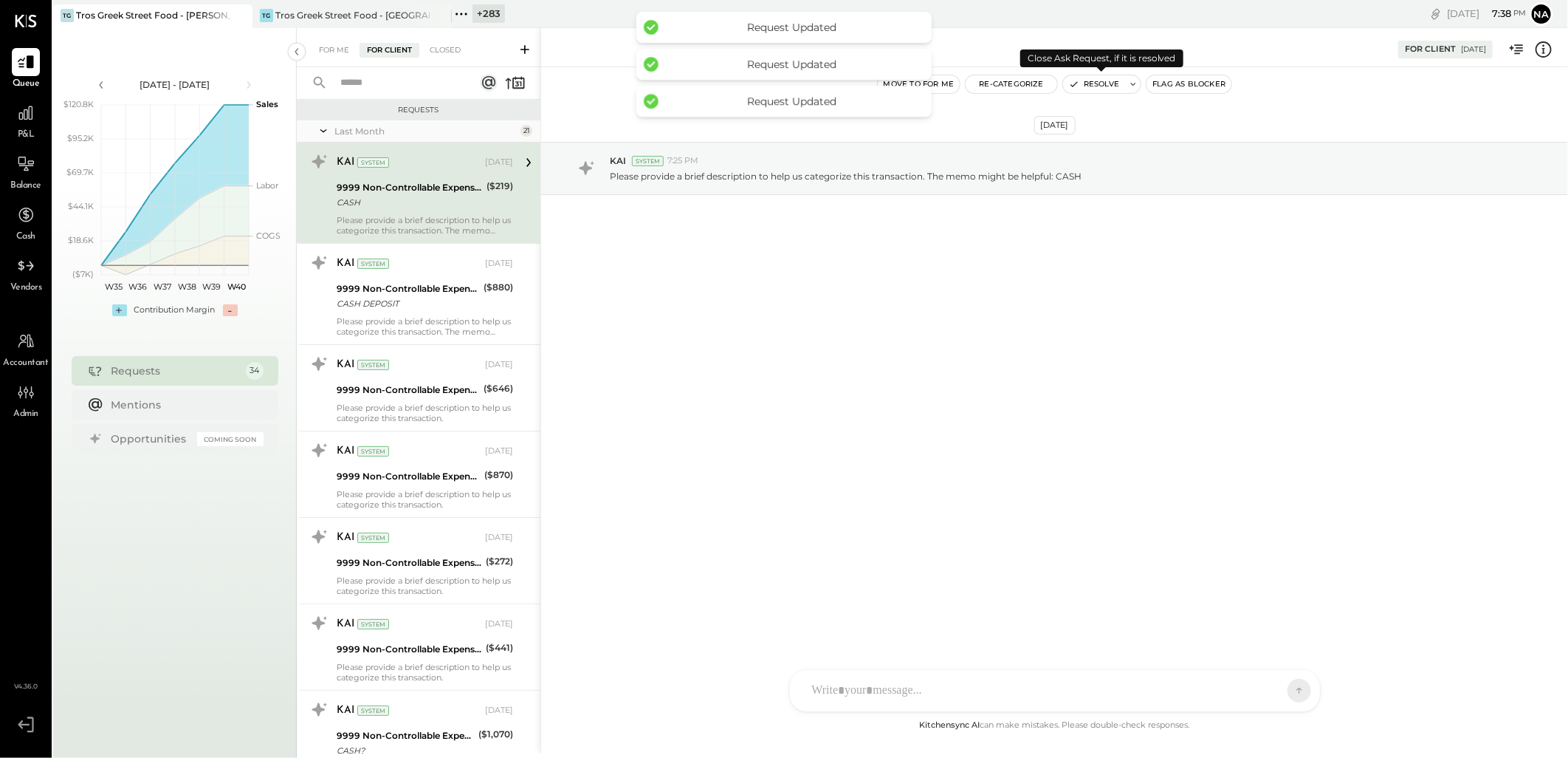
click at [1094, 85] on button "Resolve" at bounding box center [1094, 84] width 62 height 17
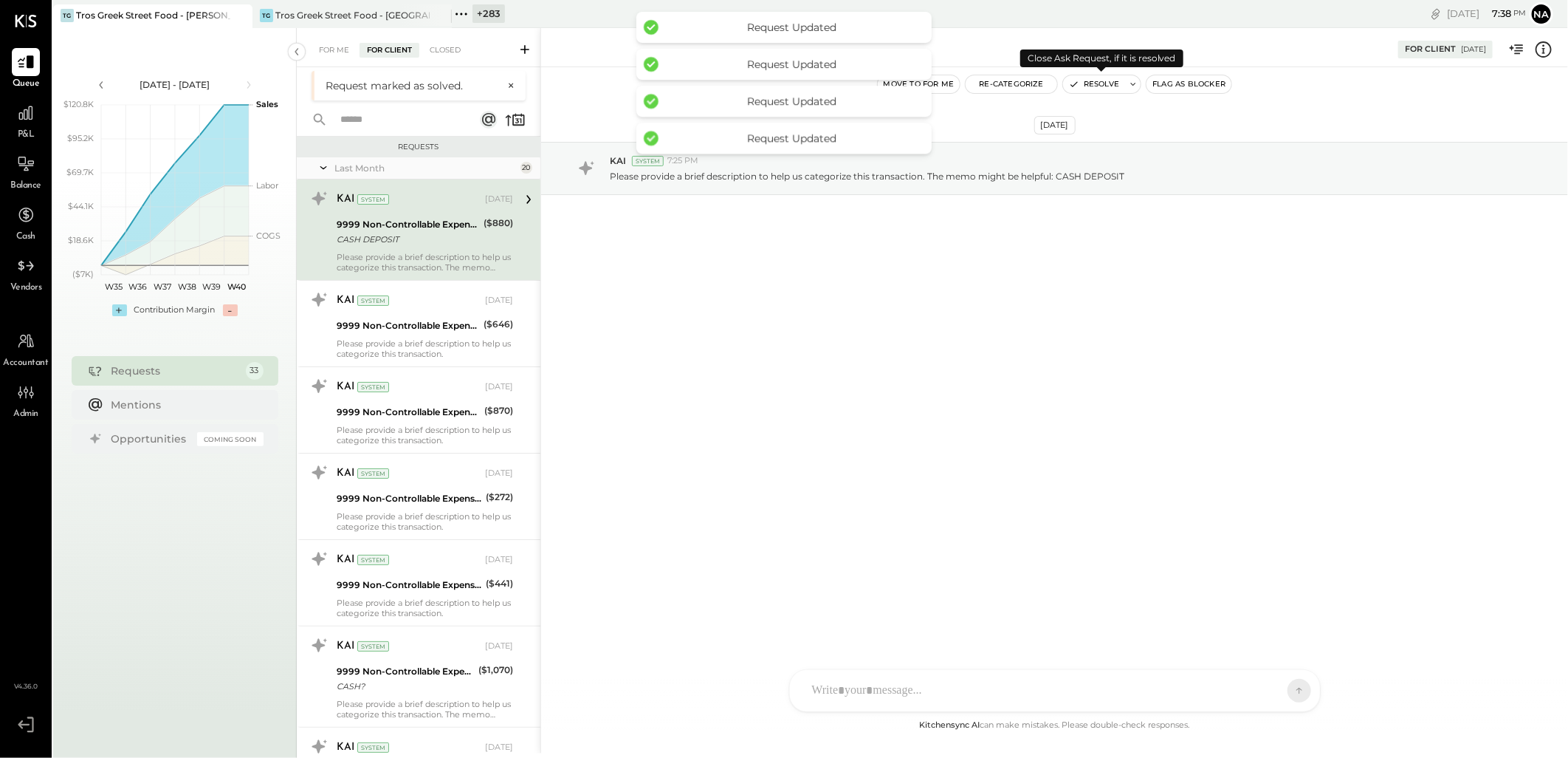
click at [1094, 85] on button "Resolve" at bounding box center [1094, 84] width 62 height 17
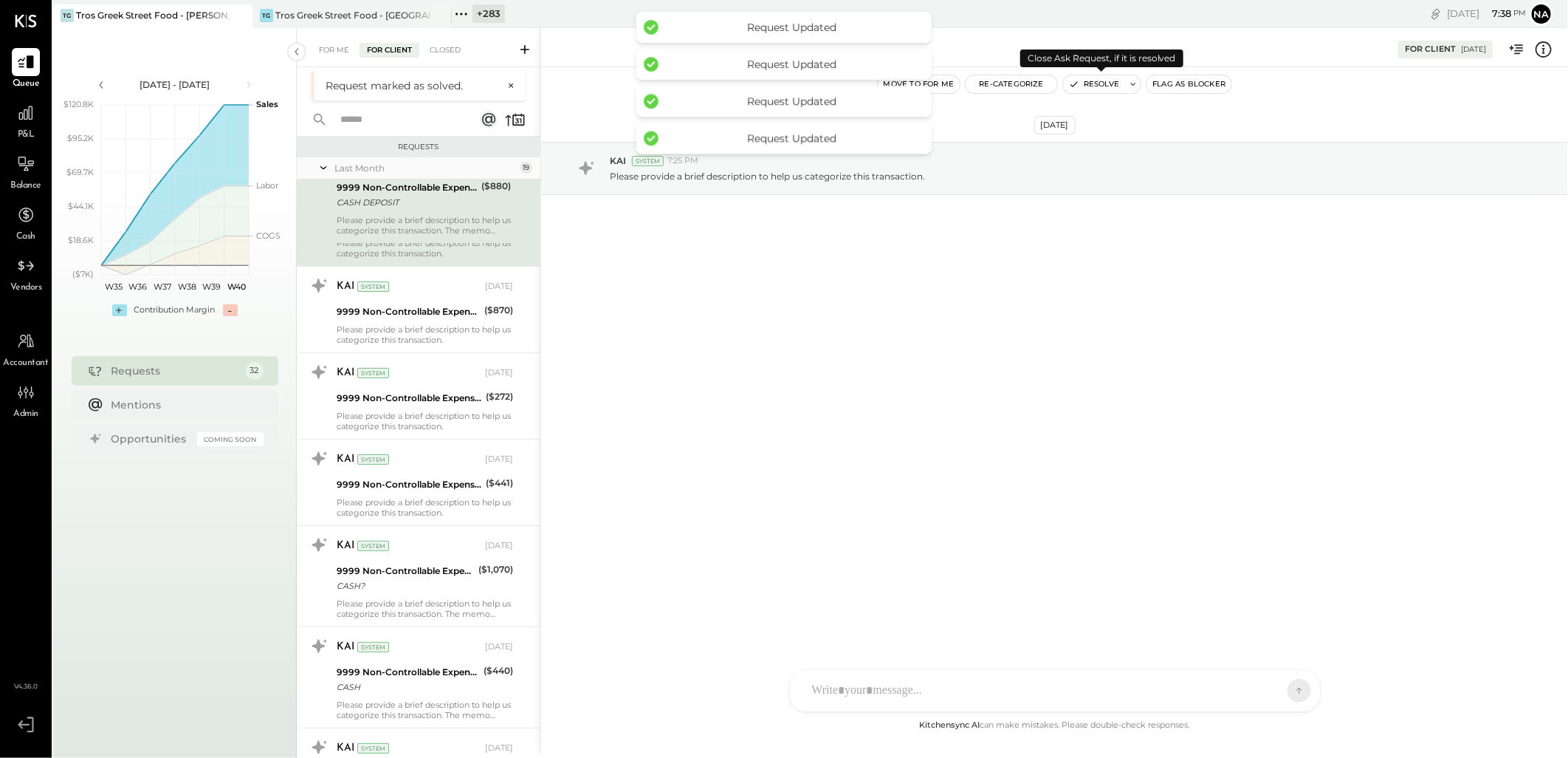
click at [1094, 85] on button "Resolve" at bounding box center [1094, 84] width 62 height 17
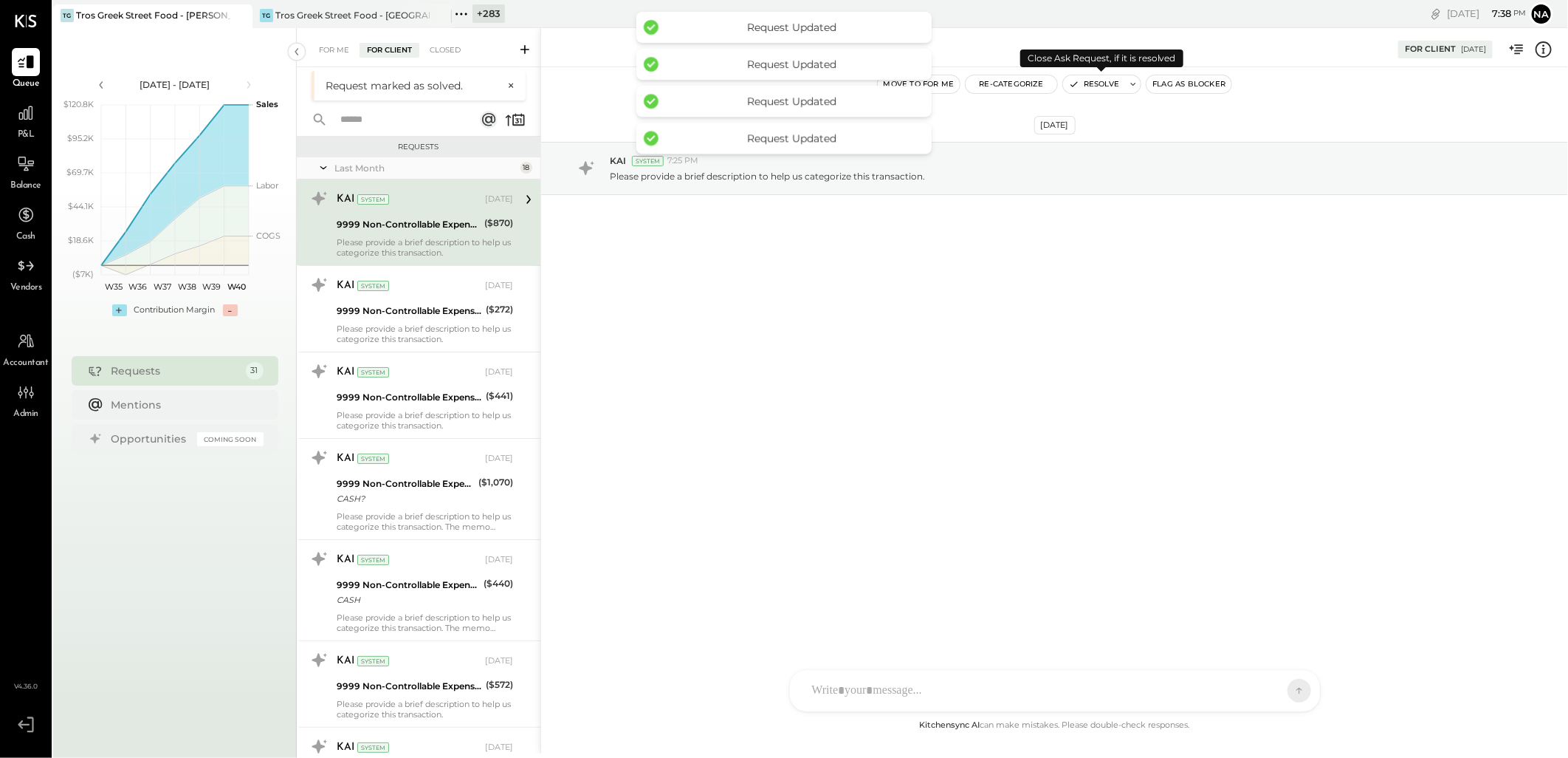
click at [1094, 85] on button "Resolve" at bounding box center [1094, 84] width 62 height 17
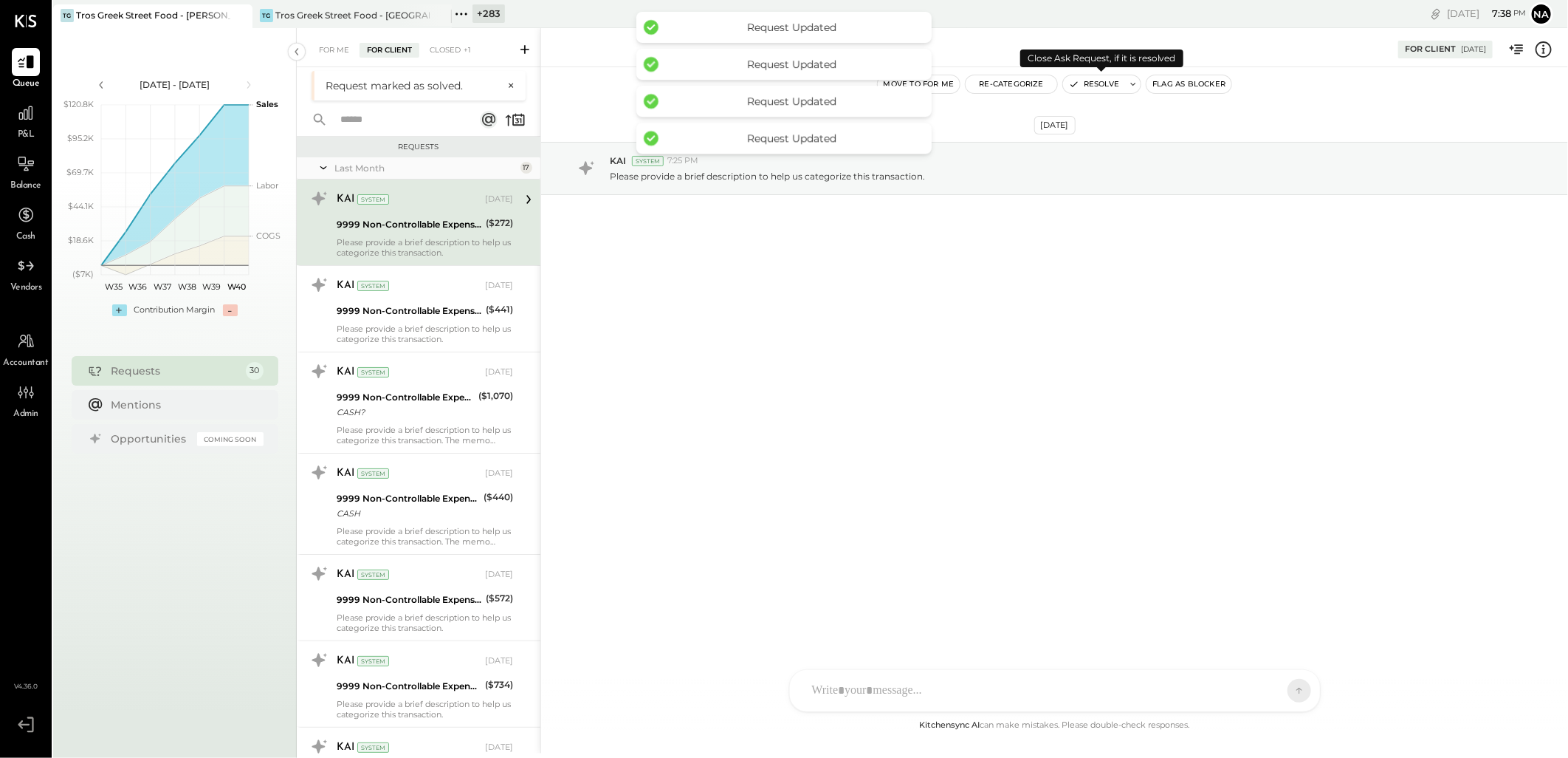
click at [1094, 85] on button "Resolve" at bounding box center [1094, 84] width 62 height 17
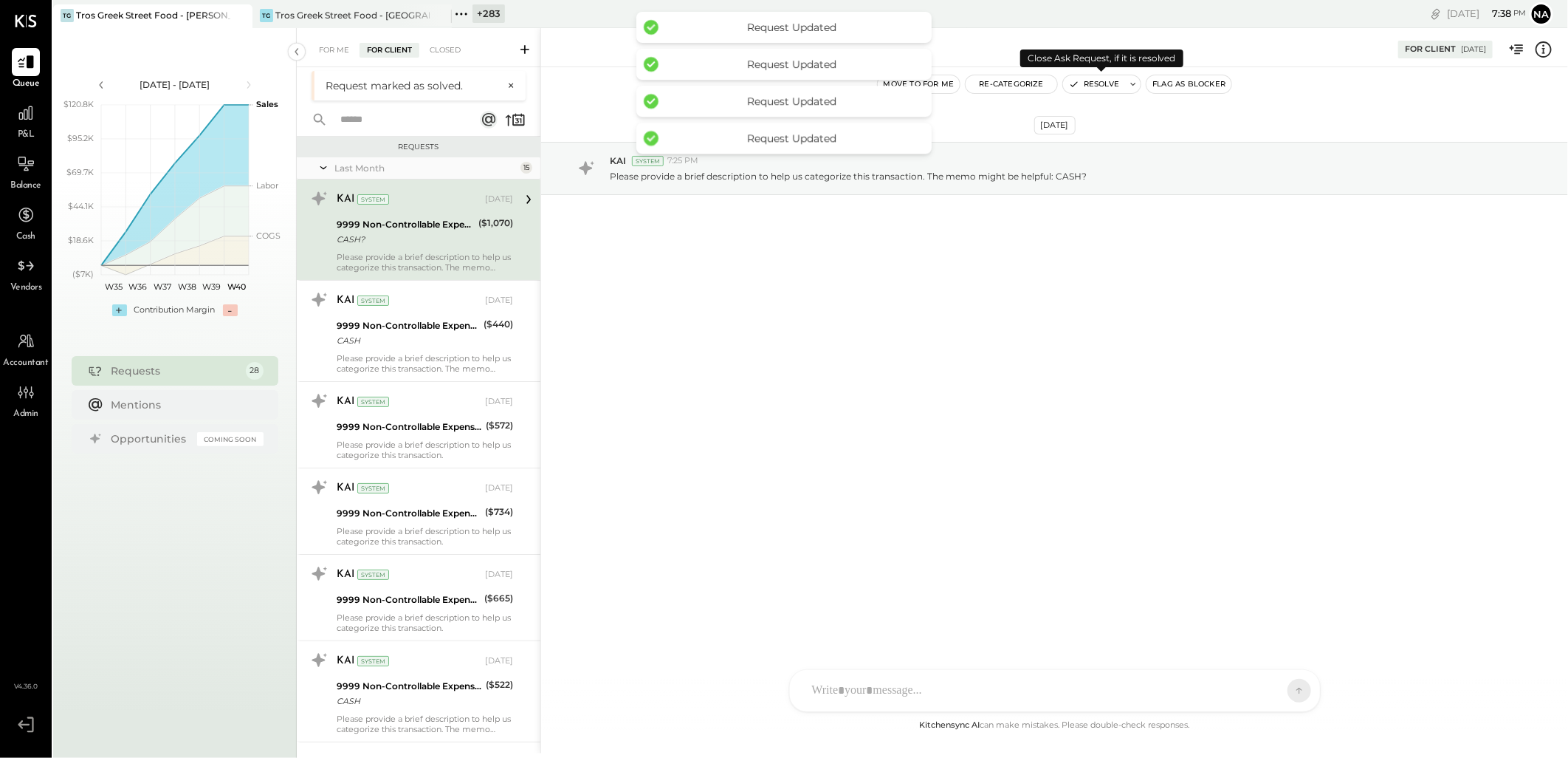
click at [1094, 85] on button "Resolve" at bounding box center [1094, 84] width 62 height 17
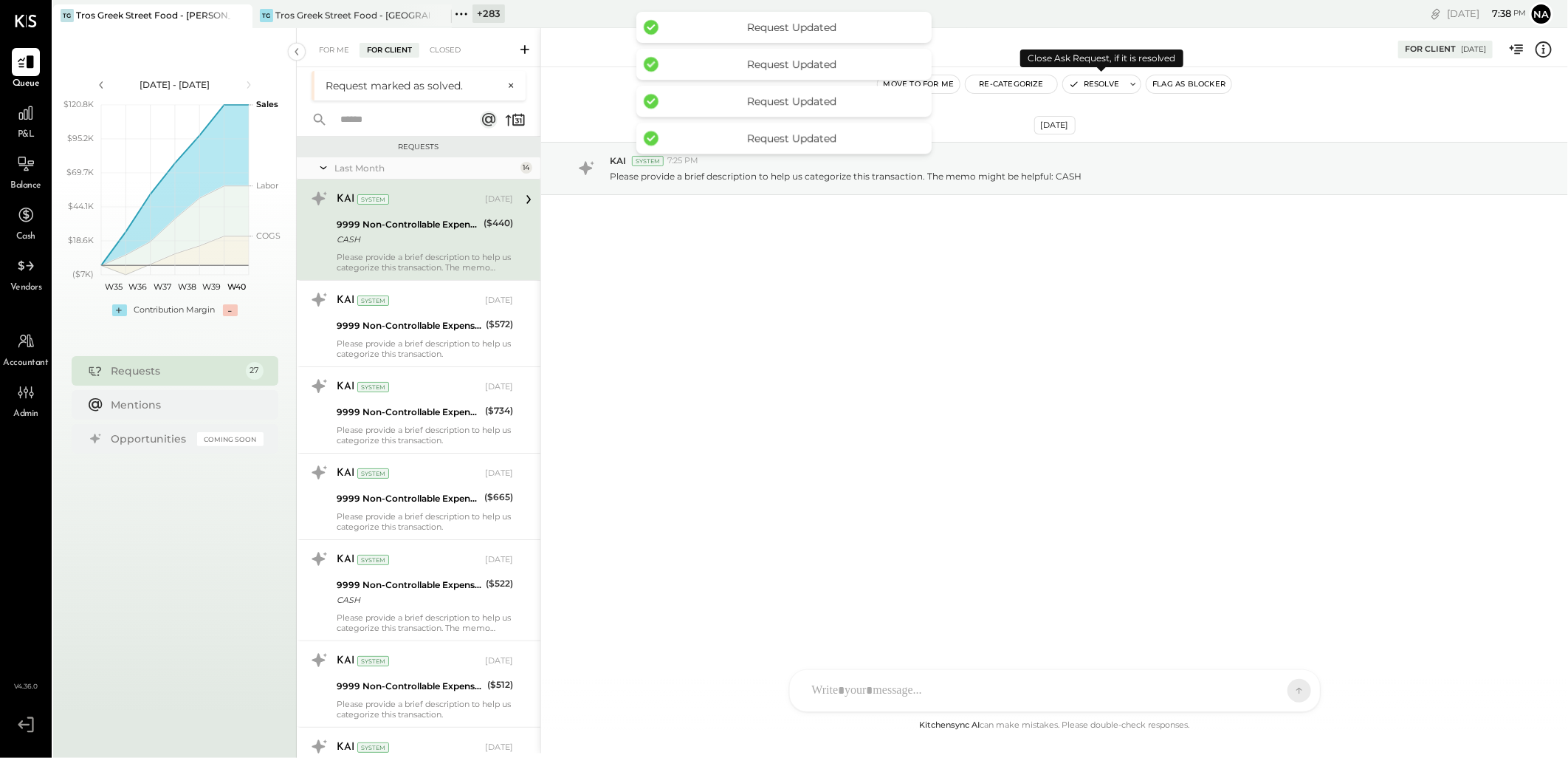
click at [1094, 85] on button "Resolve" at bounding box center [1094, 84] width 62 height 17
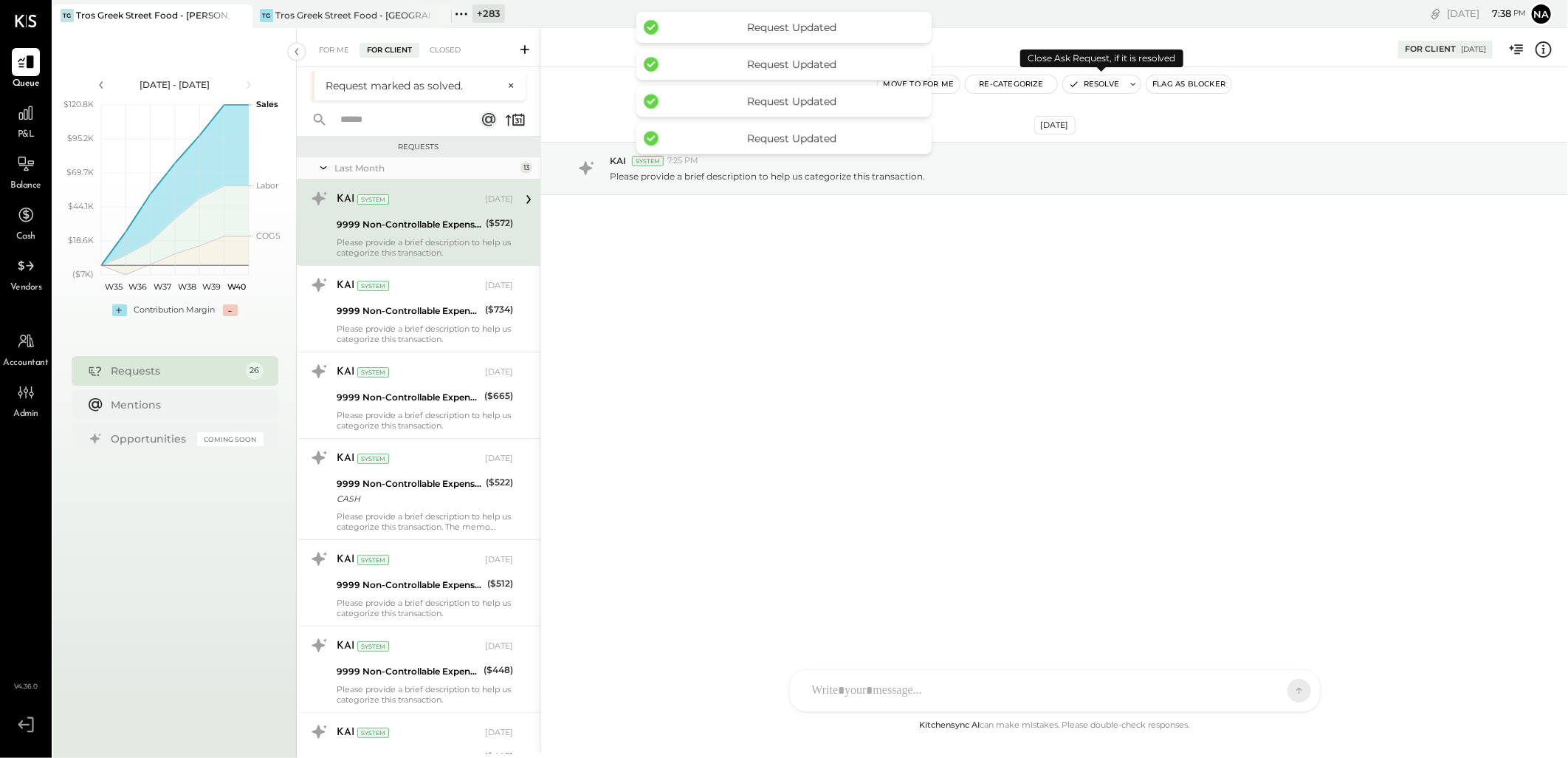
click at [1094, 85] on button "Resolve" at bounding box center [1094, 84] width 62 height 17
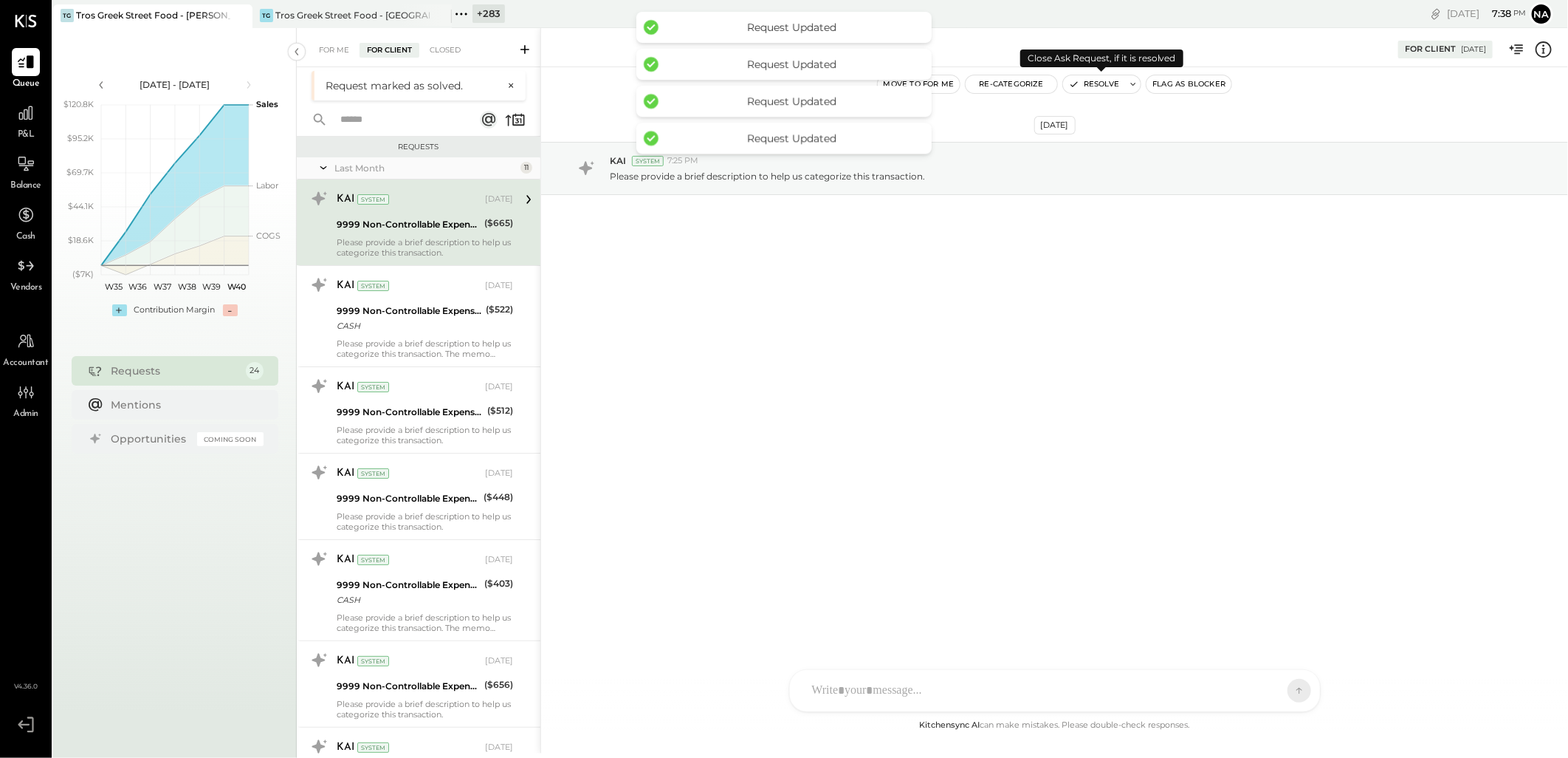
click at [1094, 85] on button "Resolve" at bounding box center [1094, 84] width 62 height 17
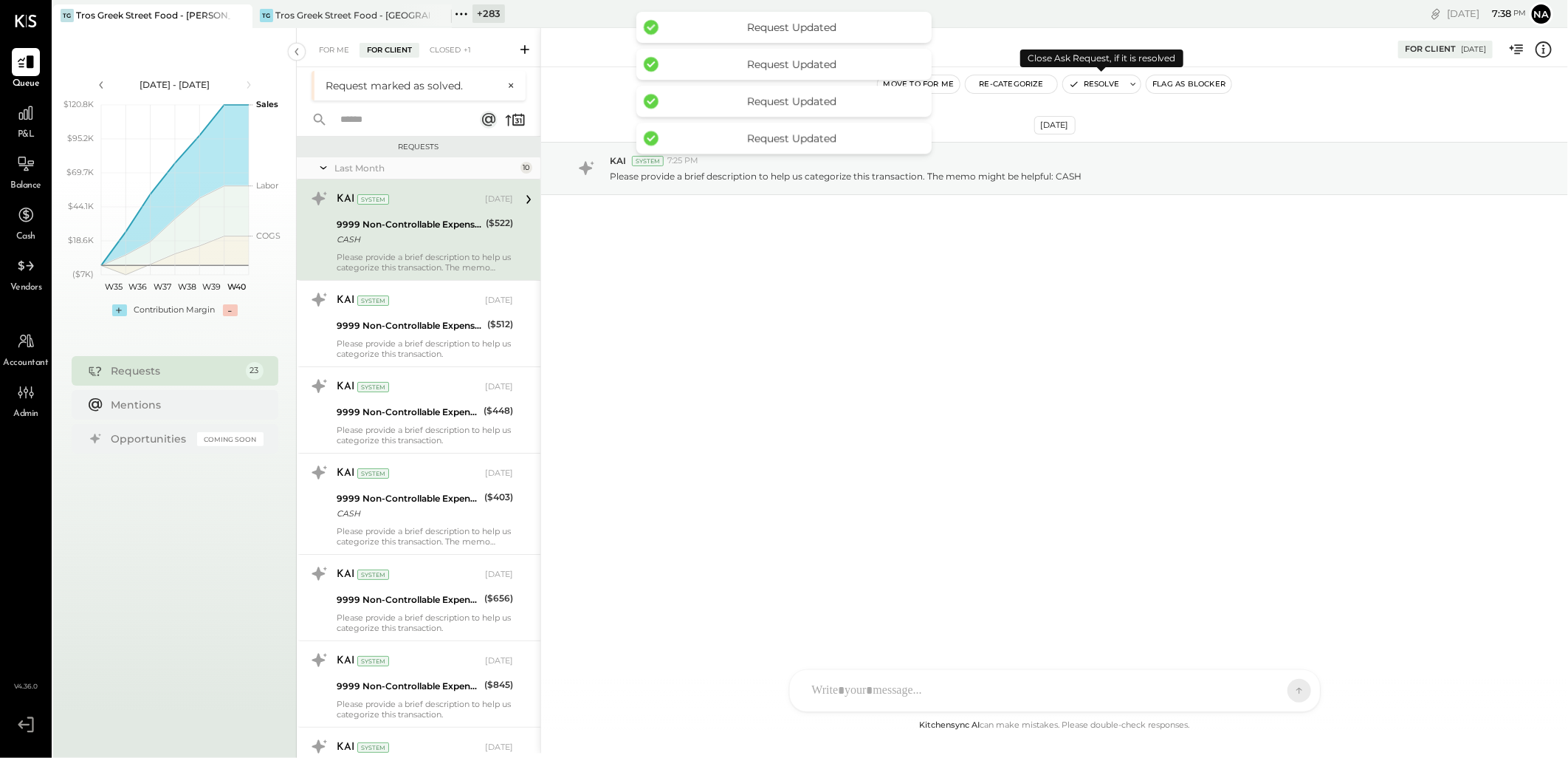
click at [1094, 85] on button "Resolve" at bounding box center [1094, 84] width 62 height 17
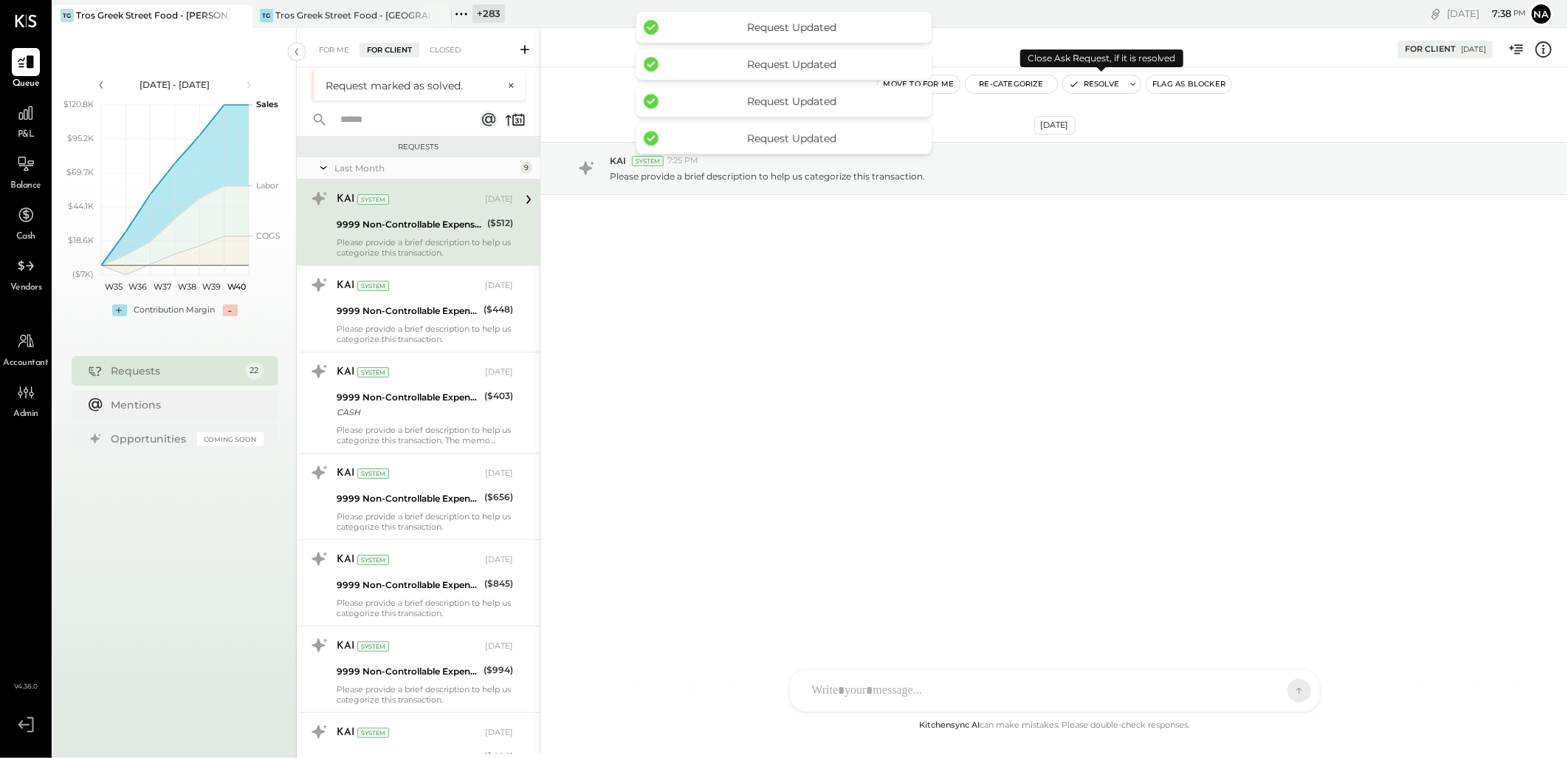
click at [1094, 85] on button "Resolve" at bounding box center [1094, 84] width 62 height 17
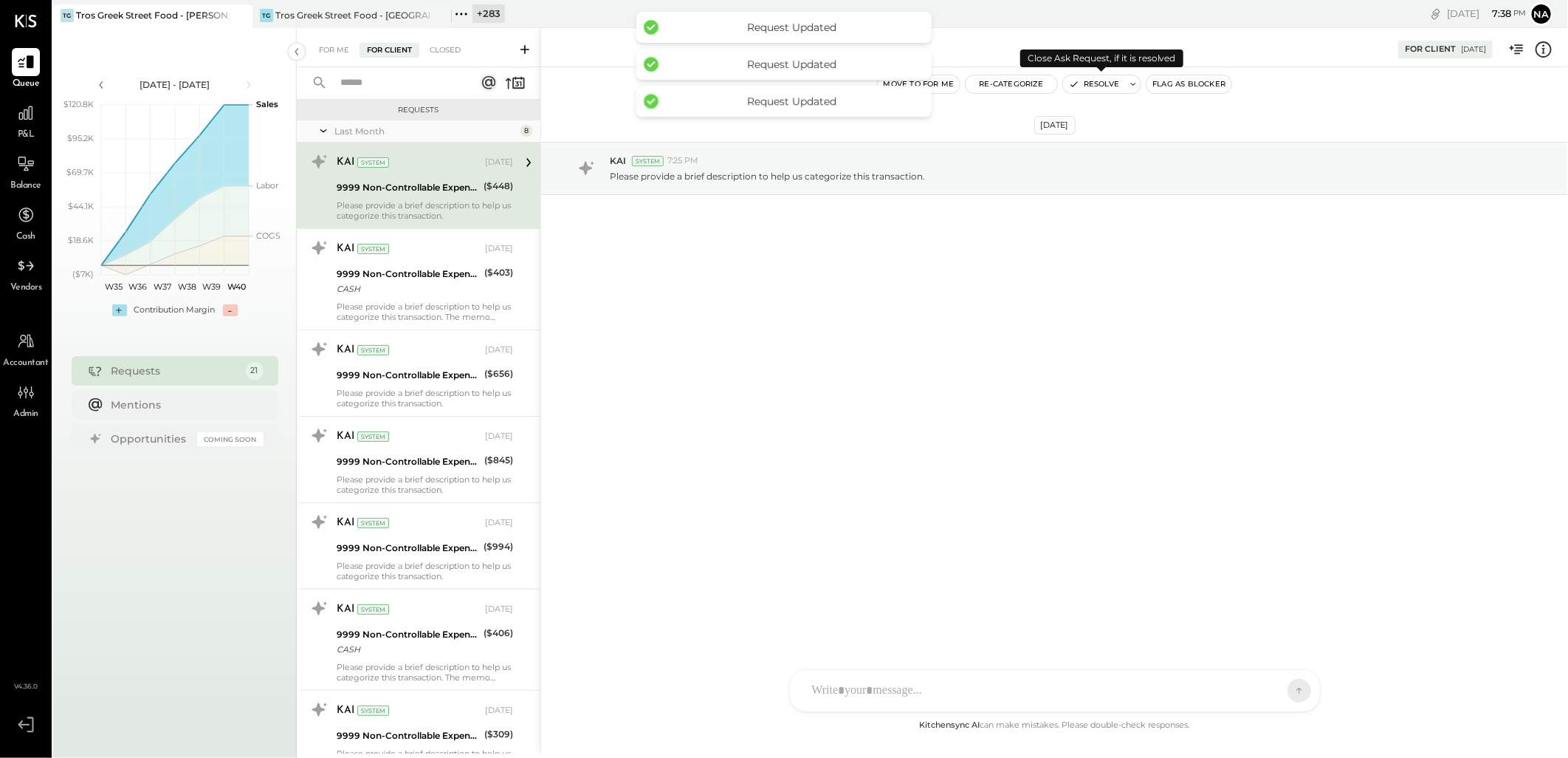
click at [1094, 85] on button "Resolve" at bounding box center [1094, 84] width 62 height 17
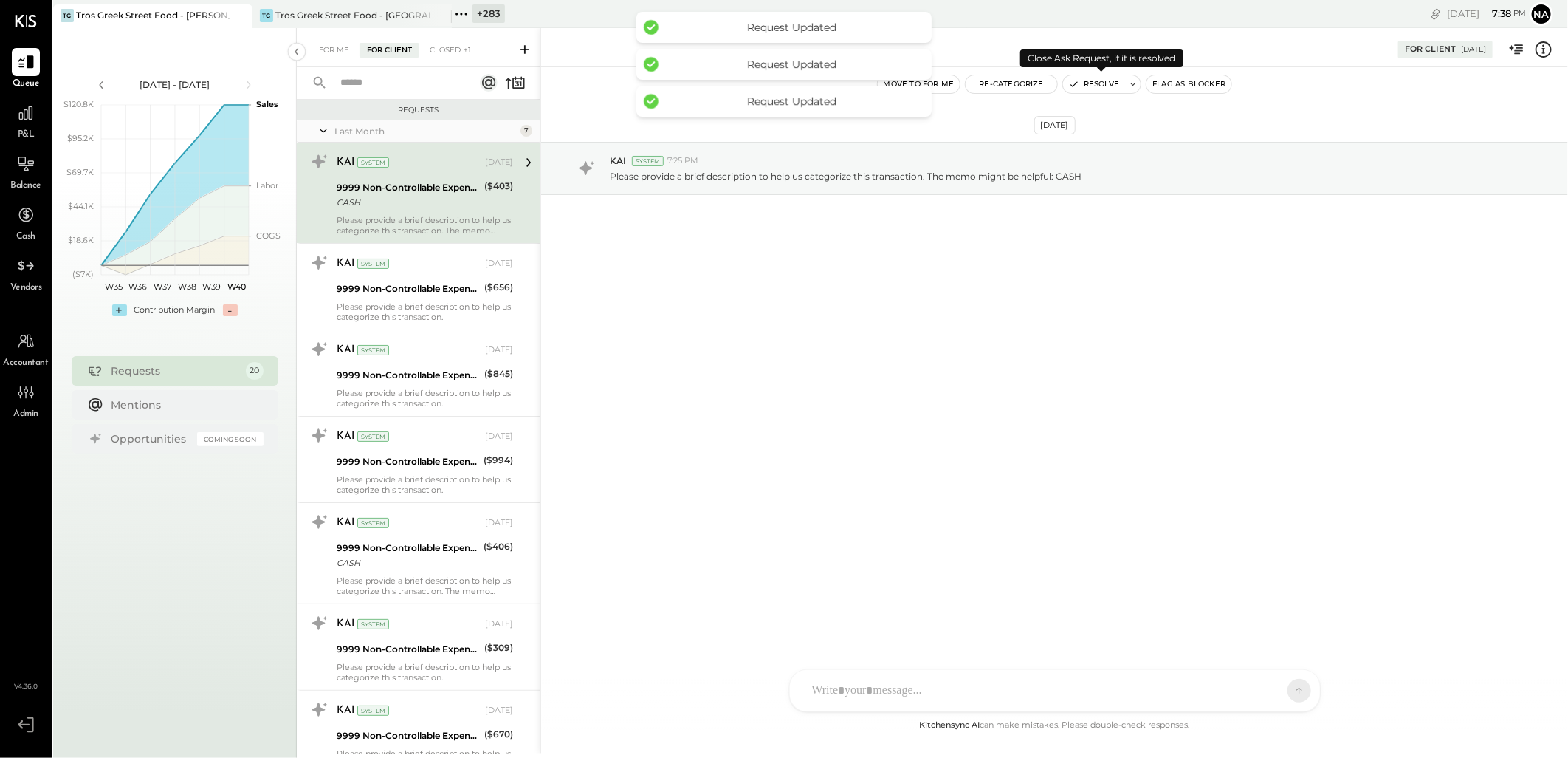
click at [1094, 85] on button "Resolve" at bounding box center [1094, 84] width 62 height 17
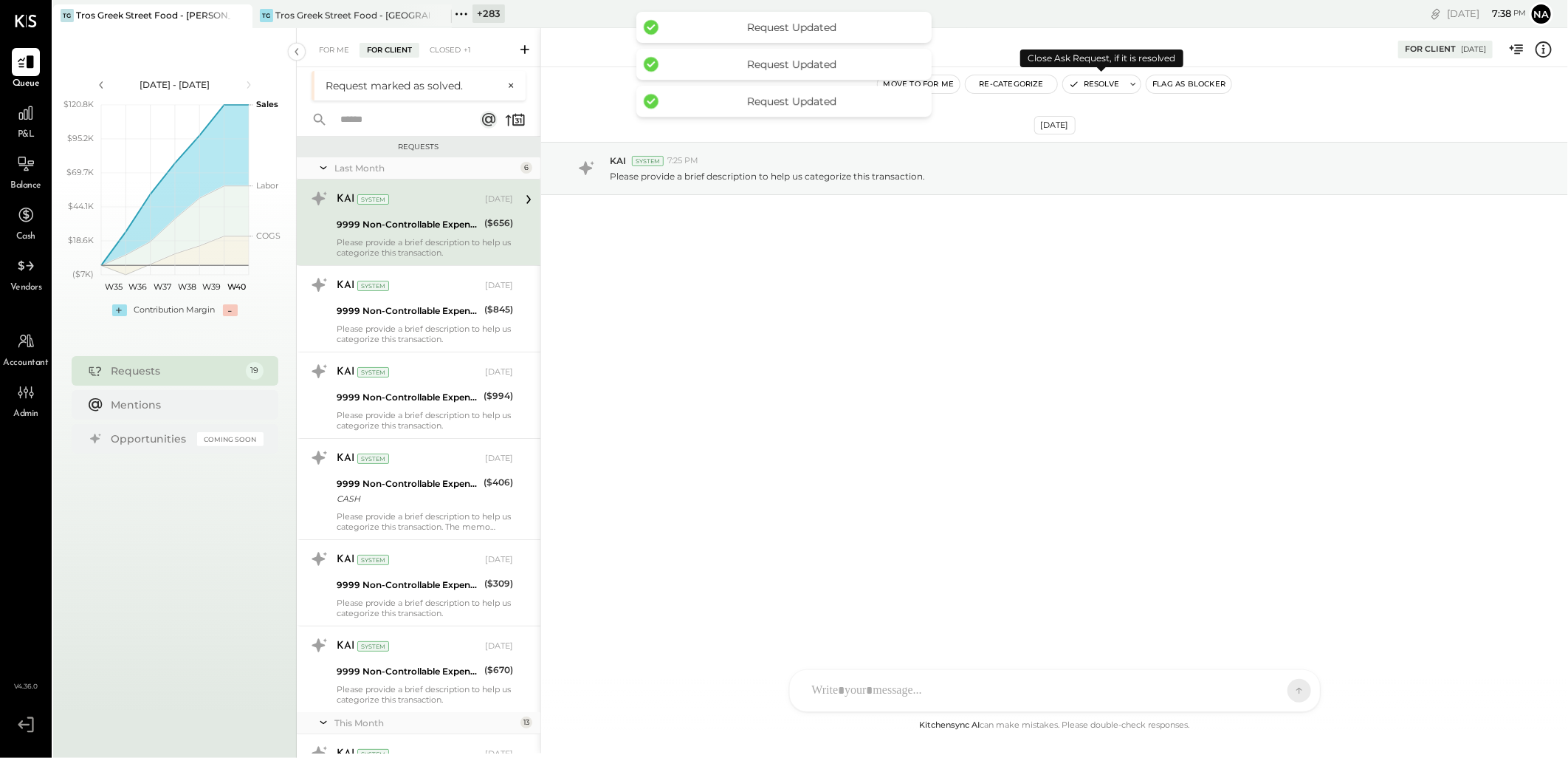
click at [1094, 85] on button "Resolve" at bounding box center [1094, 84] width 62 height 17
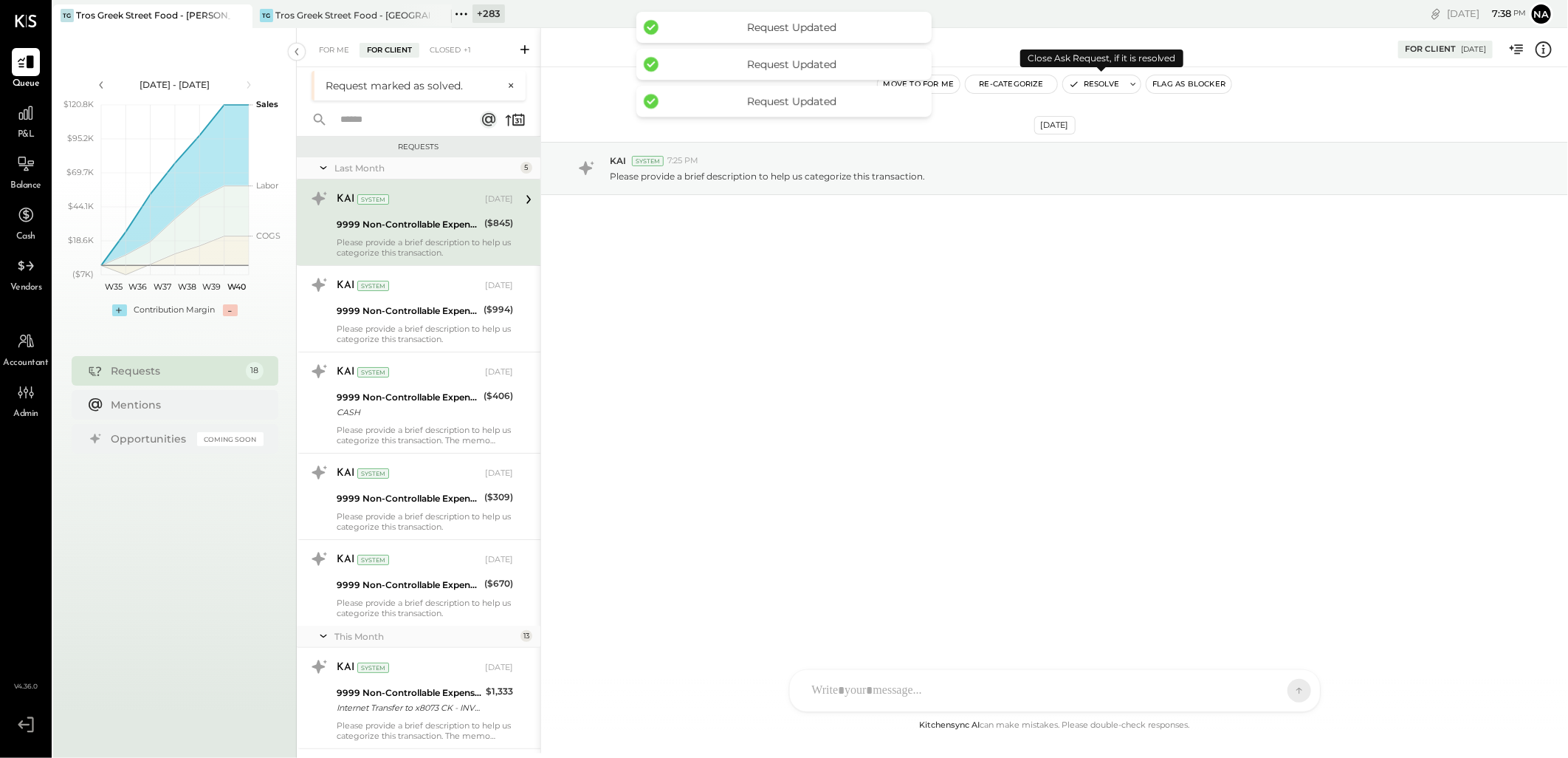
click at [1094, 85] on button "Resolve" at bounding box center [1094, 84] width 62 height 17
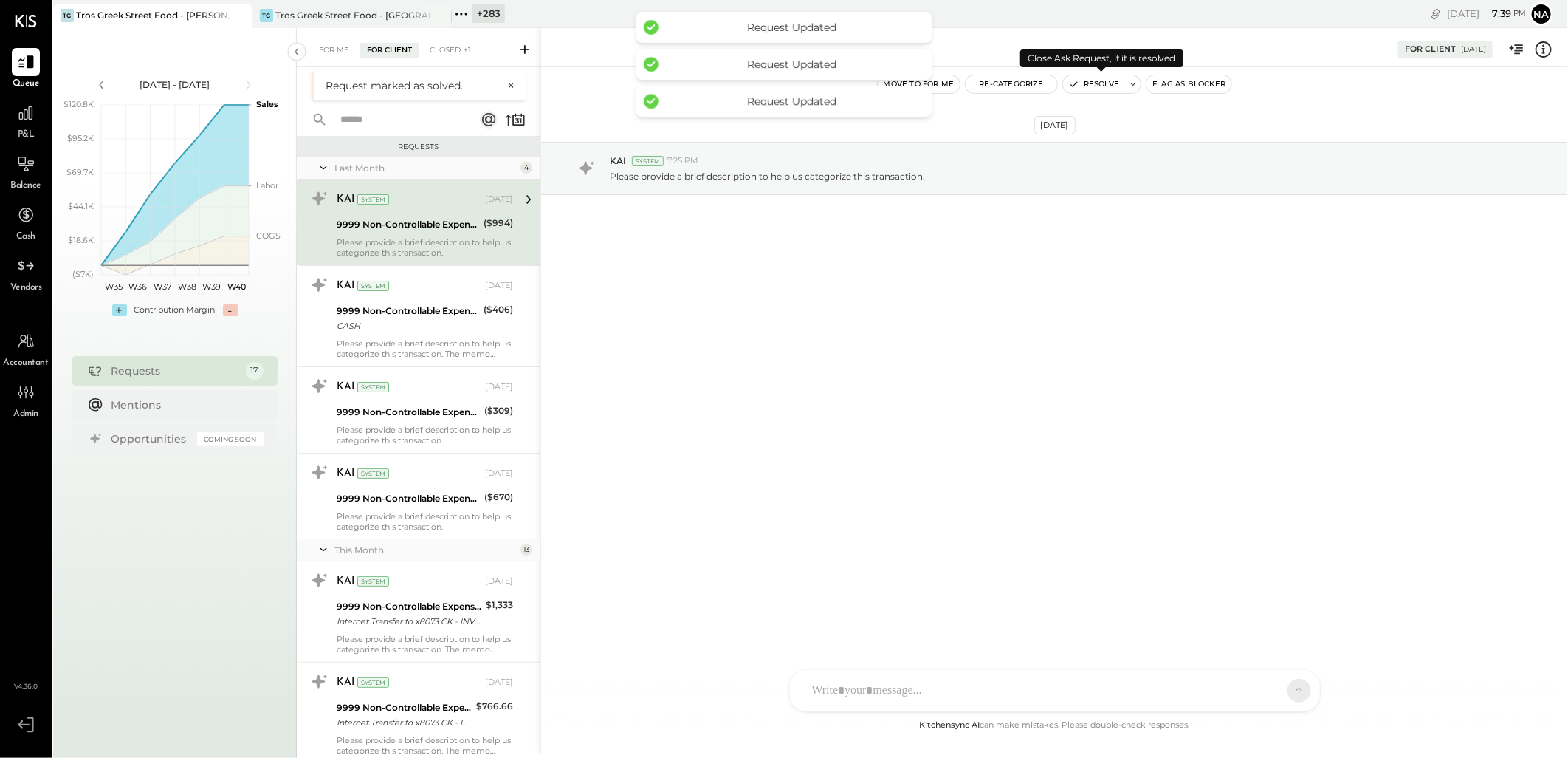
click at [1094, 85] on button "Resolve" at bounding box center [1094, 84] width 62 height 17
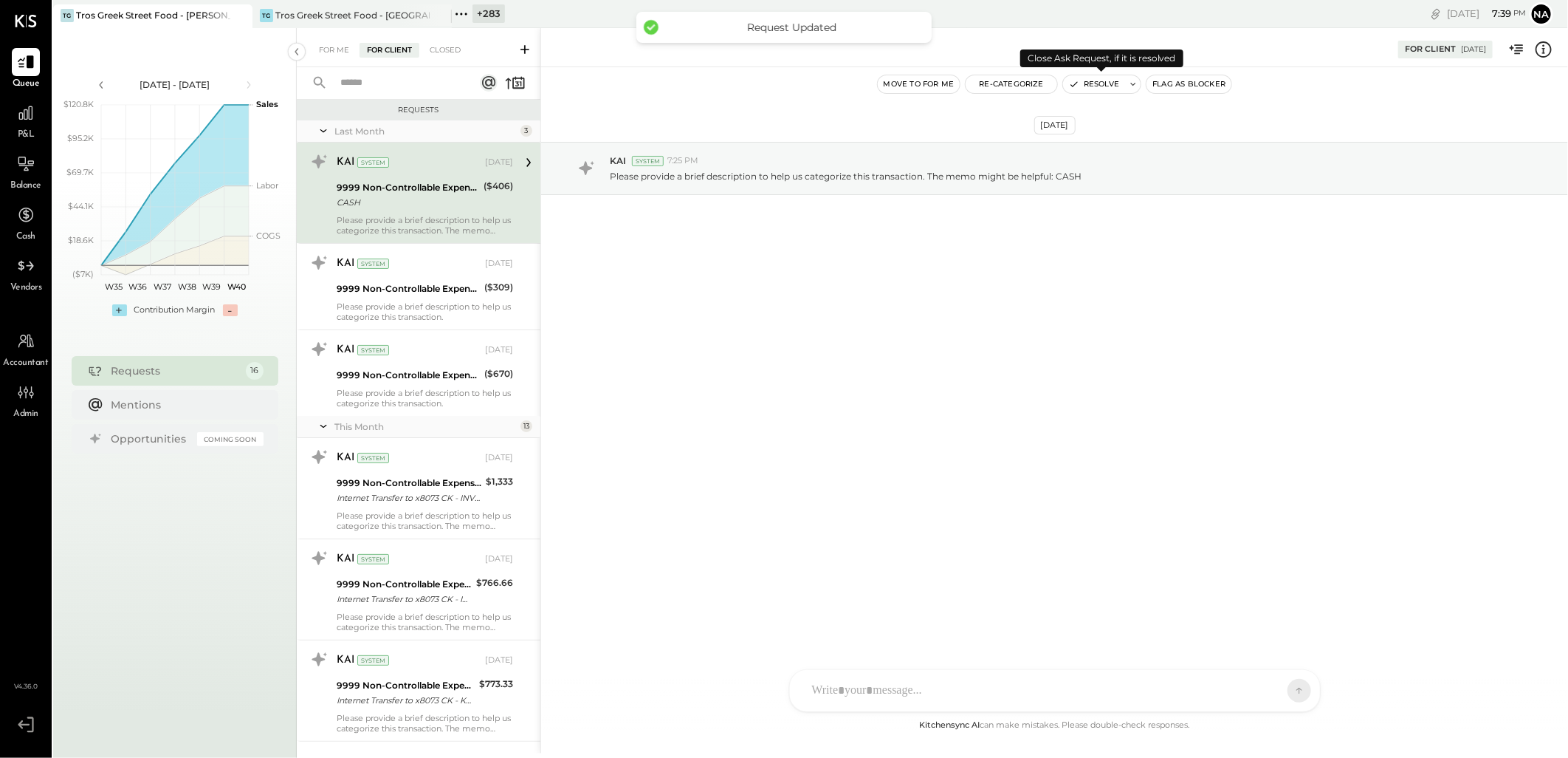
click at [1094, 85] on button "Resolve" at bounding box center [1094, 84] width 62 height 17
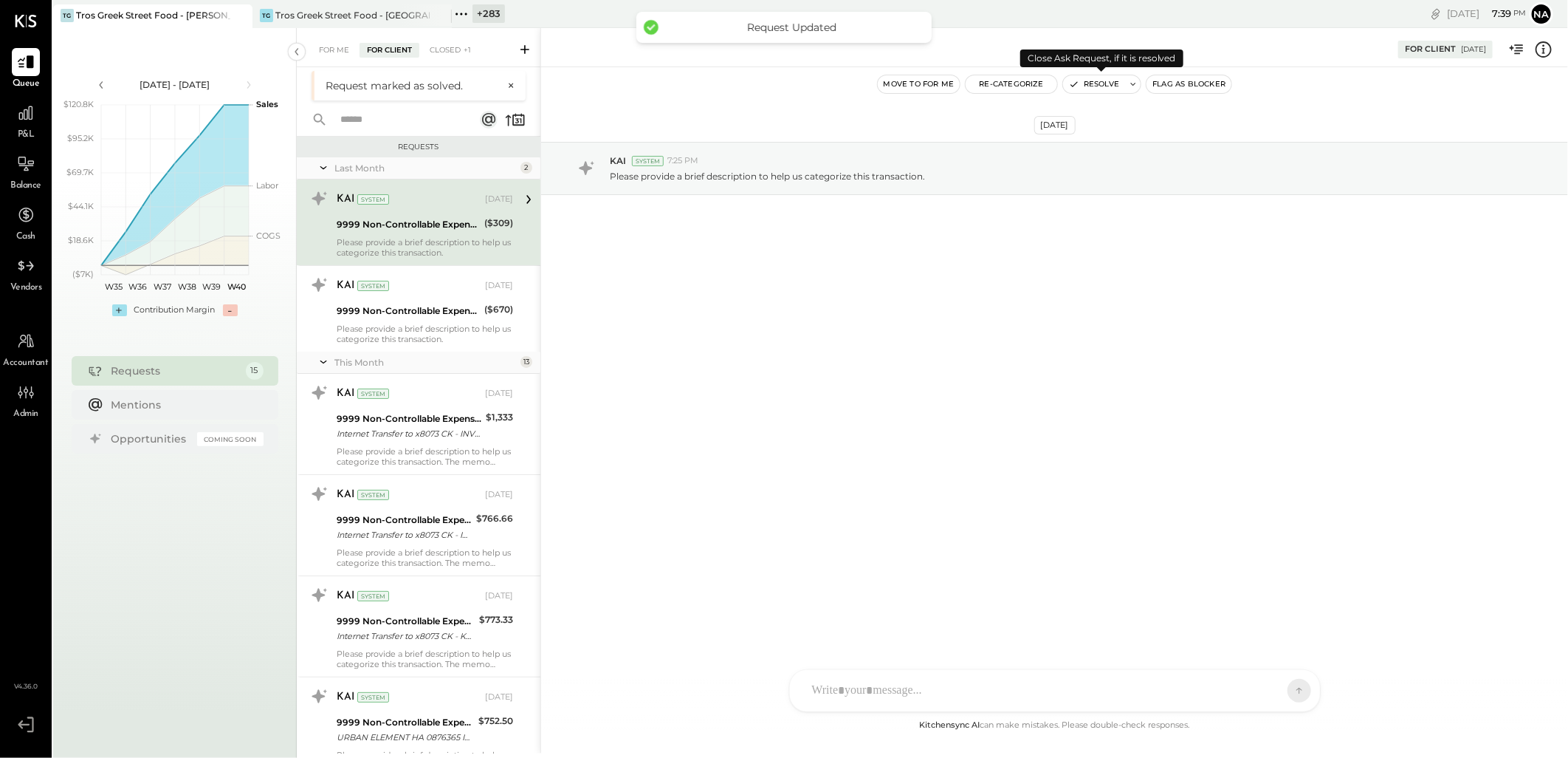
click at [1094, 85] on button "Resolve" at bounding box center [1094, 84] width 62 height 17
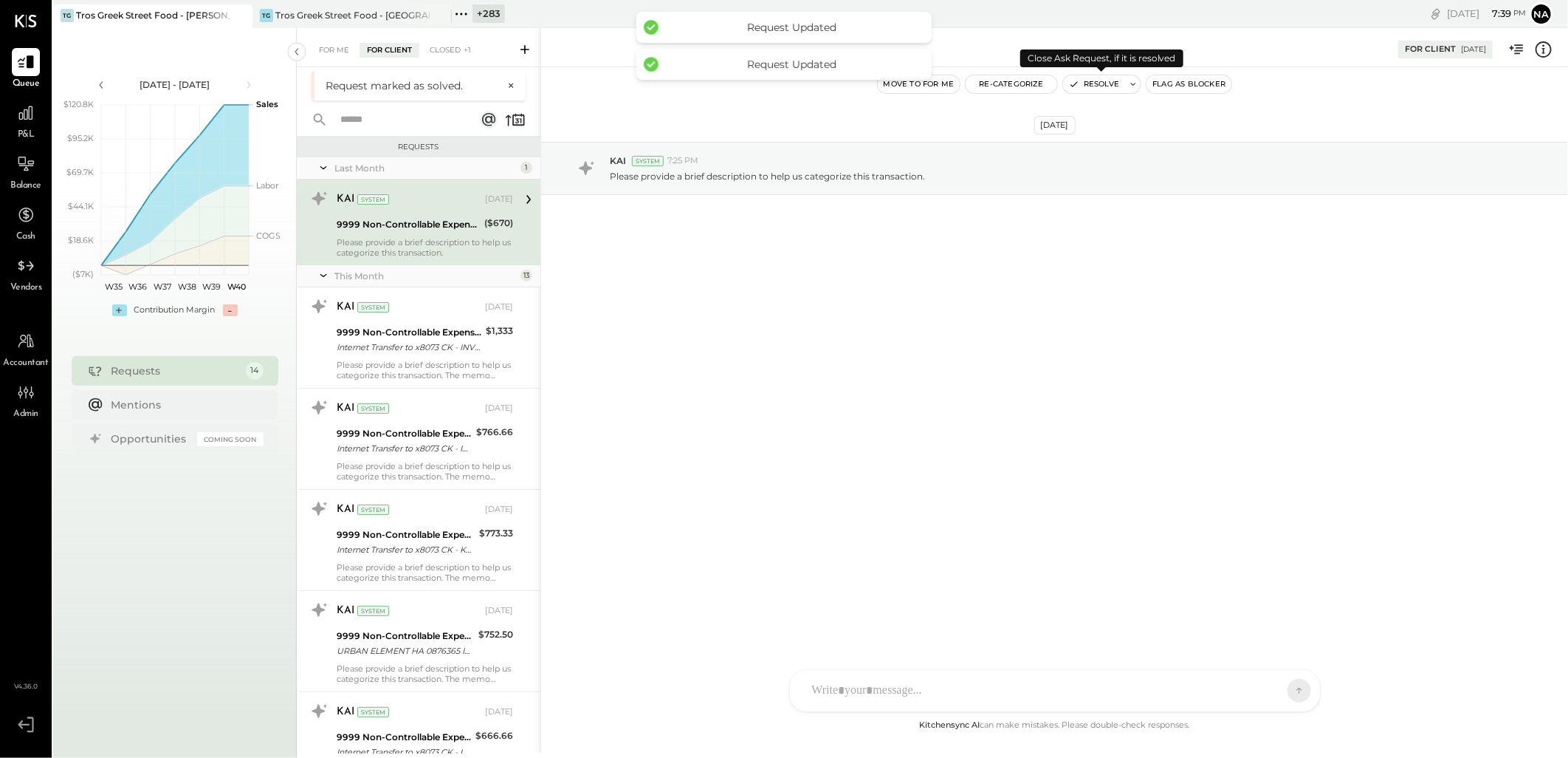
click at [1094, 85] on button "Resolve" at bounding box center [1094, 84] width 62 height 17
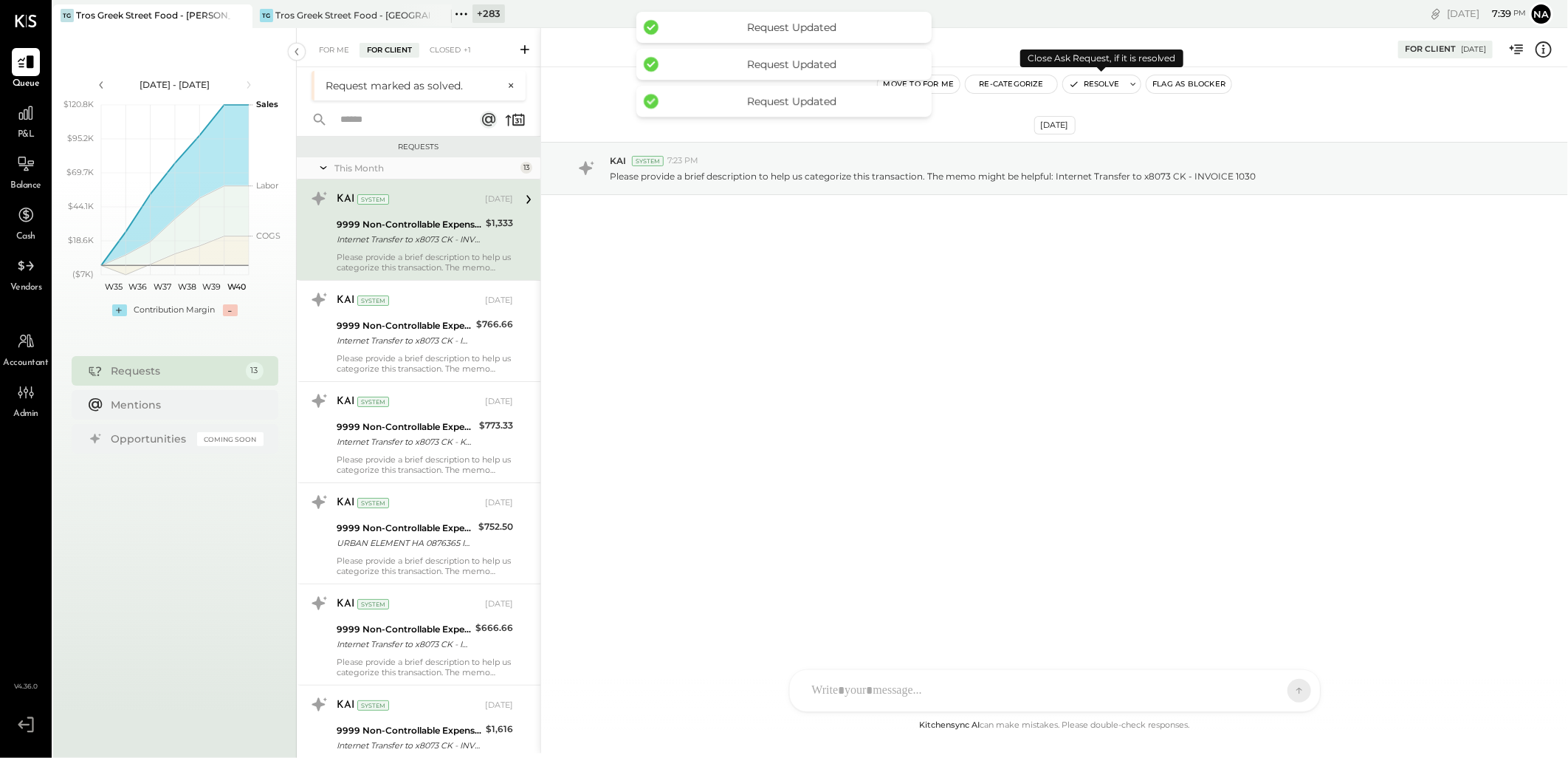
click at [1094, 85] on button "Resolve" at bounding box center [1094, 84] width 62 height 17
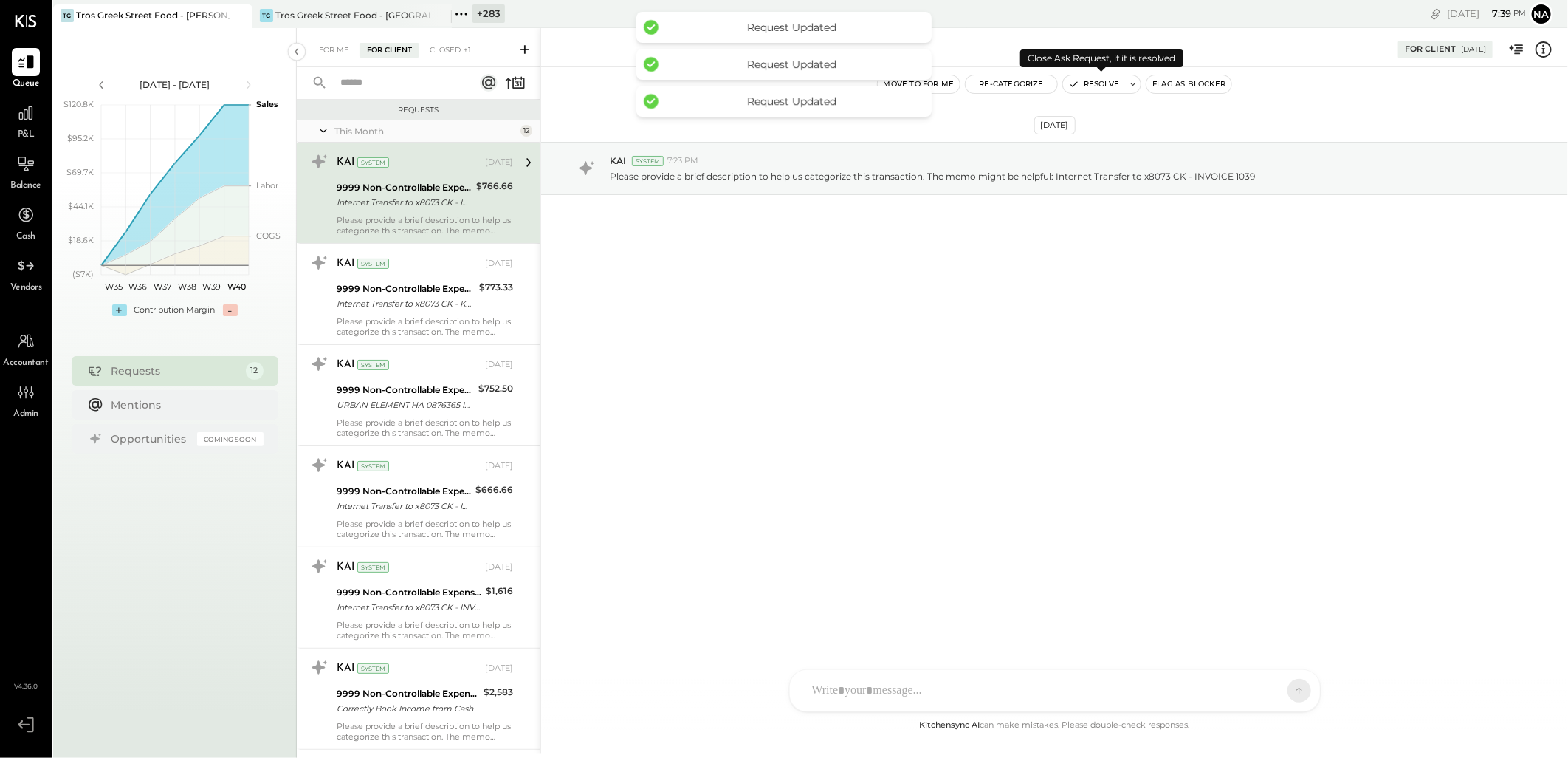
click at [1094, 85] on button "Resolve" at bounding box center [1094, 84] width 62 height 17
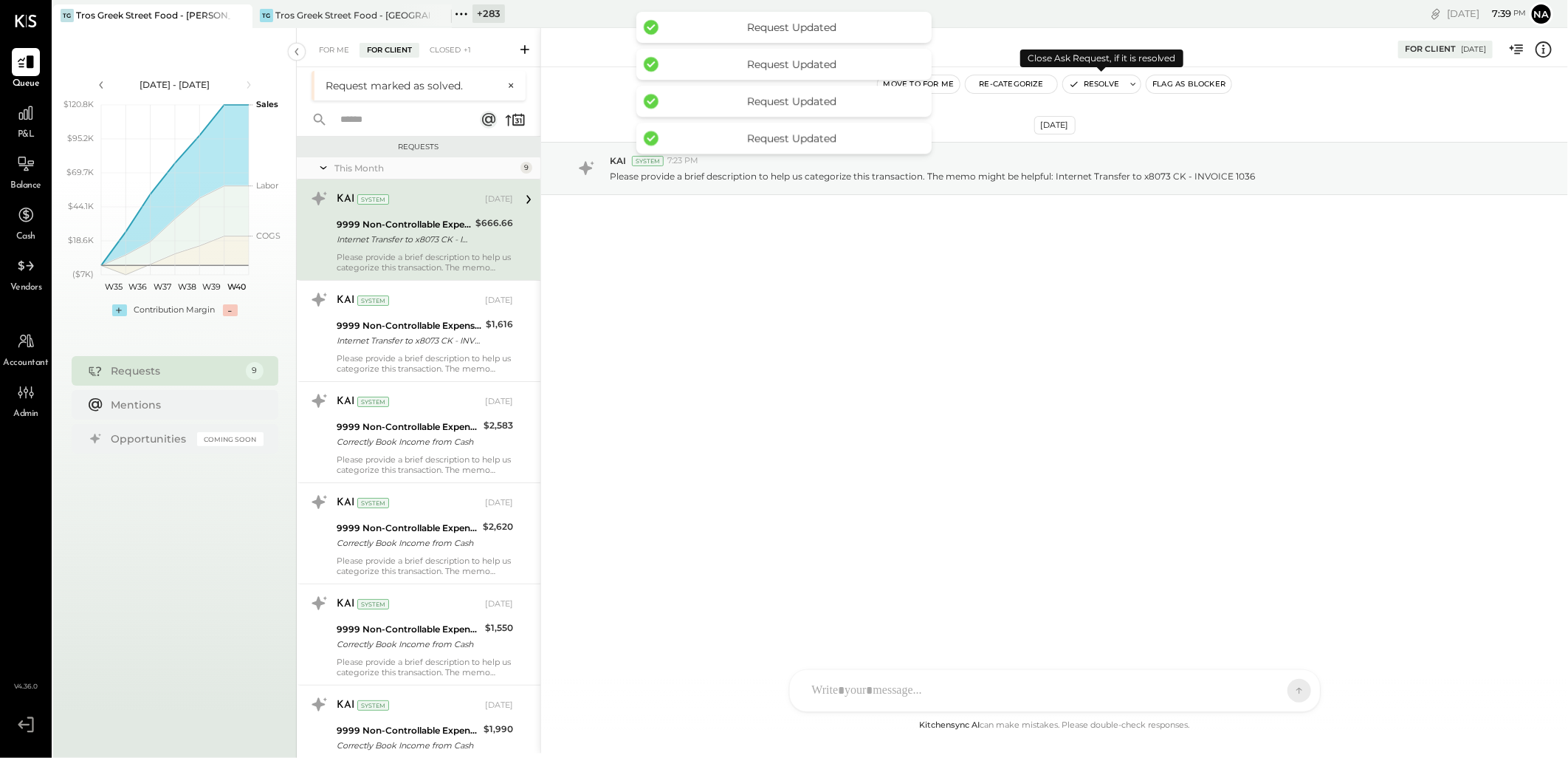
click at [1094, 85] on button "Resolve" at bounding box center [1094, 84] width 62 height 17
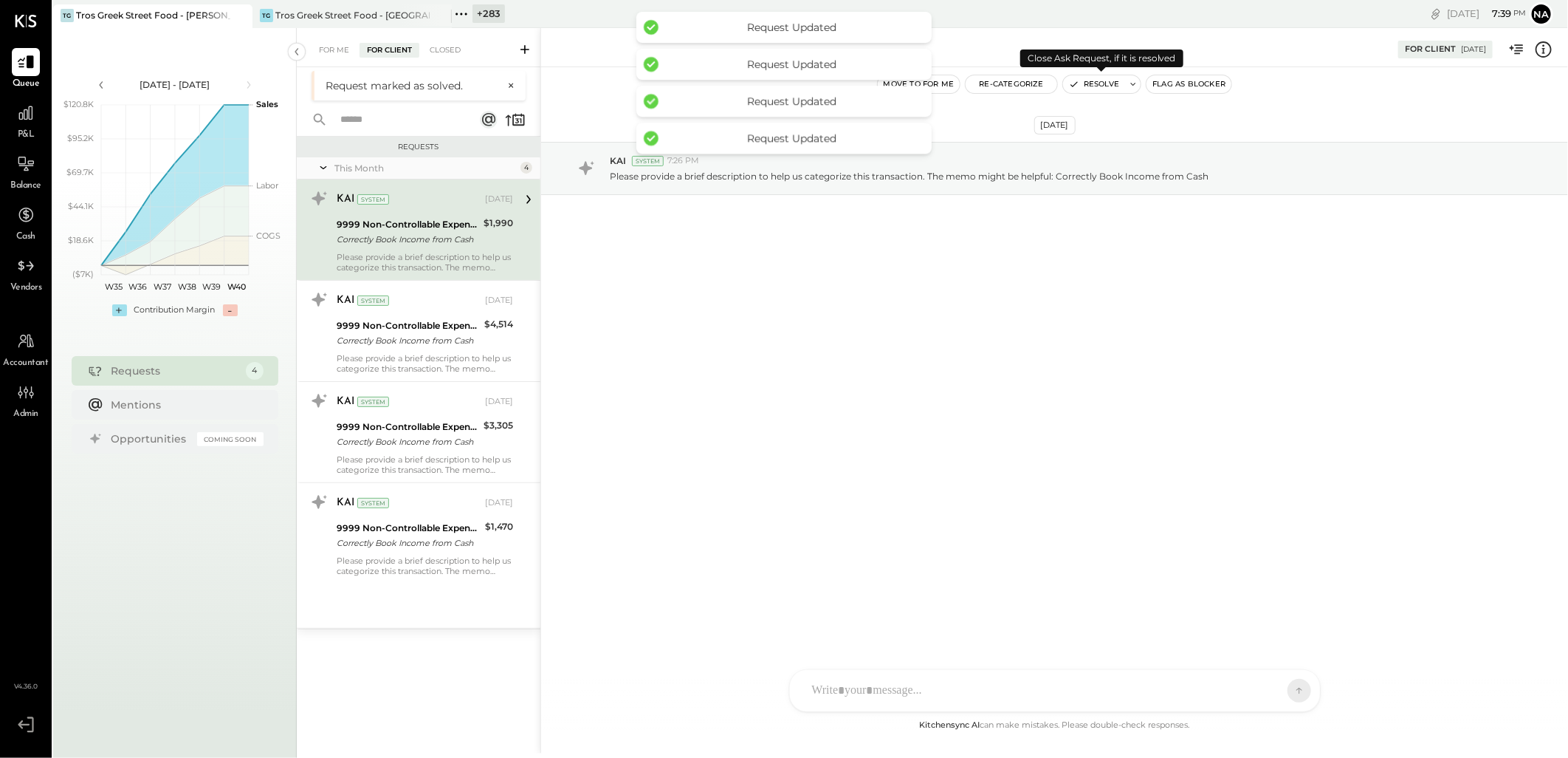
click at [1094, 85] on button "Resolve" at bounding box center [1094, 84] width 62 height 17
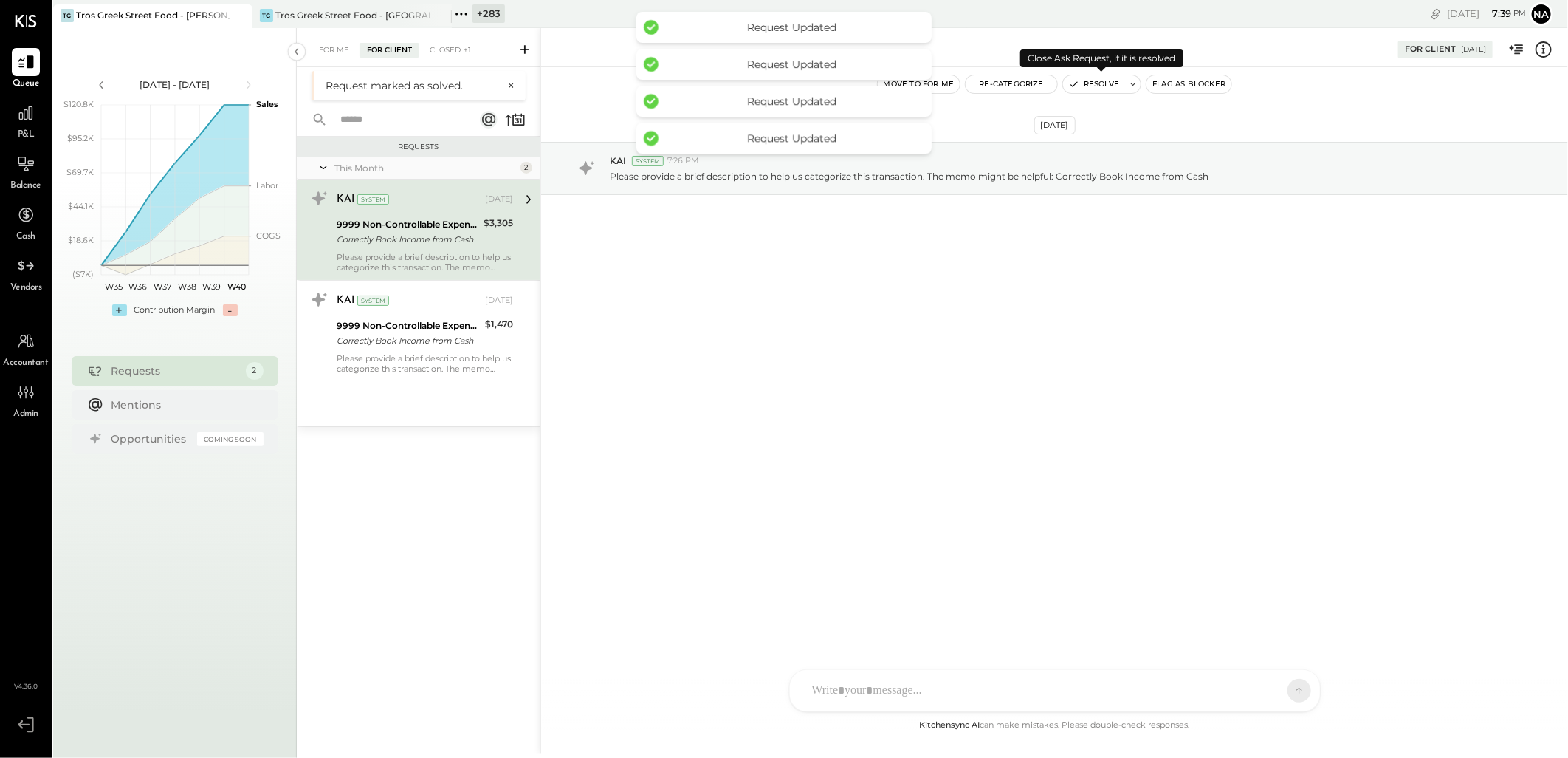
click at [1094, 85] on button "Resolve" at bounding box center [1094, 84] width 62 height 17
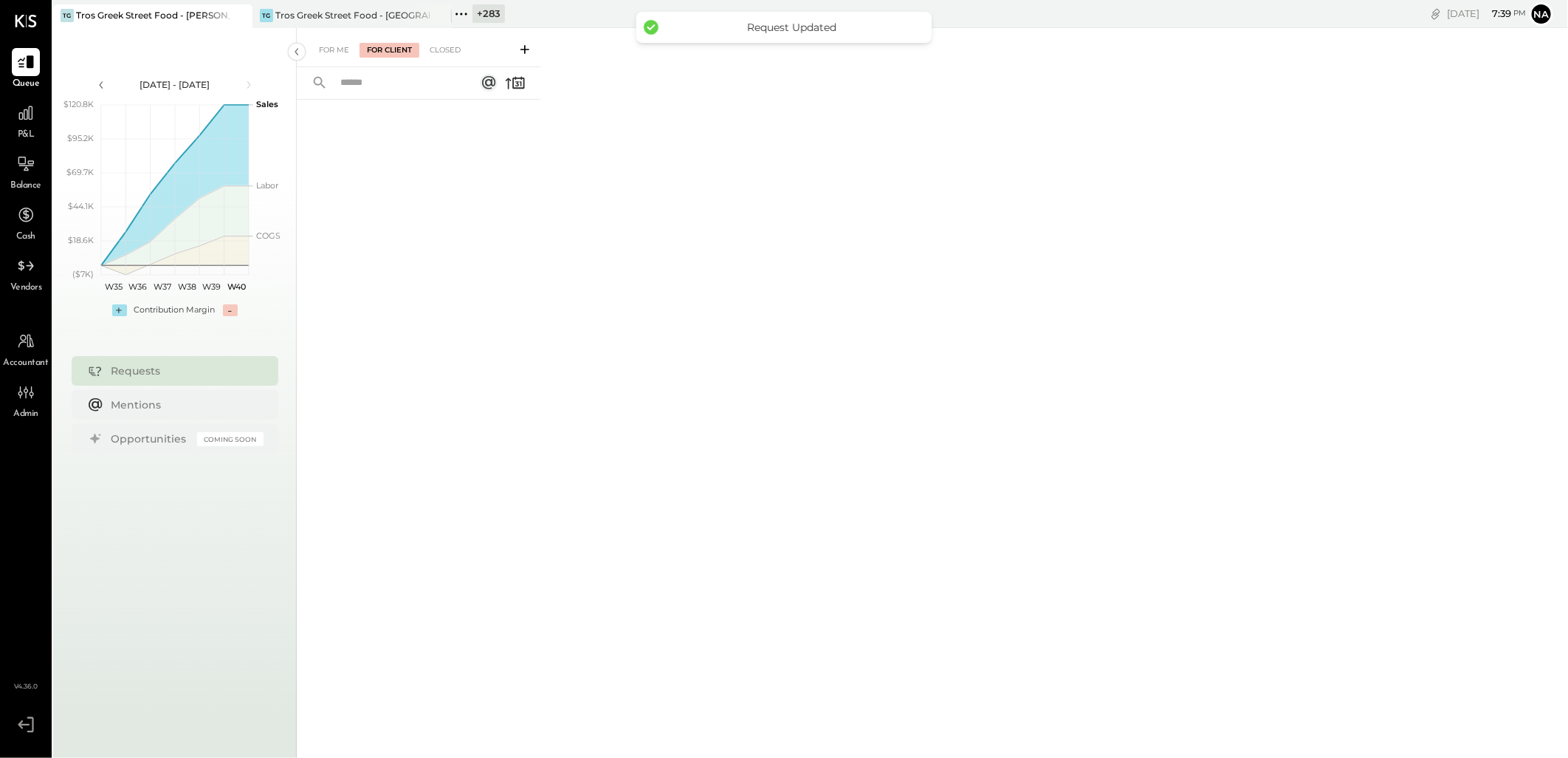
click at [472, 11] on div "+ 283" at bounding box center [488, 14] width 32 height 18
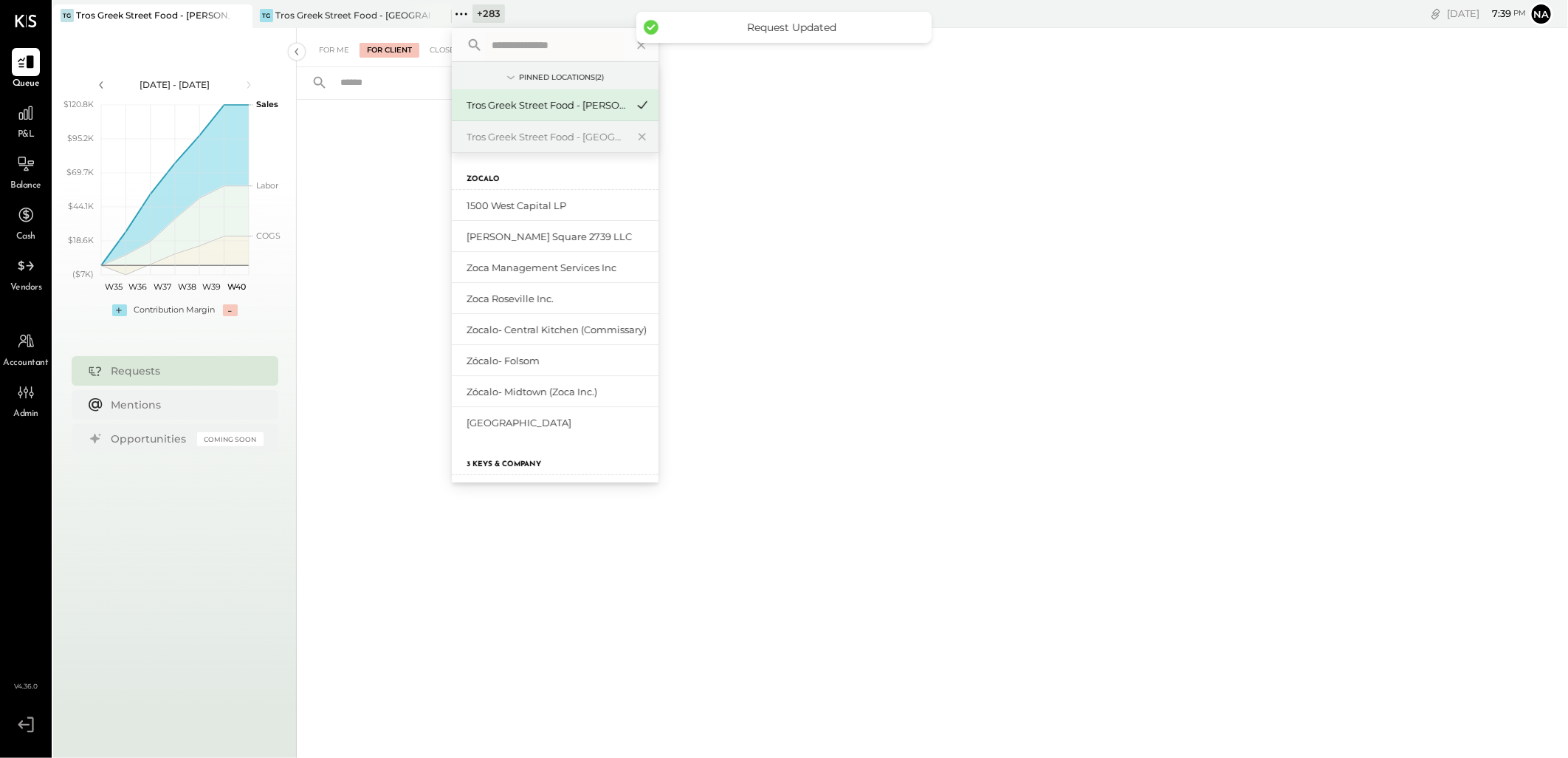
click at [525, 42] on input "text" at bounding box center [555, 45] width 137 height 26
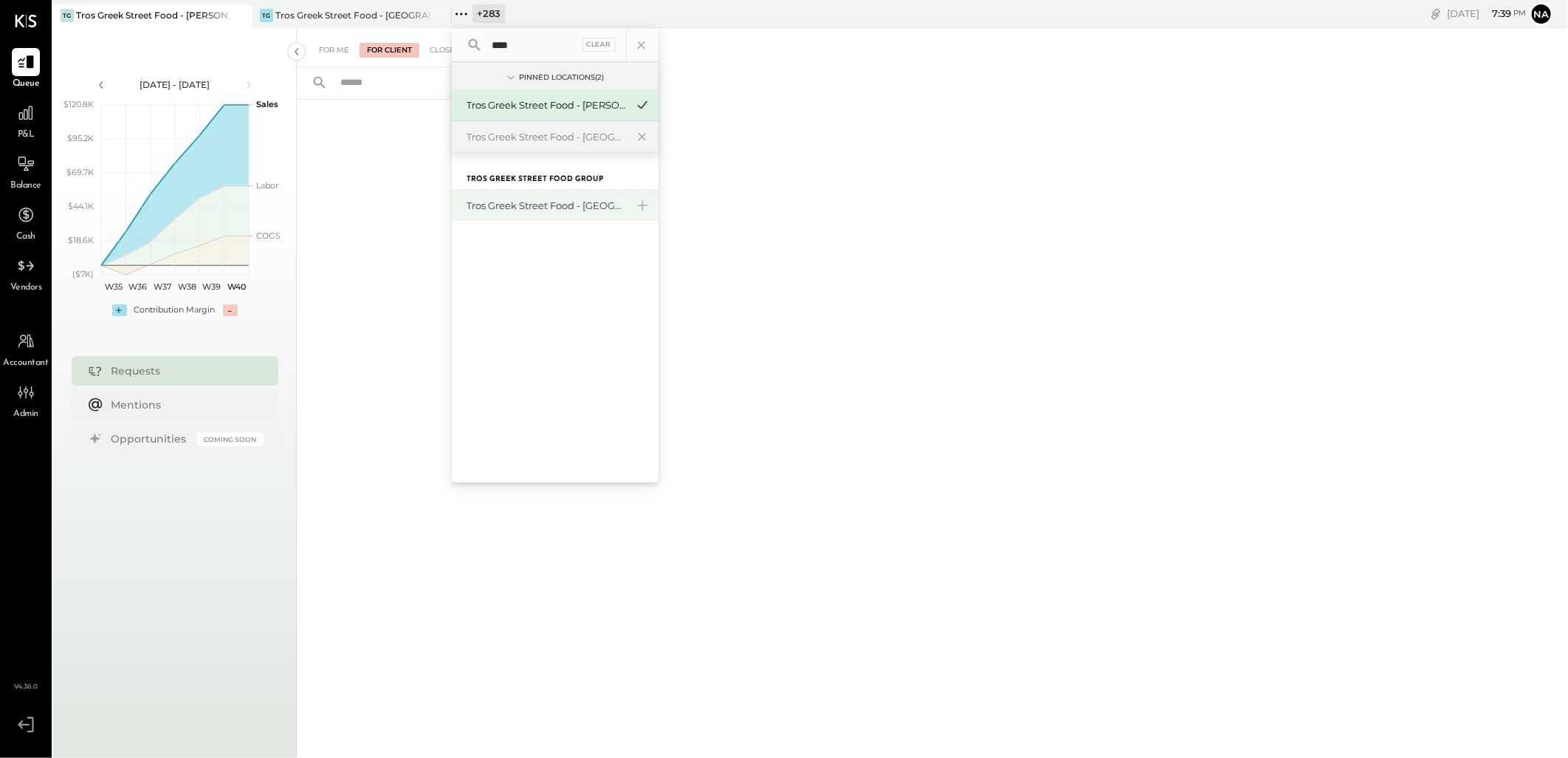
type input "****"
click at [543, 199] on div "Tros Greek Street Food - [GEOGRAPHIC_DATA]" at bounding box center [546, 205] width 159 height 14
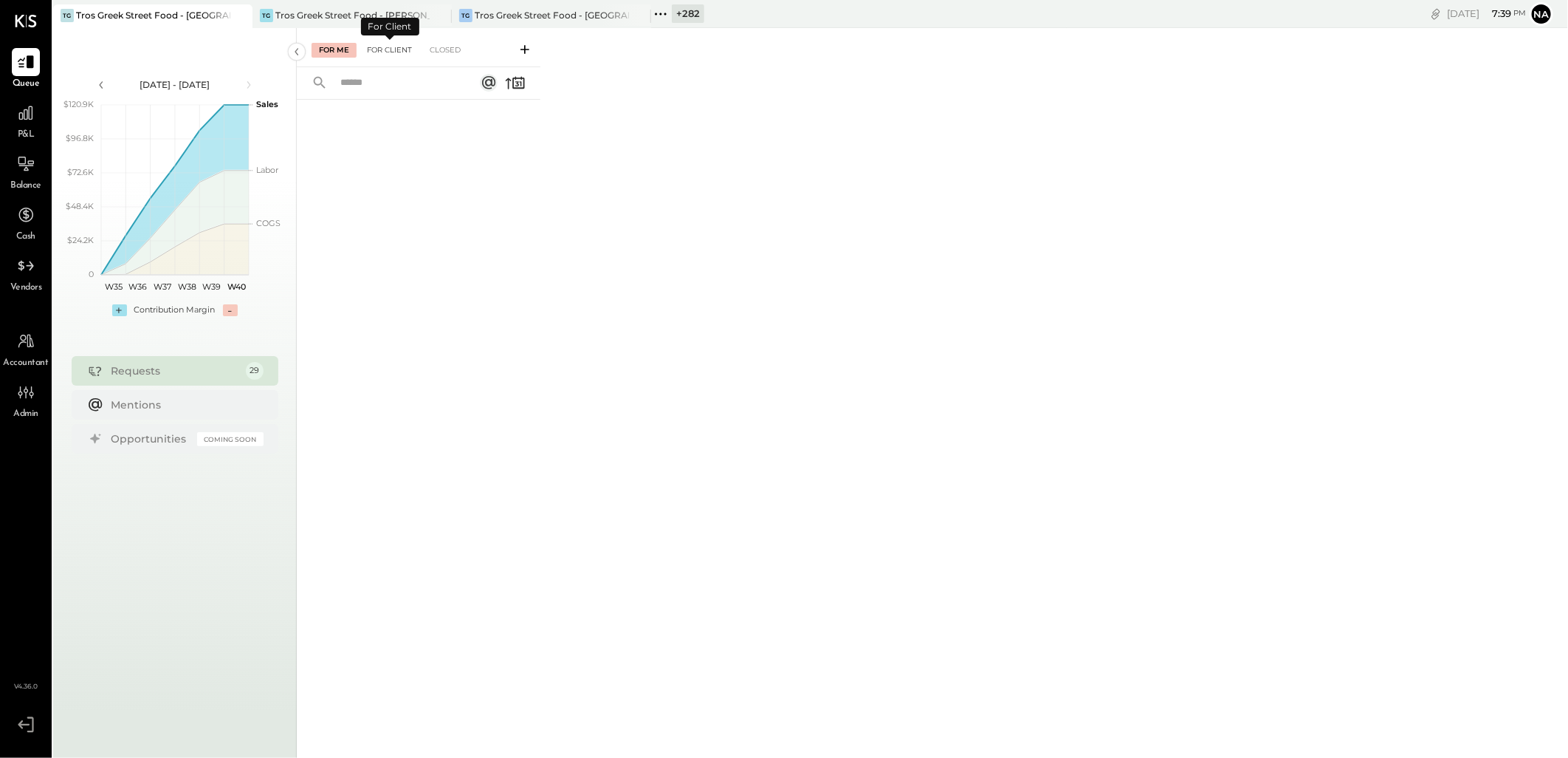
click at [389, 54] on div "For Client" at bounding box center [389, 51] width 60 height 15
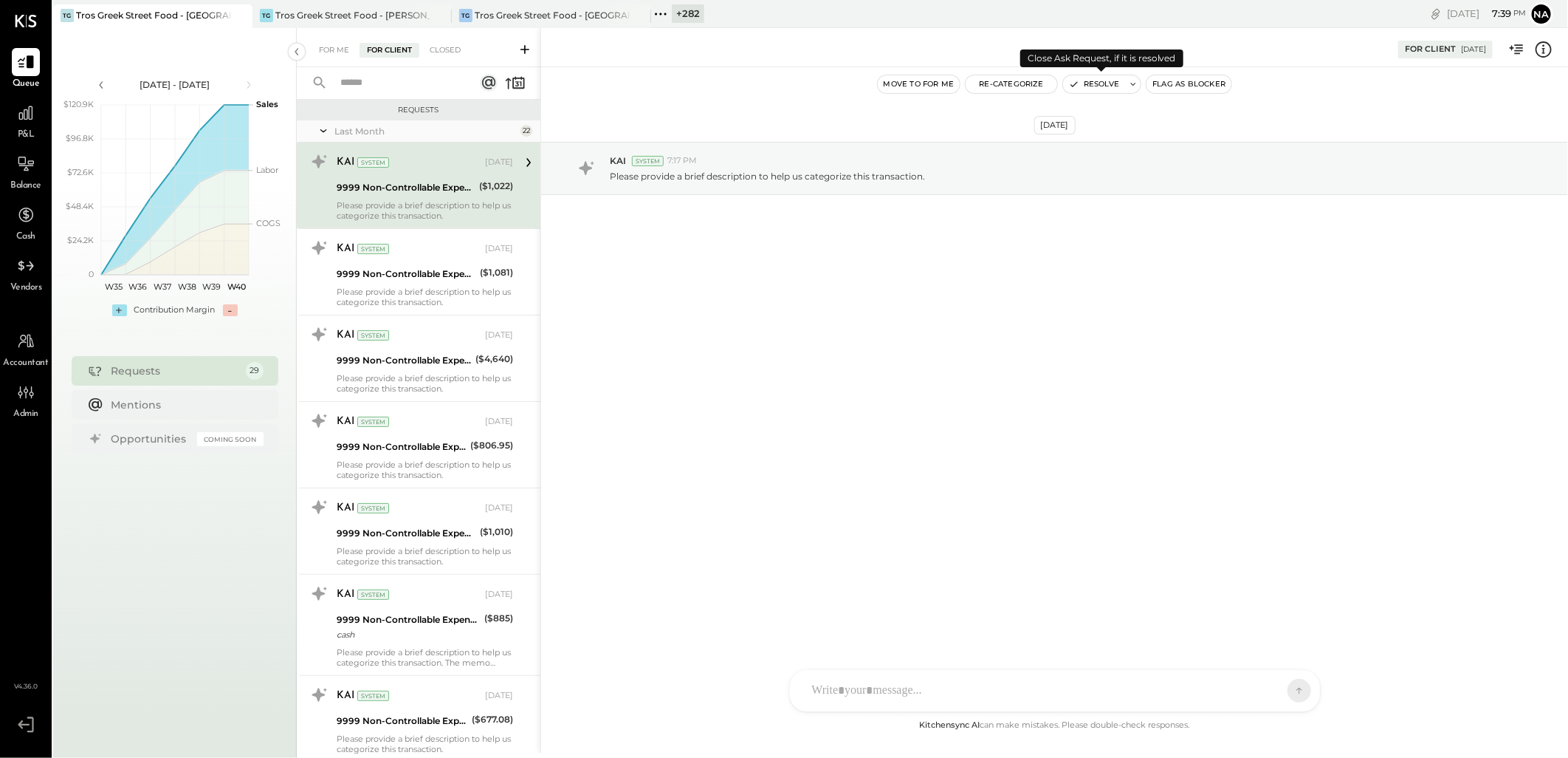
click at [1100, 80] on button "Resolve" at bounding box center [1094, 84] width 62 height 17
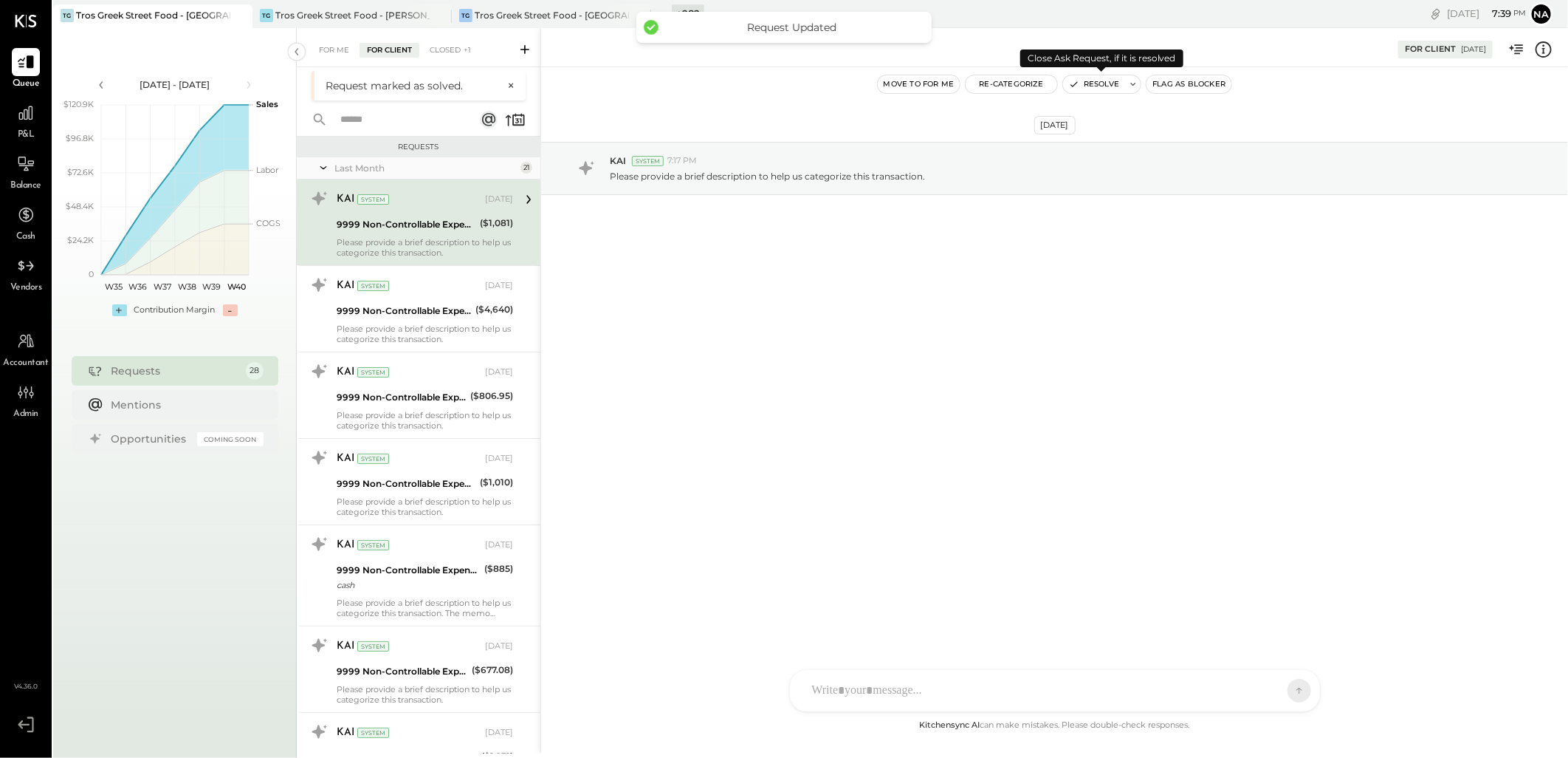
click at [1090, 80] on button "Resolve" at bounding box center [1094, 84] width 62 height 17
click at [1075, 80] on icon "button" at bounding box center [1074, 85] width 11 height 11
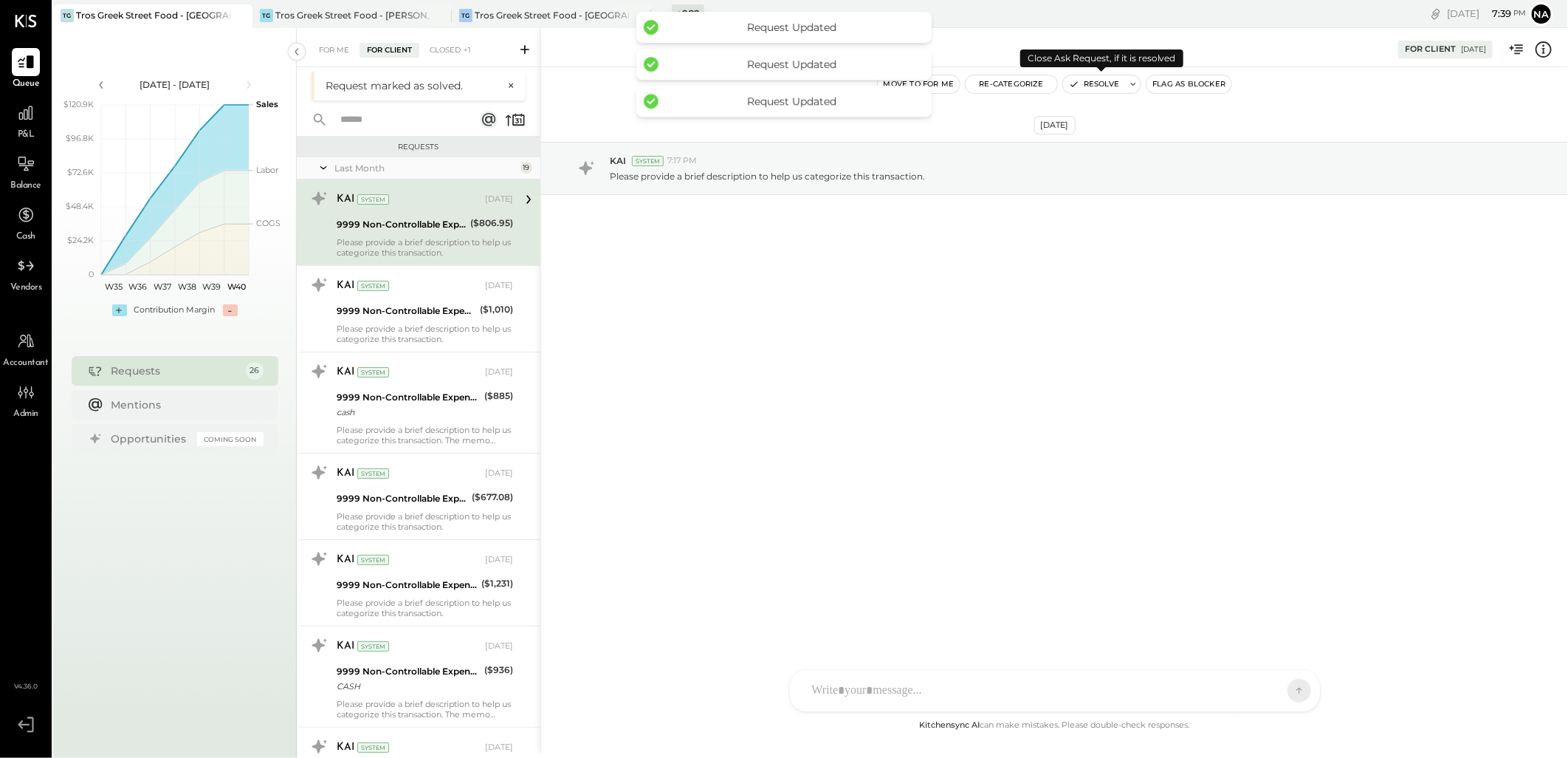
click at [1075, 80] on icon "button" at bounding box center [1074, 85] width 11 height 11
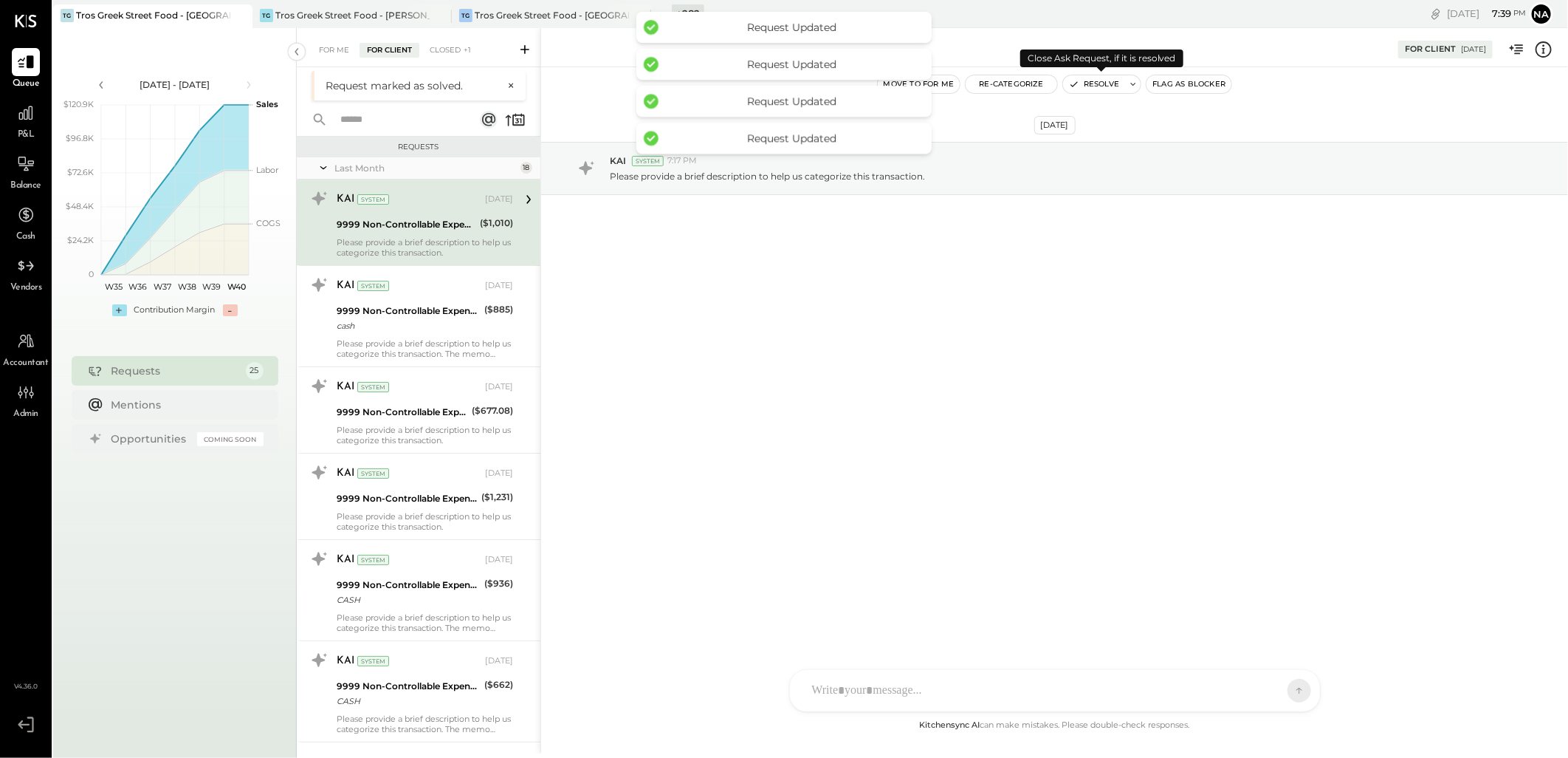
click at [1075, 80] on icon "button" at bounding box center [1074, 85] width 11 height 11
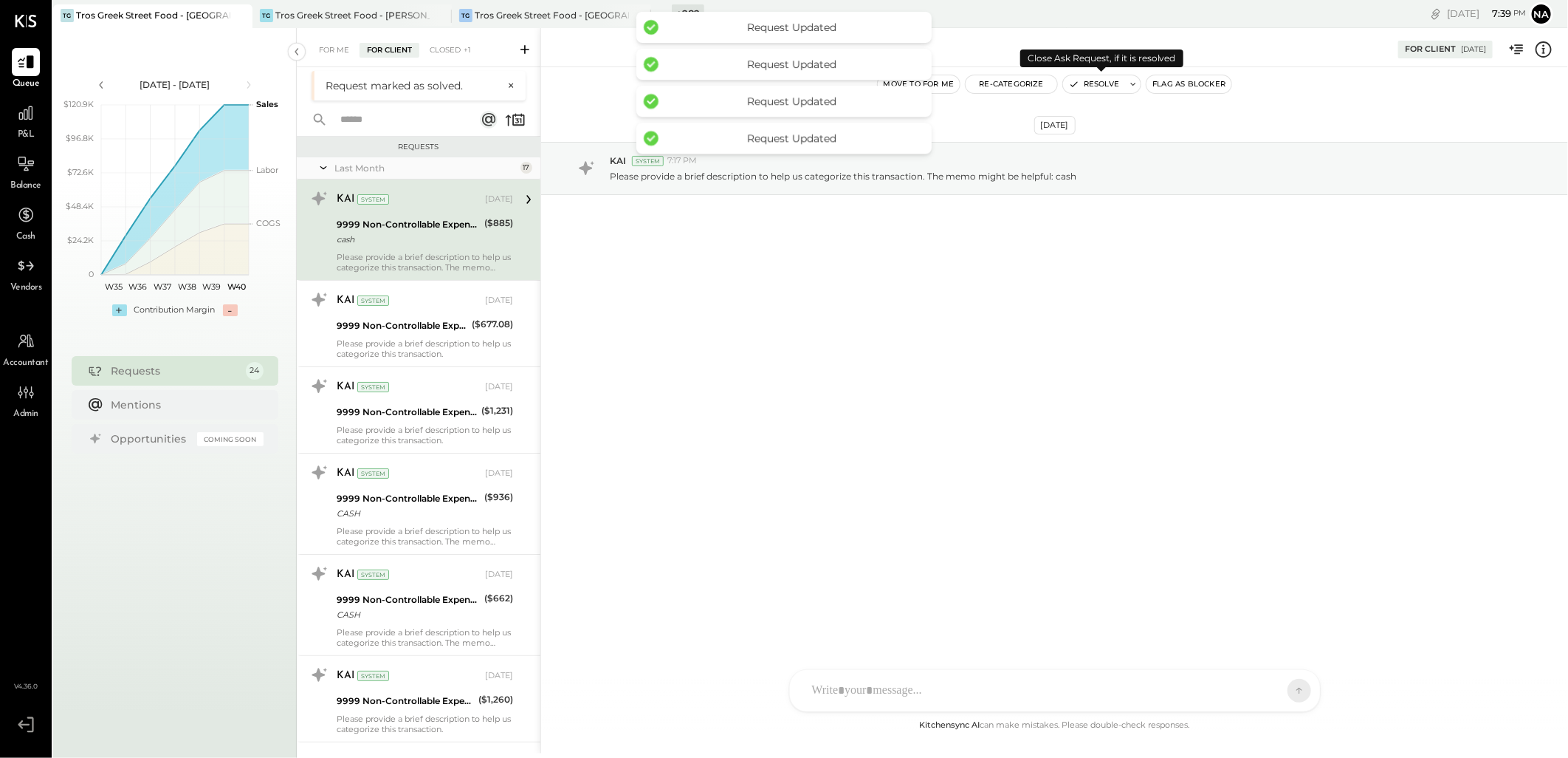
click at [1075, 80] on icon "button" at bounding box center [1074, 85] width 11 height 11
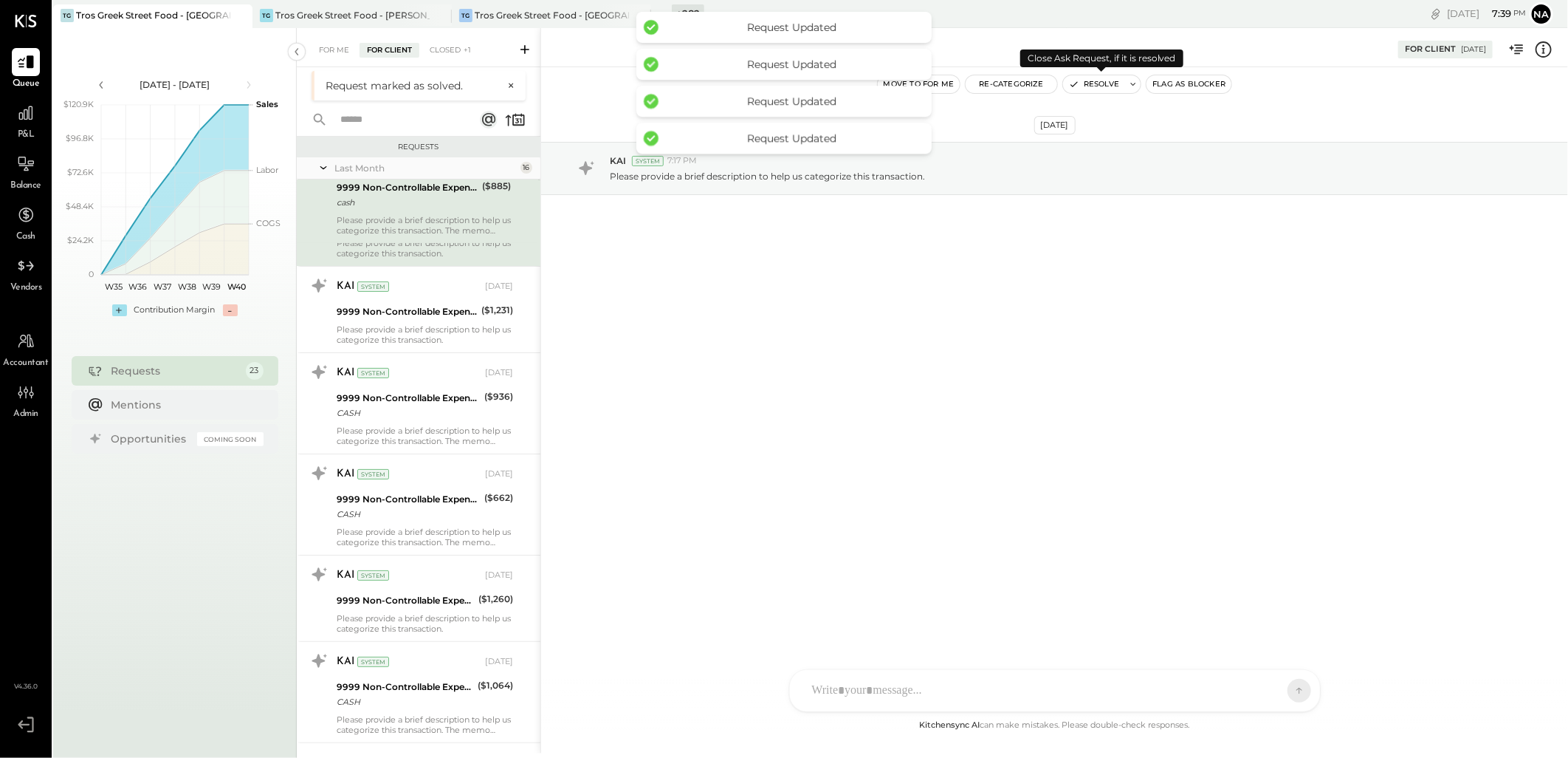
click at [1075, 80] on icon "button" at bounding box center [1074, 85] width 11 height 11
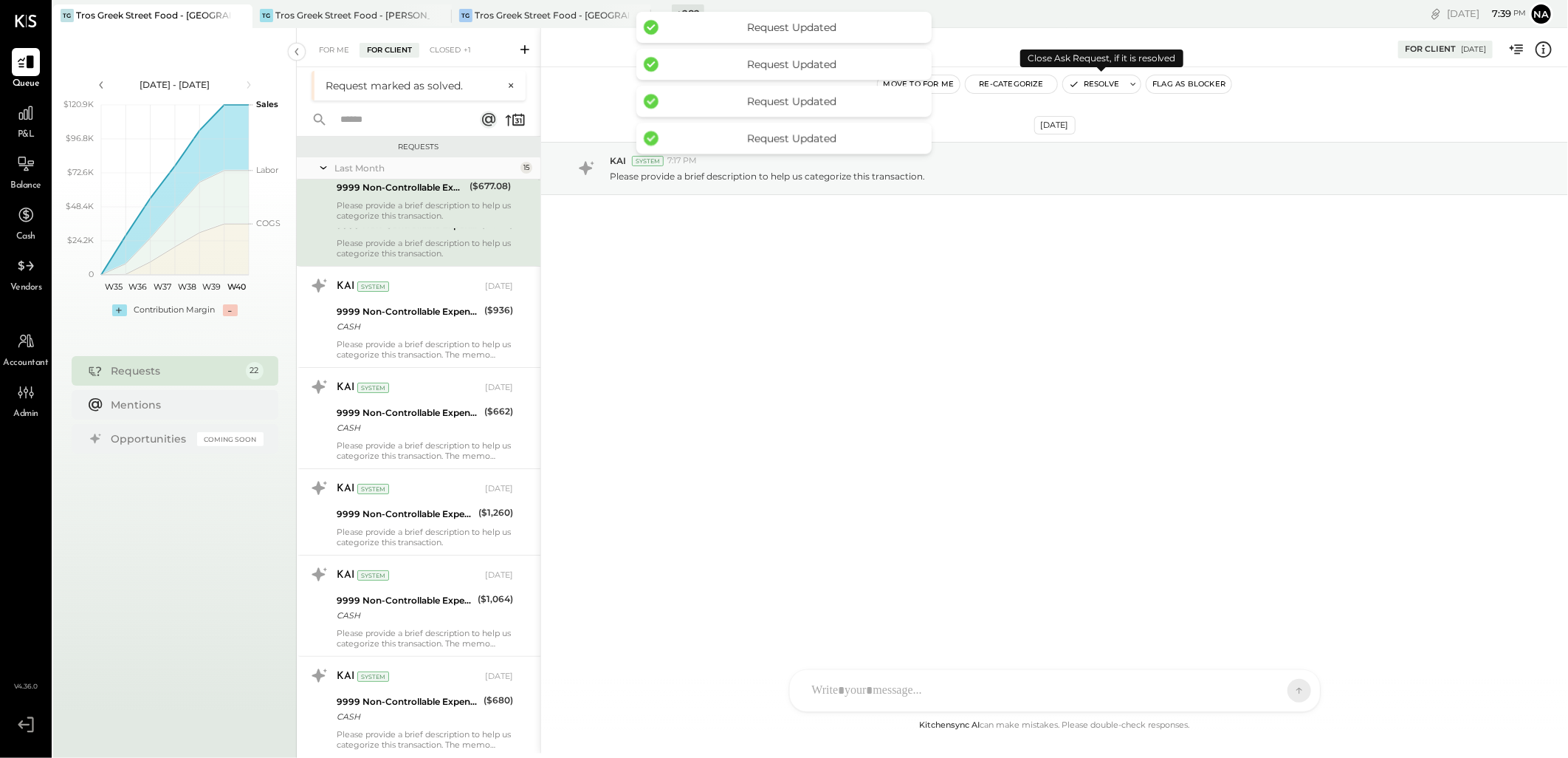
click at [1075, 80] on icon "button" at bounding box center [1074, 85] width 11 height 11
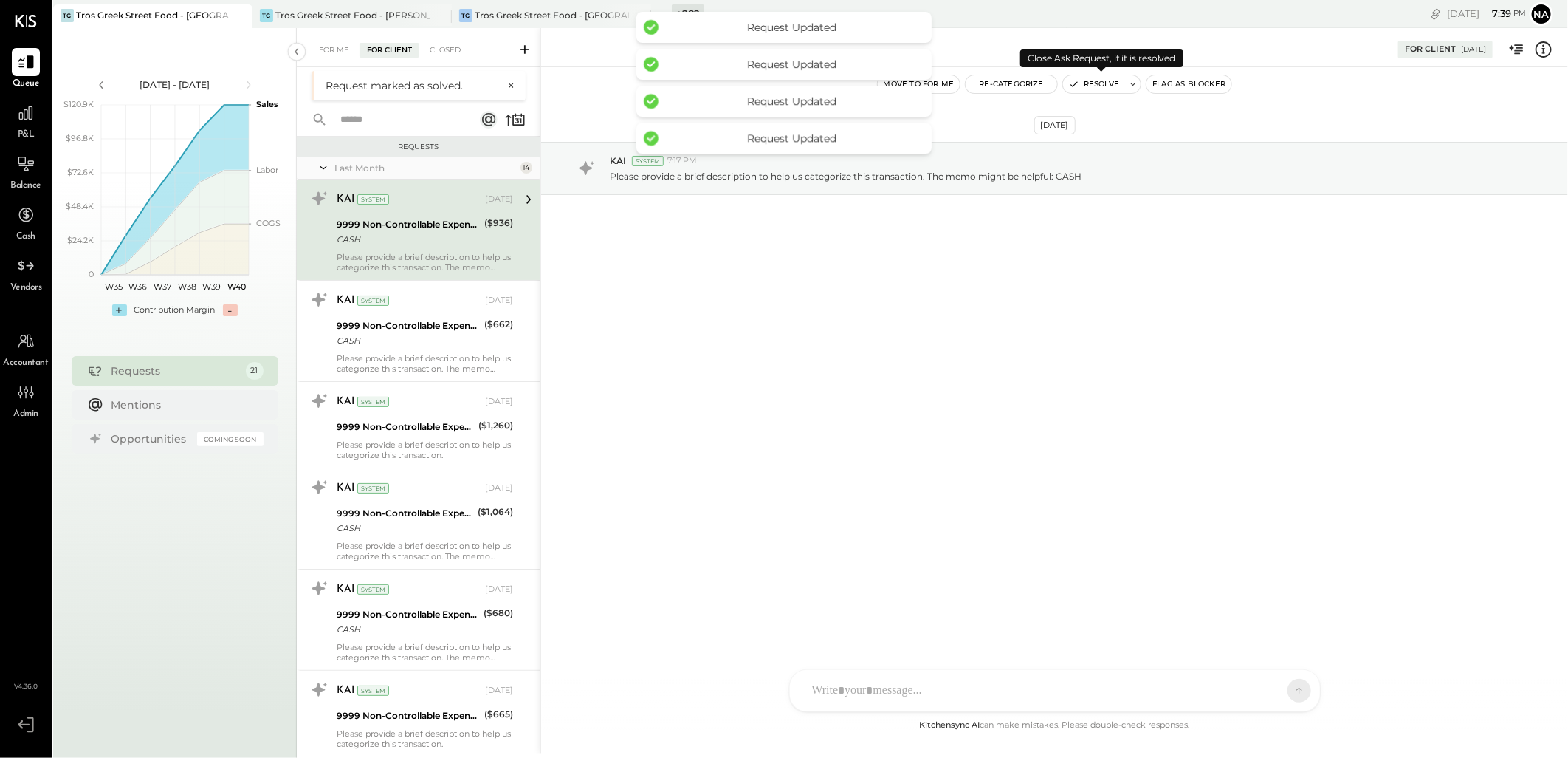
click at [1075, 80] on icon "button" at bounding box center [1074, 85] width 11 height 11
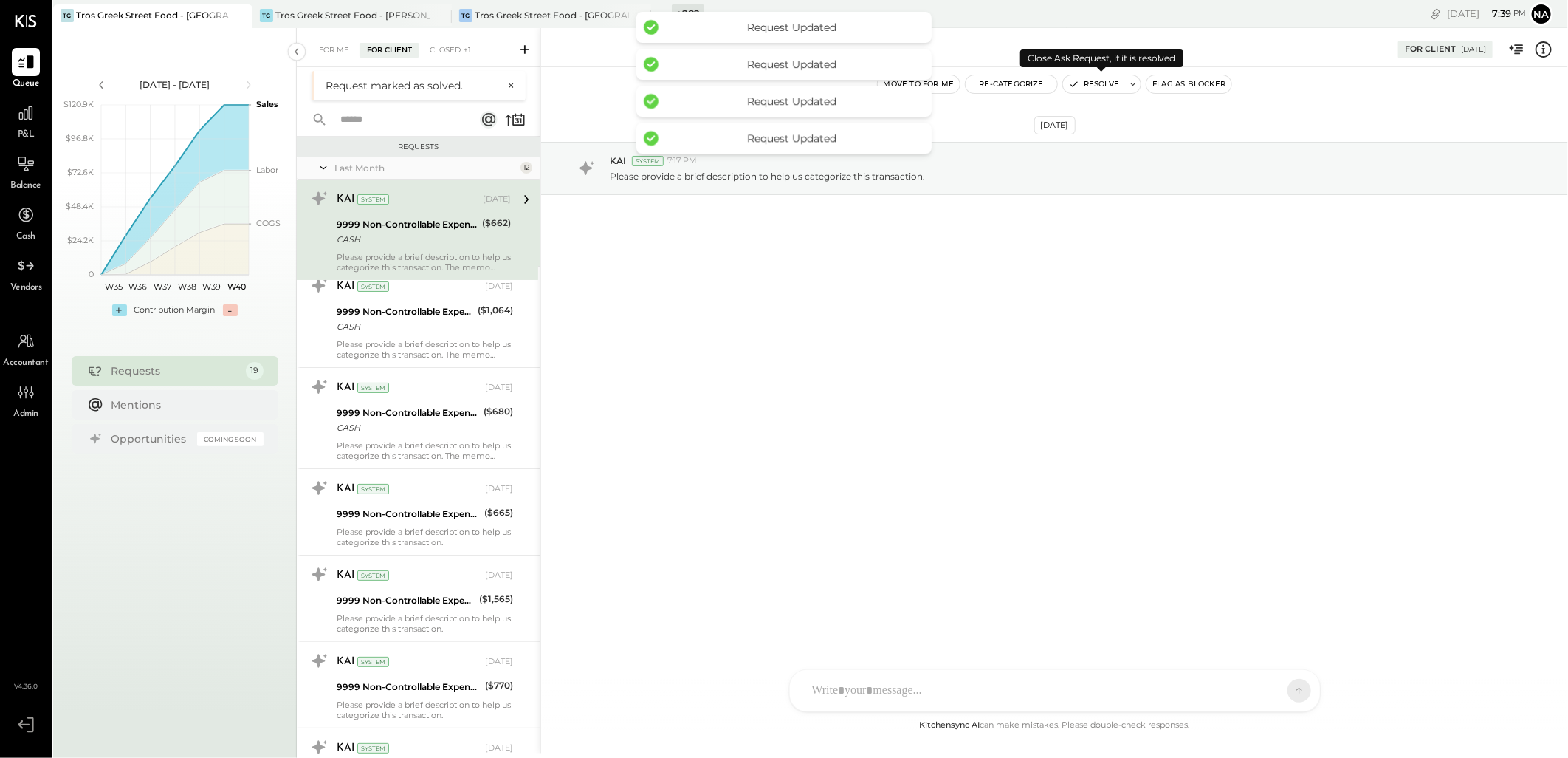
click at [1075, 80] on icon "button" at bounding box center [1074, 85] width 11 height 11
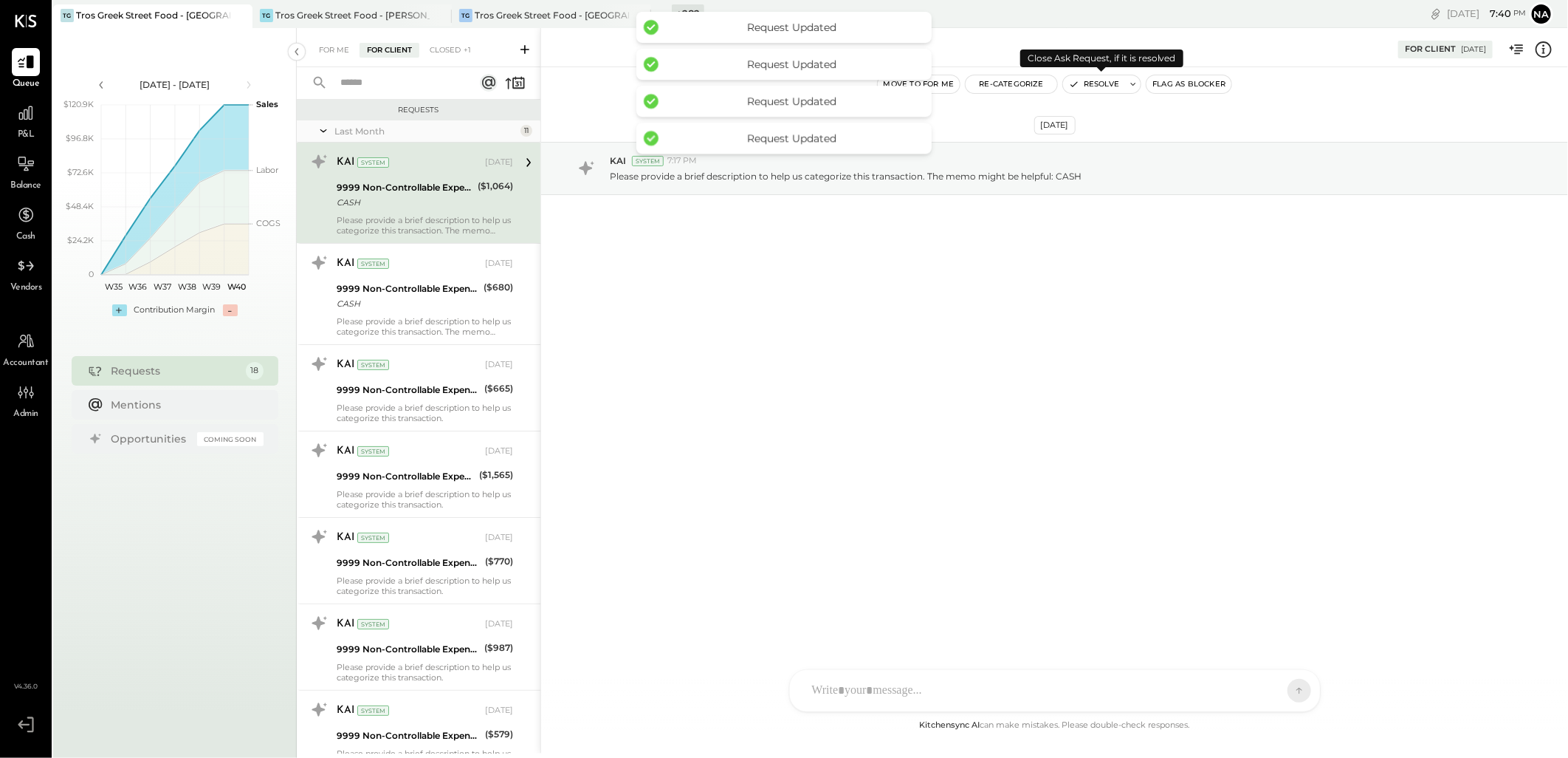
click at [1075, 80] on icon "button" at bounding box center [1074, 85] width 11 height 11
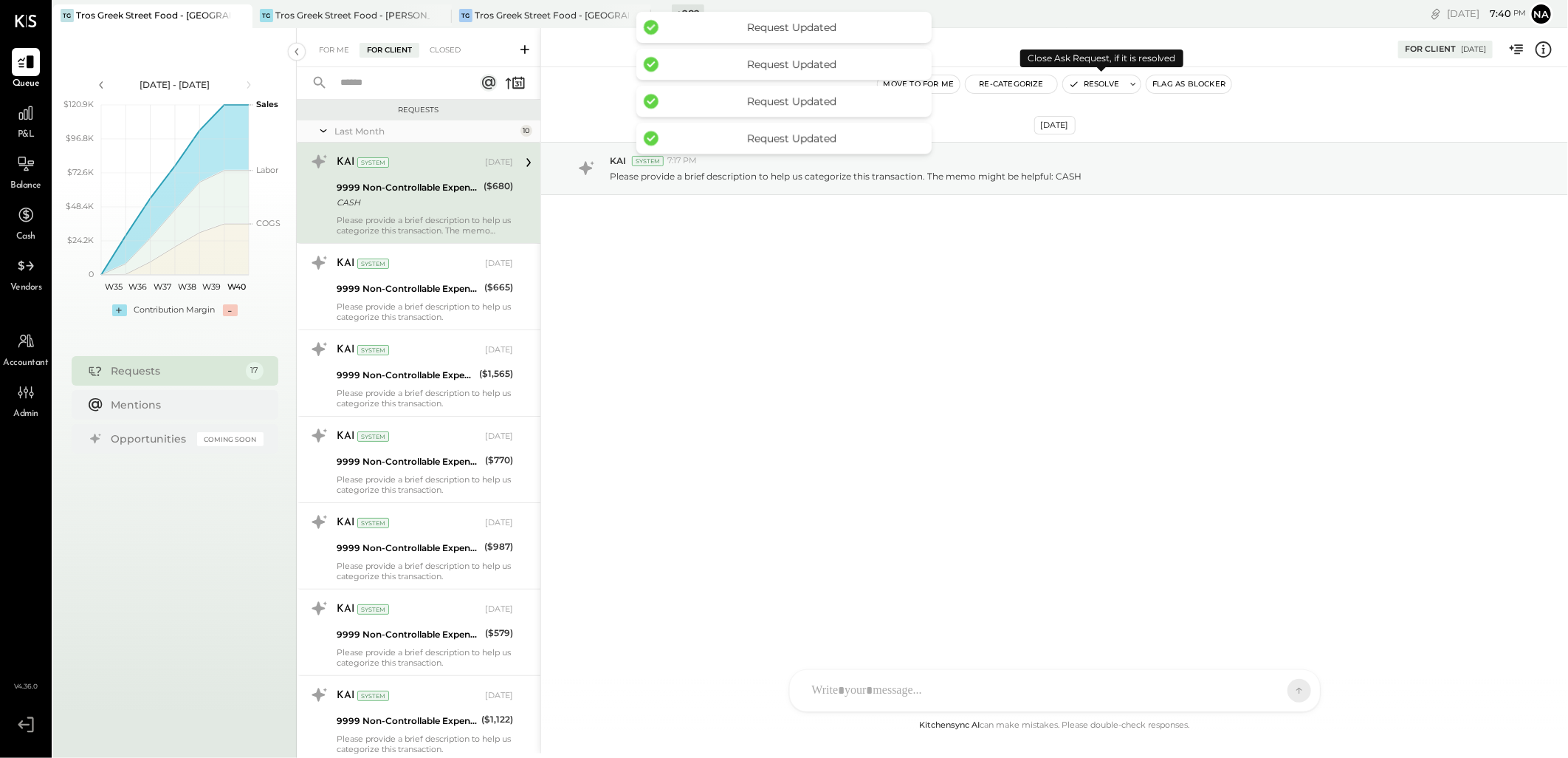
click at [1075, 80] on icon "button" at bounding box center [1074, 85] width 11 height 11
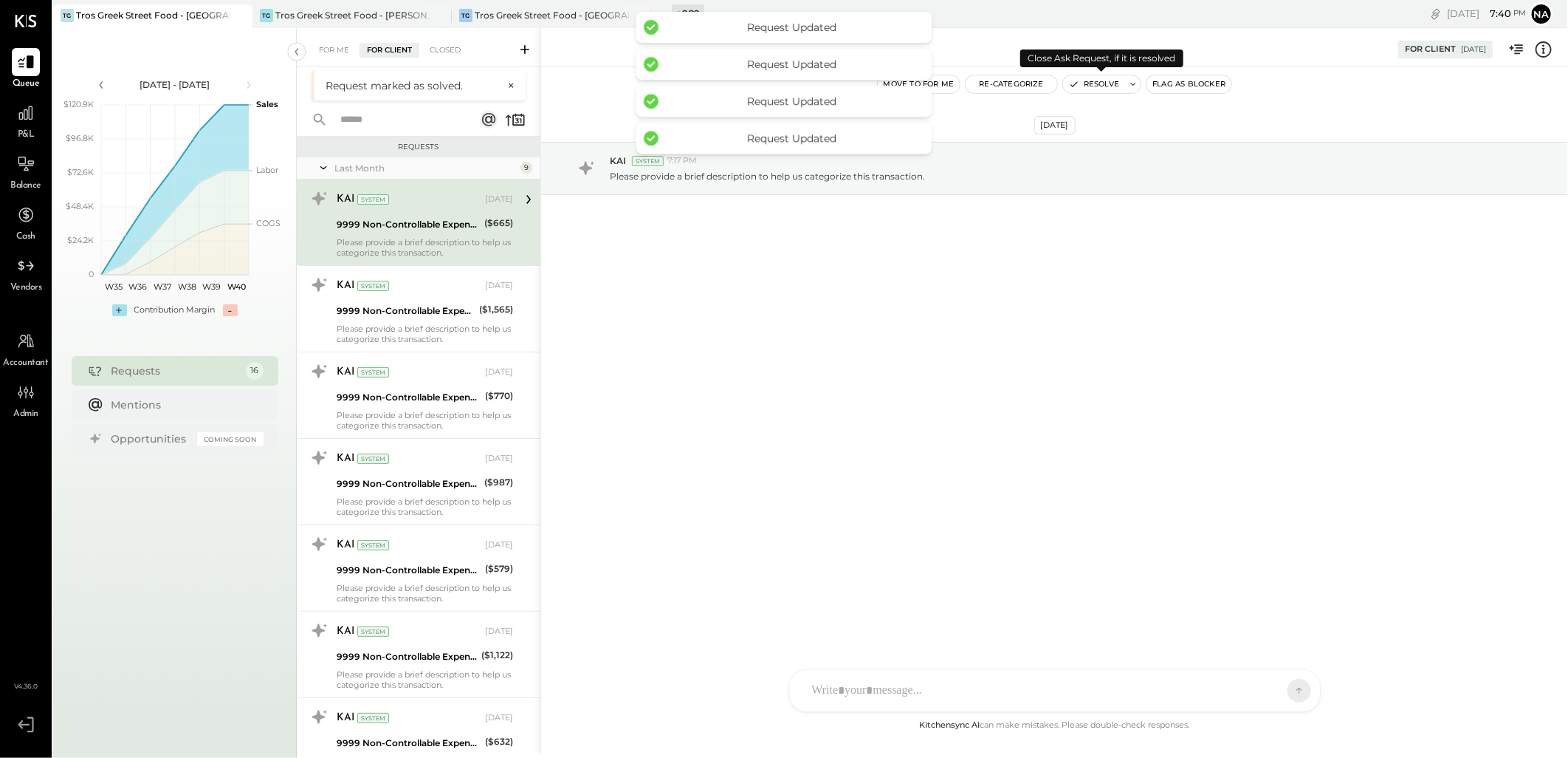
click at [1075, 80] on icon "button" at bounding box center [1074, 85] width 11 height 11
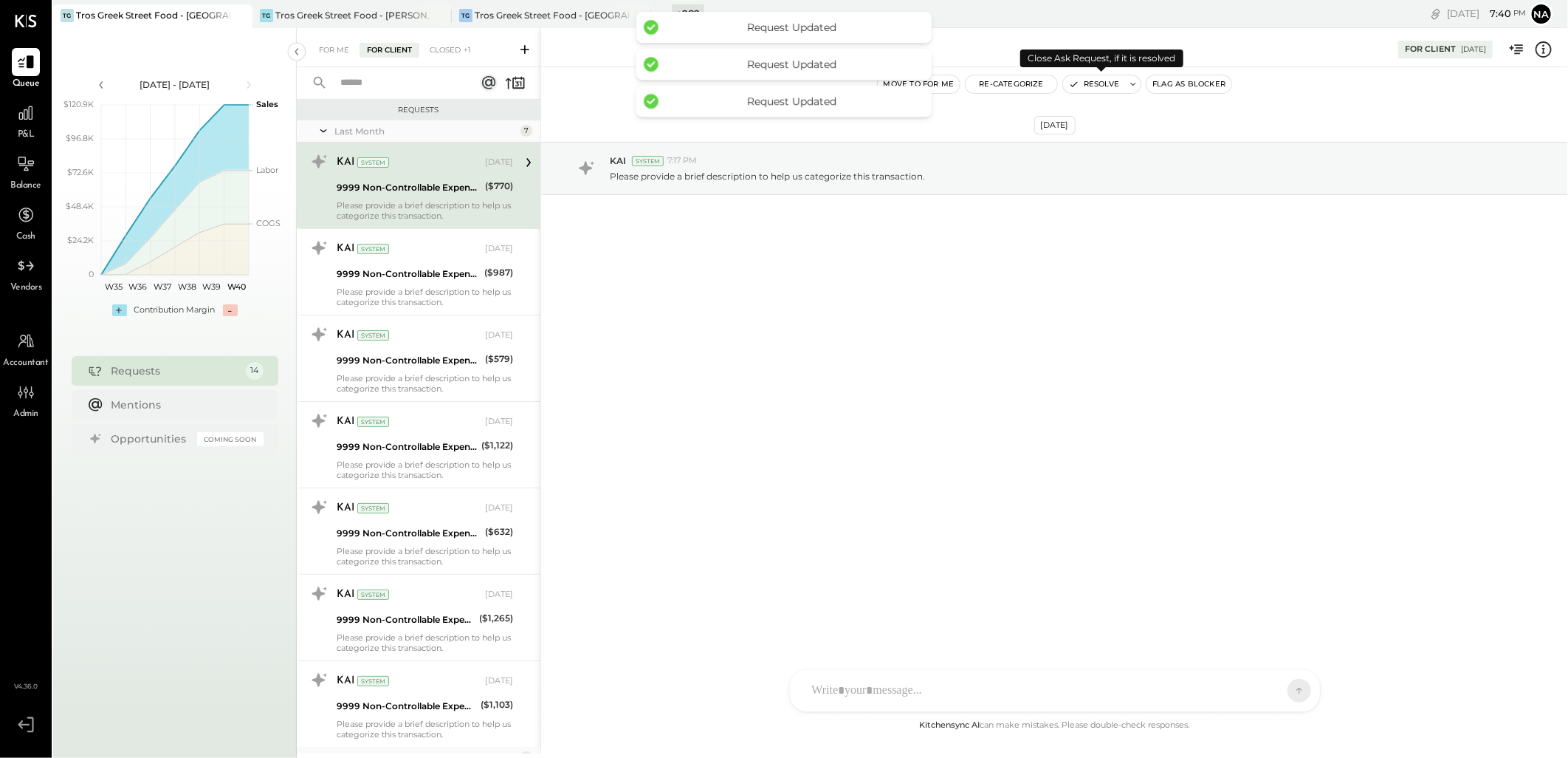
click at [1075, 80] on icon "button" at bounding box center [1074, 85] width 11 height 11
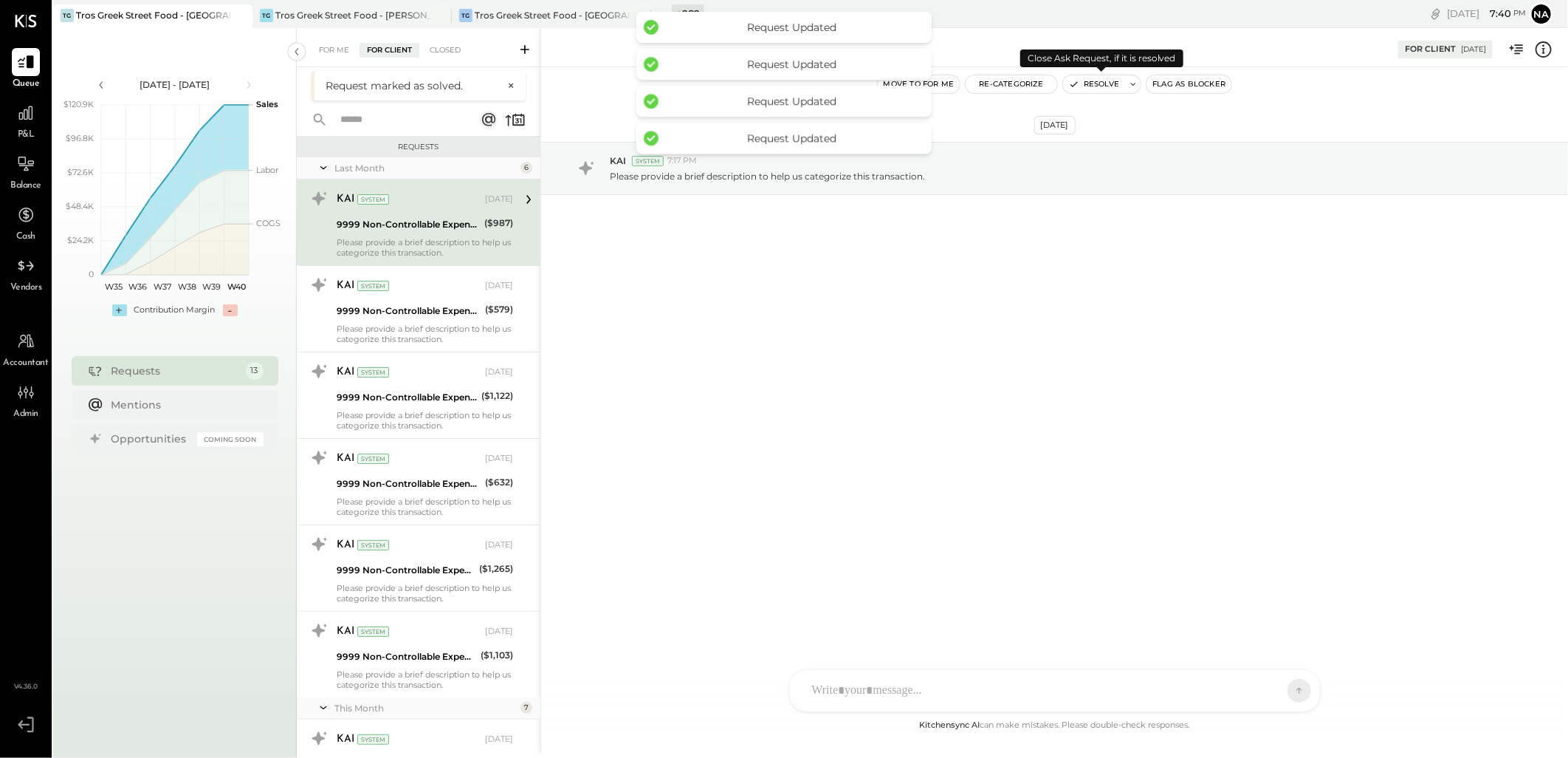
click at [1075, 80] on icon "button" at bounding box center [1074, 85] width 11 height 11
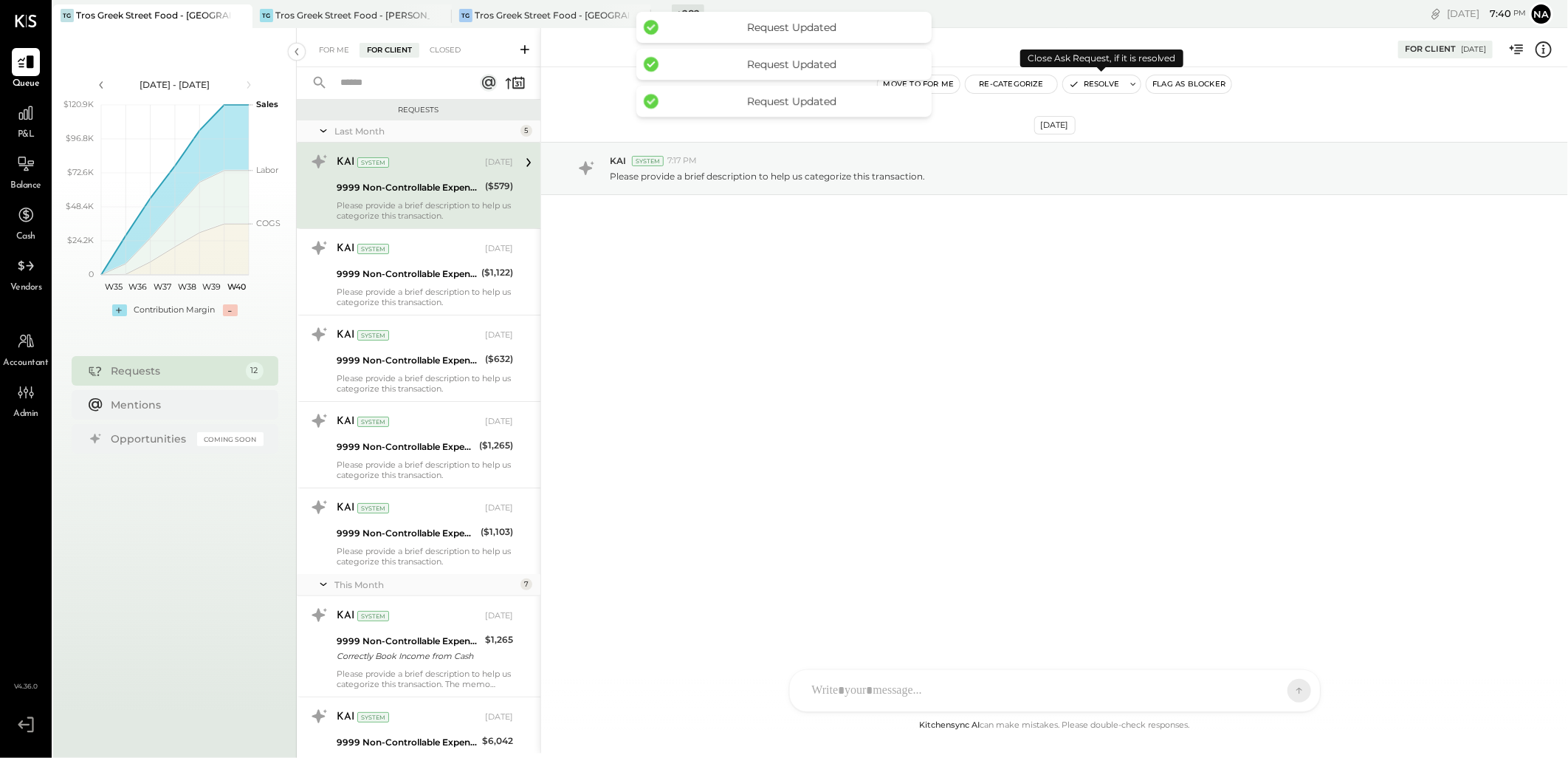
click at [1085, 84] on button "Resolve" at bounding box center [1094, 84] width 62 height 17
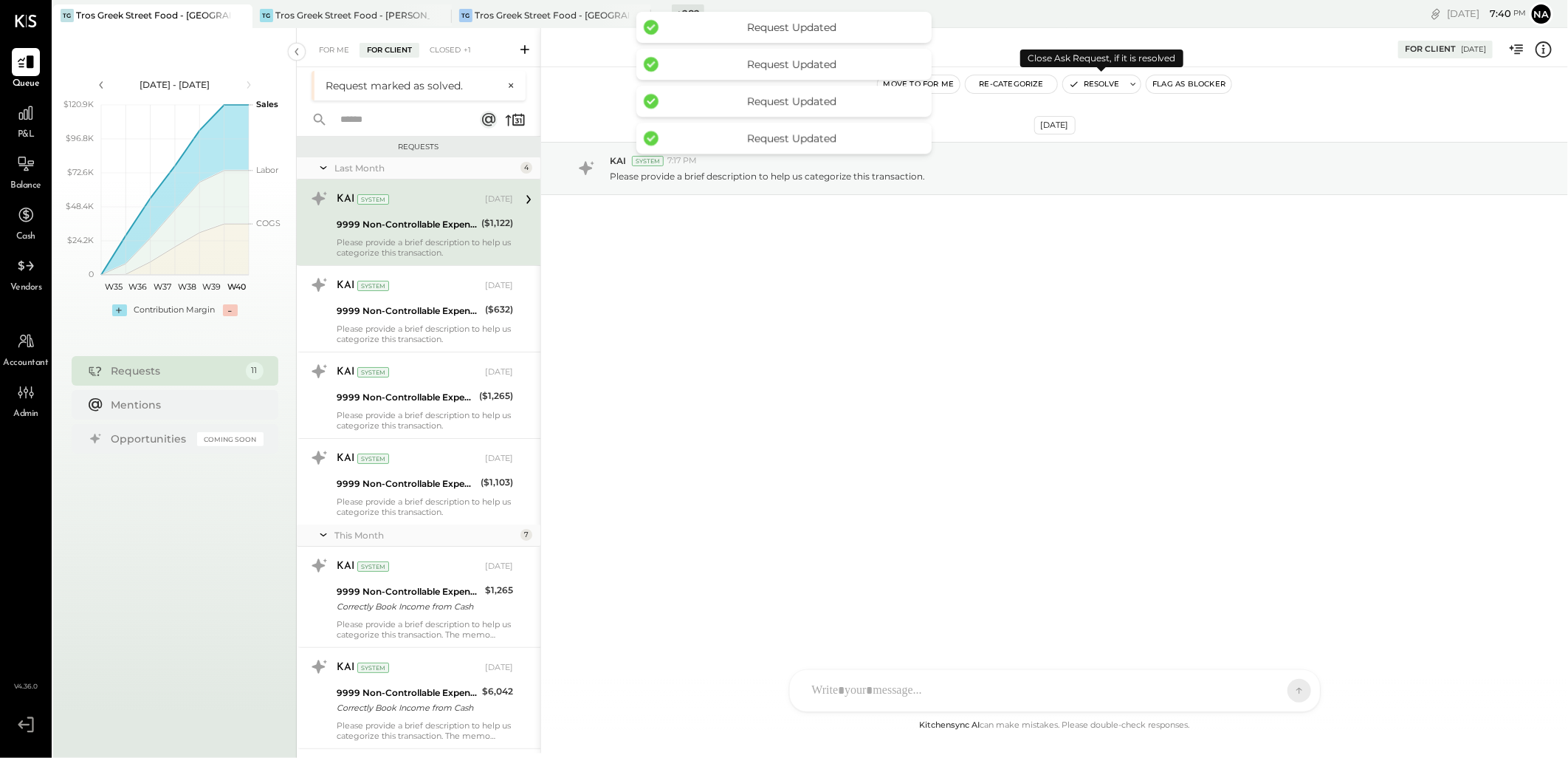
click at [1085, 84] on button "Resolve" at bounding box center [1094, 84] width 62 height 17
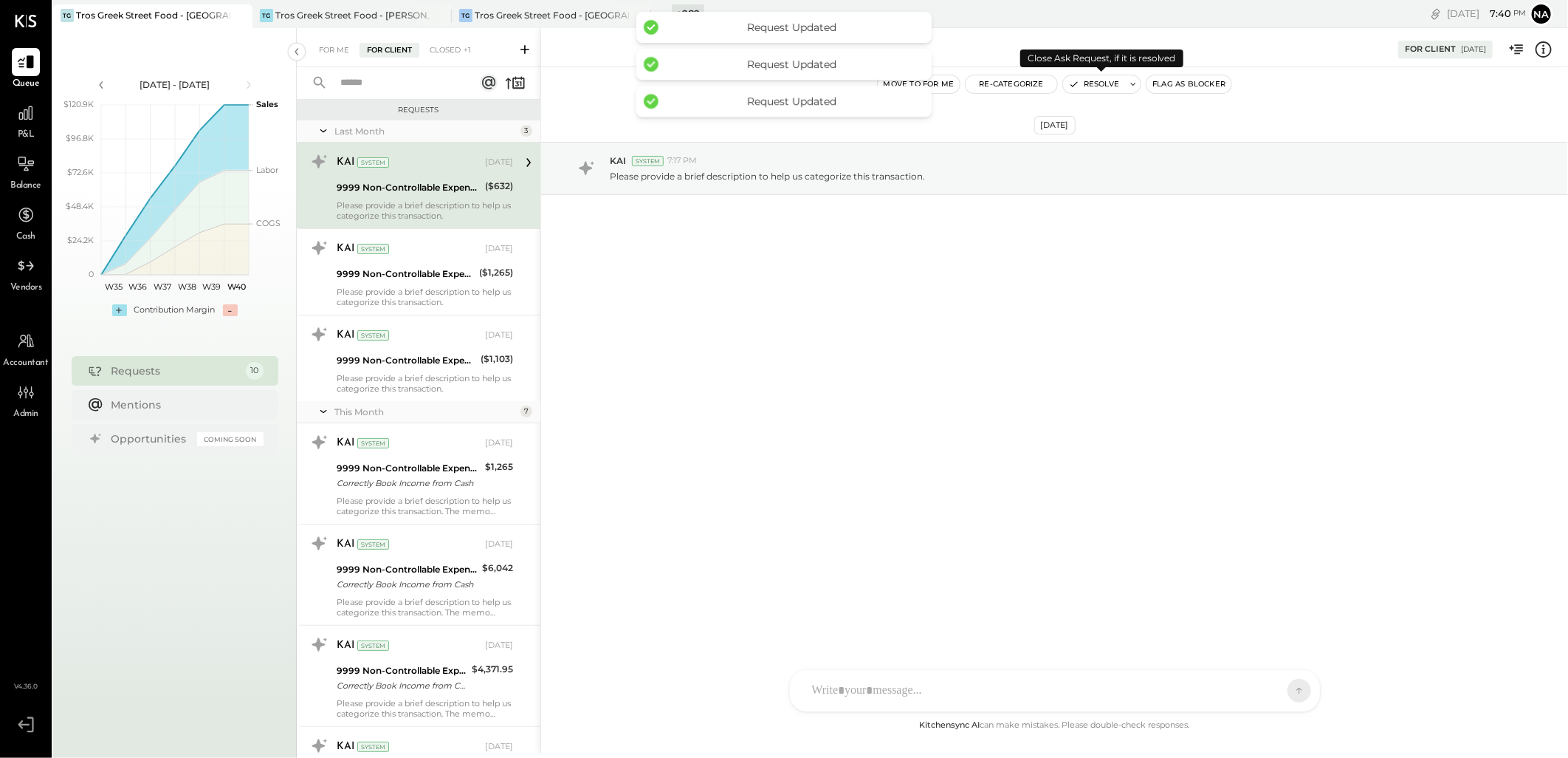
click at [1085, 82] on button "Resolve" at bounding box center [1094, 84] width 62 height 17
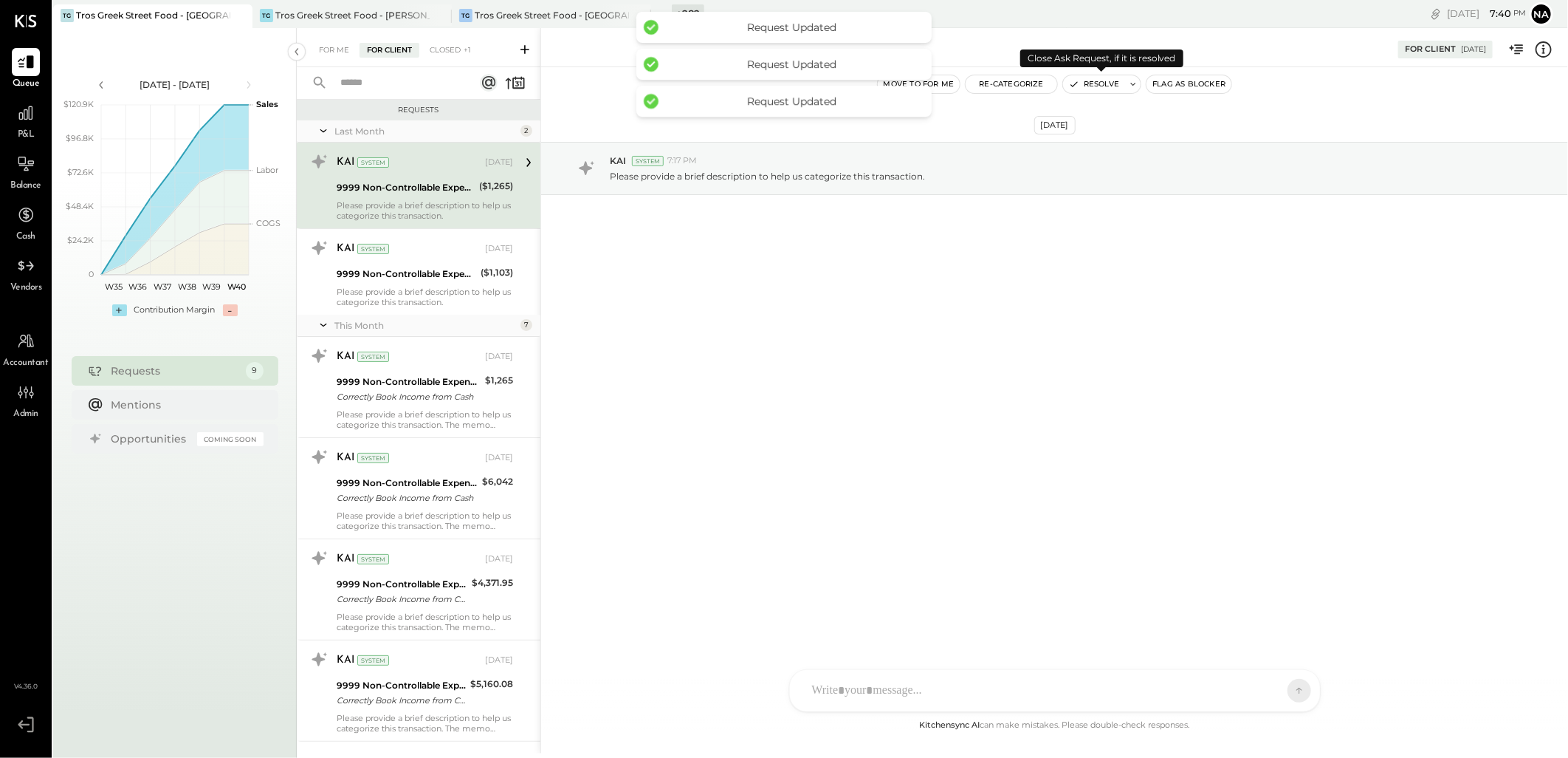
click at [1085, 82] on button "Resolve" at bounding box center [1094, 84] width 62 height 17
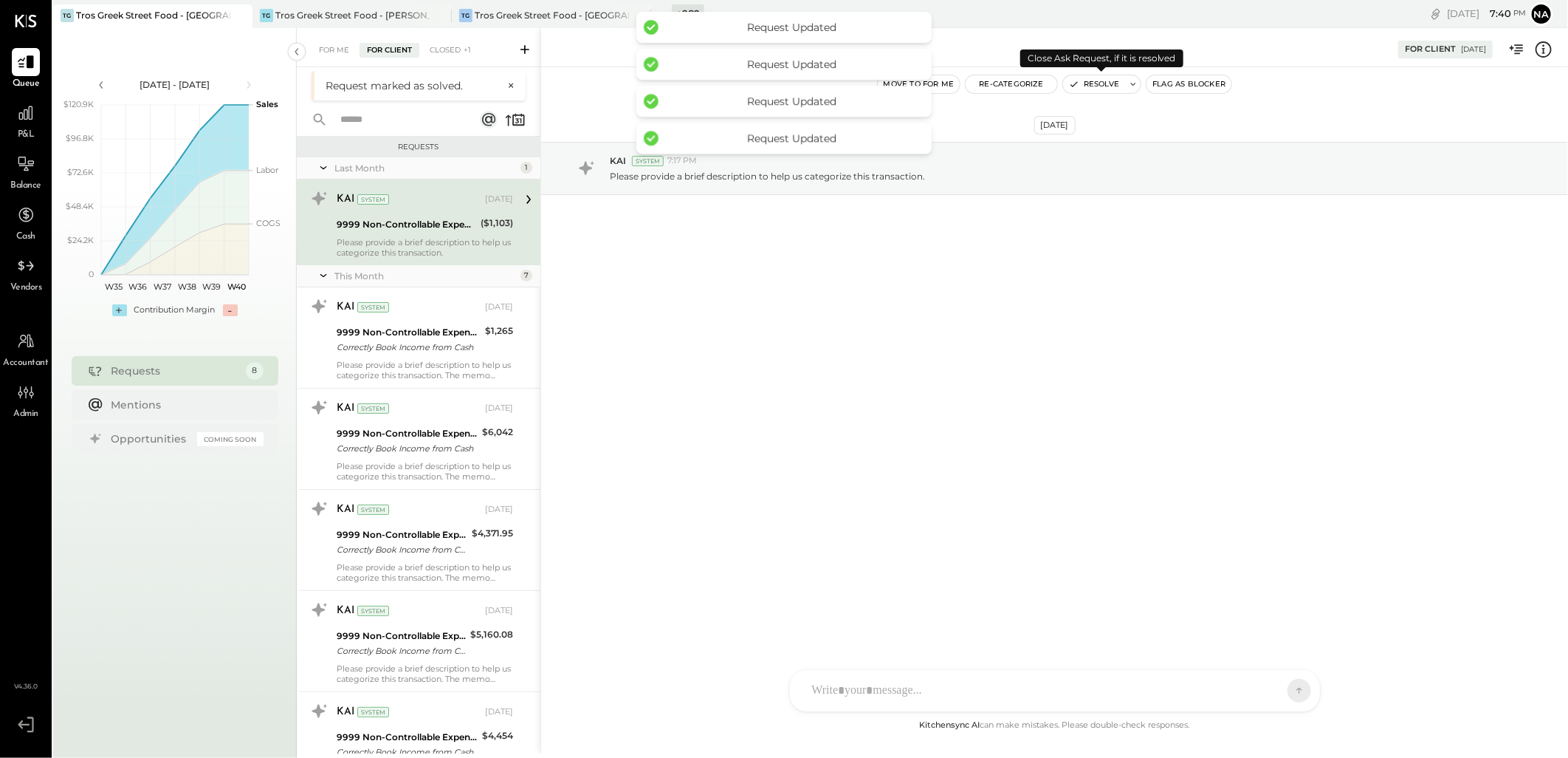
click at [1085, 82] on button "Resolve" at bounding box center [1094, 84] width 62 height 17
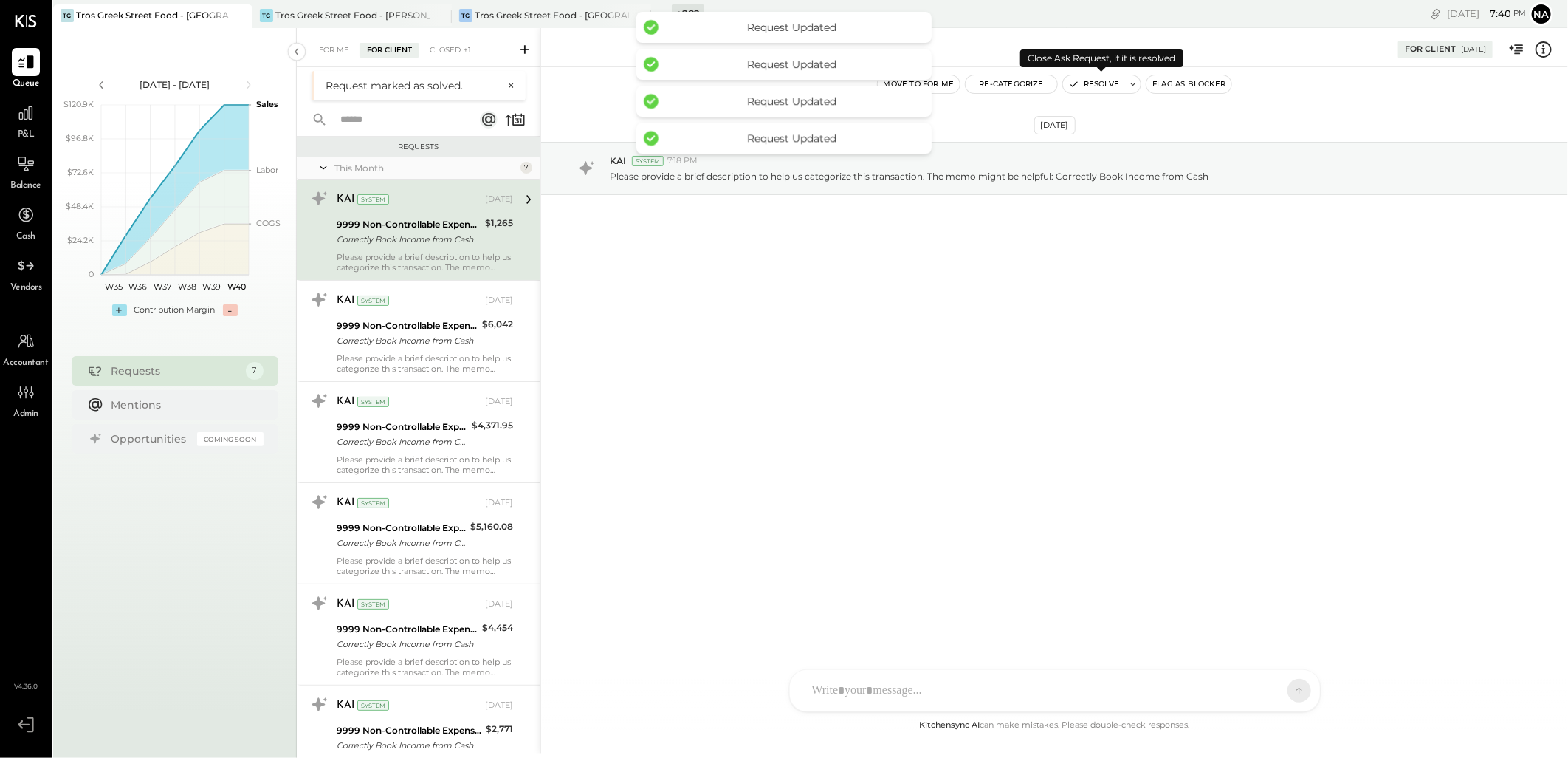
click at [1085, 82] on button "Resolve" at bounding box center [1094, 84] width 62 height 17
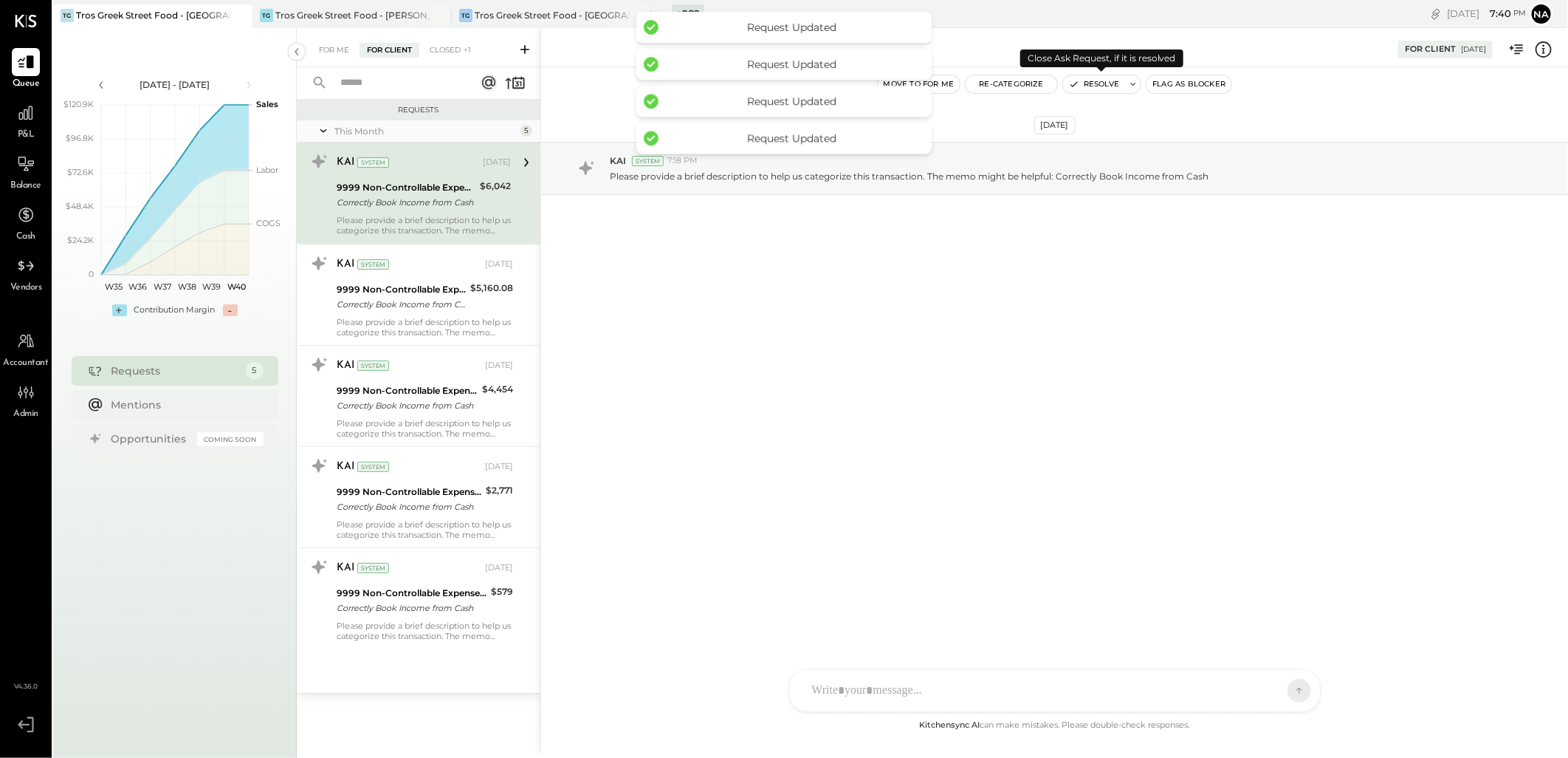
click at [1085, 82] on button "Resolve" at bounding box center [1094, 84] width 62 height 17
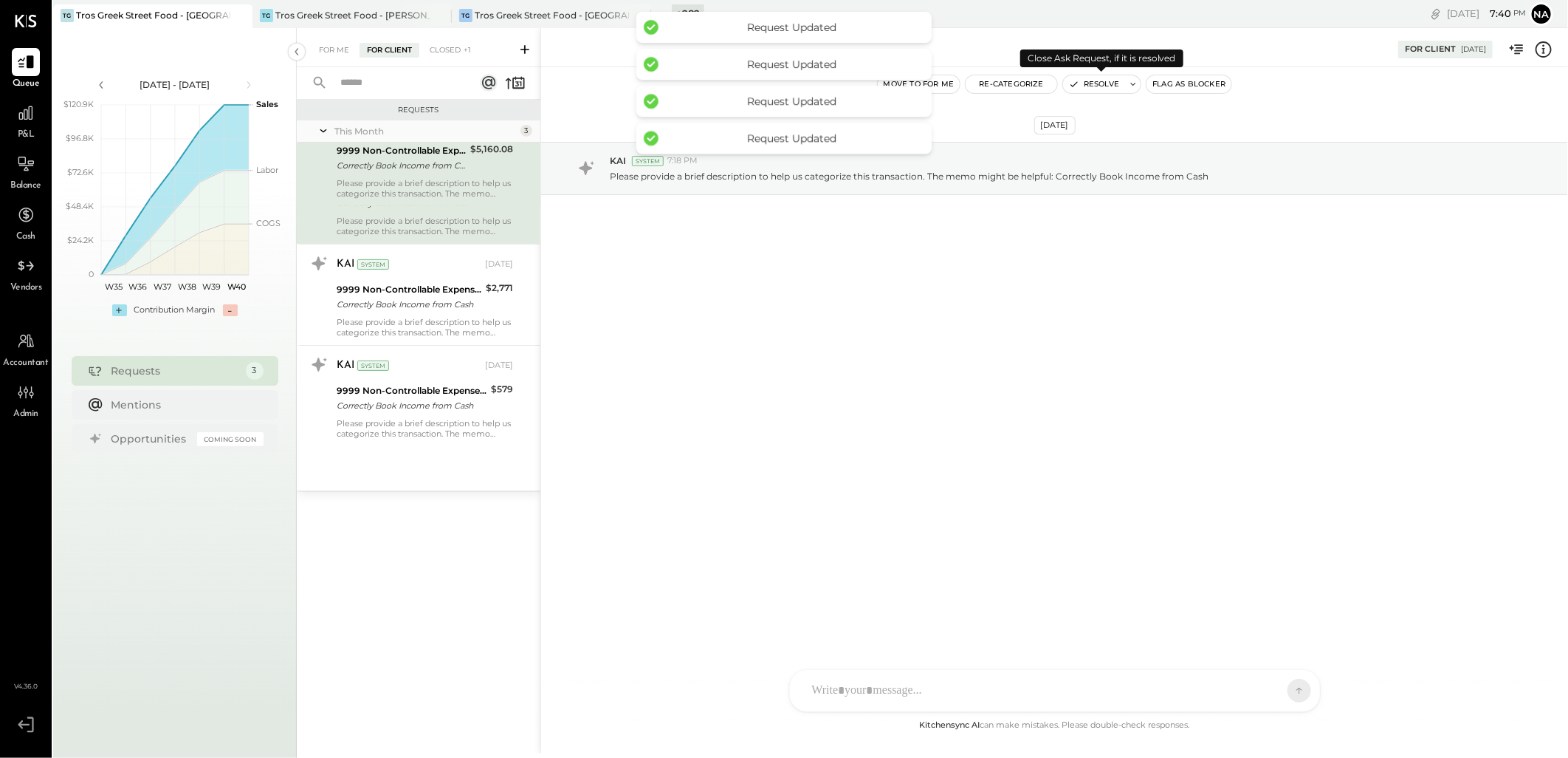
click at [1085, 82] on button "Resolve" at bounding box center [1094, 84] width 62 height 17
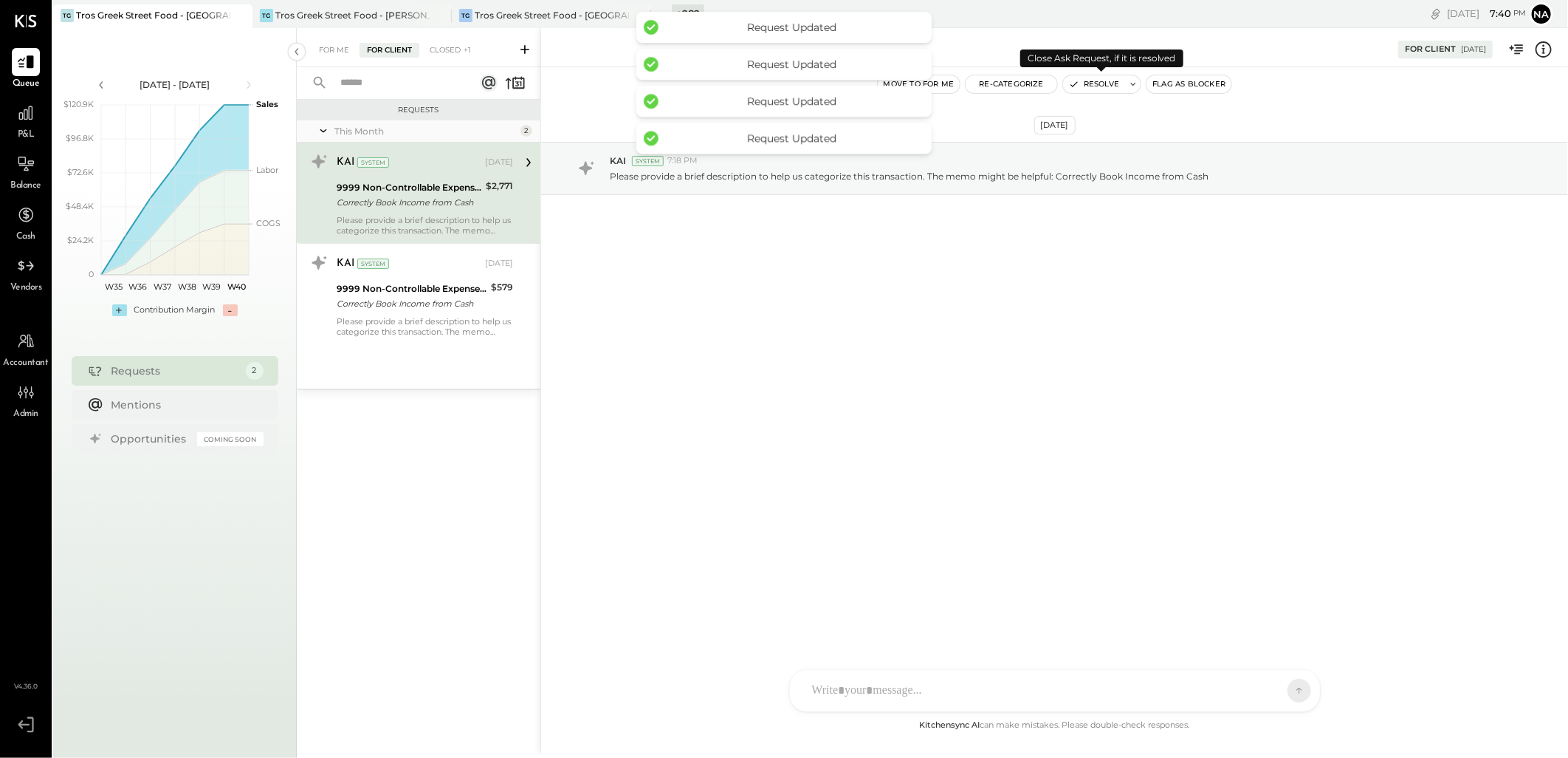
click at [1085, 82] on button "Resolve" at bounding box center [1094, 84] width 62 height 17
